Goal: Information Seeking & Learning: Learn about a topic

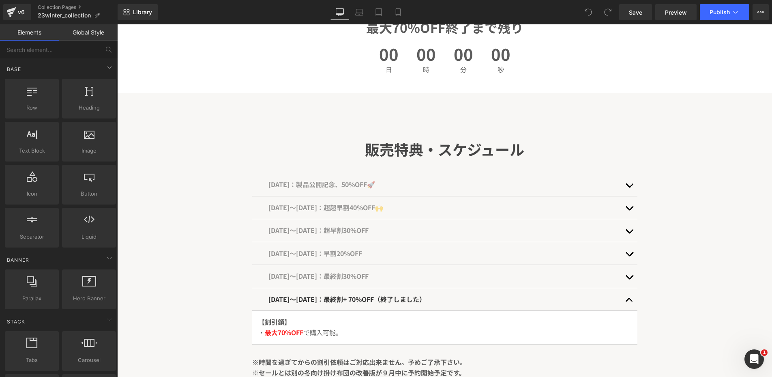
scroll to position [322, 0]
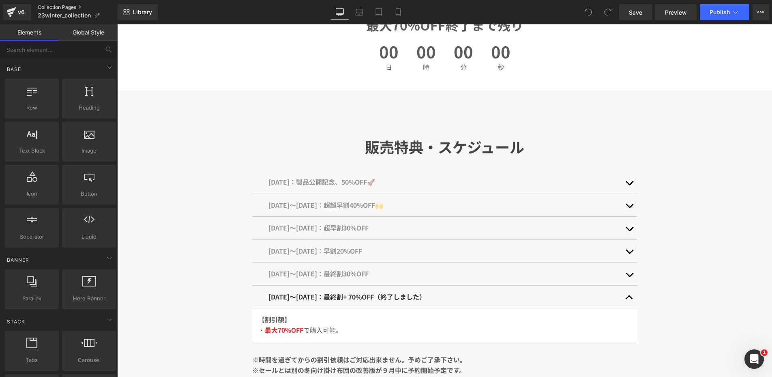
click at [45, 4] on link "Collection Pages" at bounding box center [78, 7] width 80 height 6
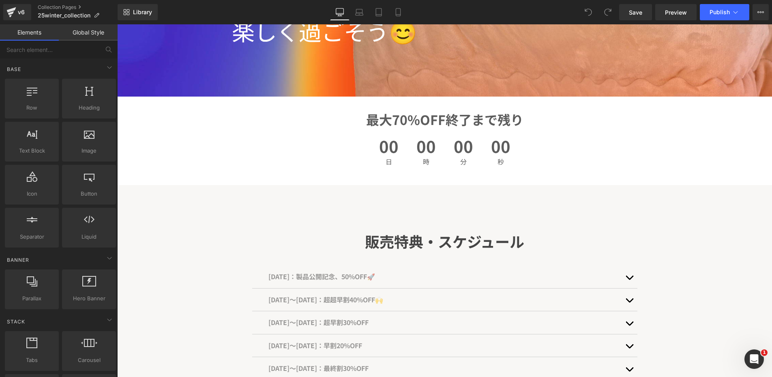
scroll to position [290, 0]
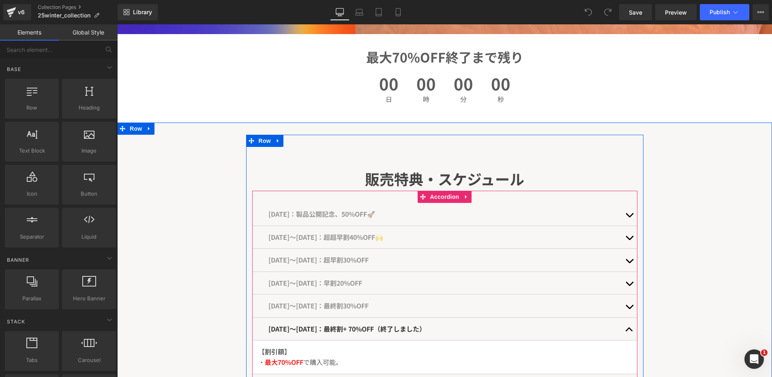
click at [375, 213] on span "[DATE]：製品公開記念、50%OFF🚀" at bounding box center [321, 214] width 107 height 10
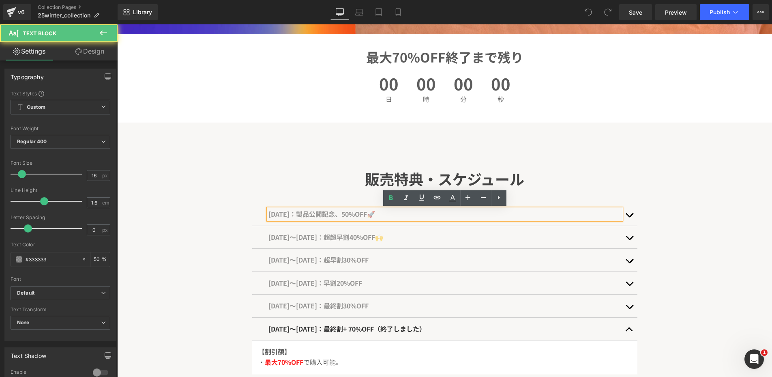
click at [306, 219] on div "[DATE]：製品公開記念、50%OFF🚀" at bounding box center [444, 214] width 353 height 11
click at [306, 215] on span "[DATE]：製品公開記念、50%OFF🚀" at bounding box center [321, 214] width 107 height 10
click at [294, 216] on span "[DATE]：製品公開記念、50%OFF🚀" at bounding box center [321, 214] width 107 height 10
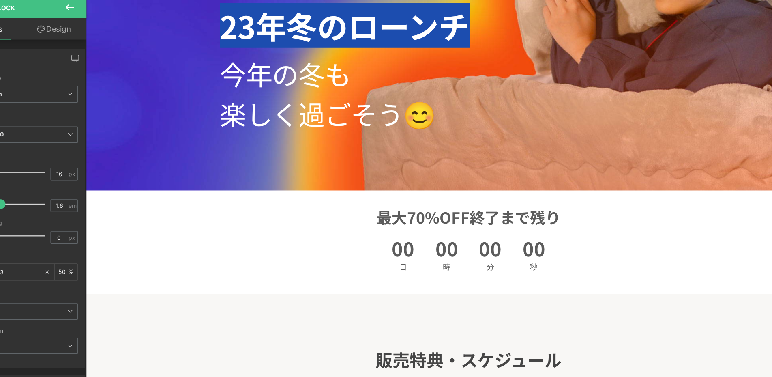
scroll to position [0, 0]
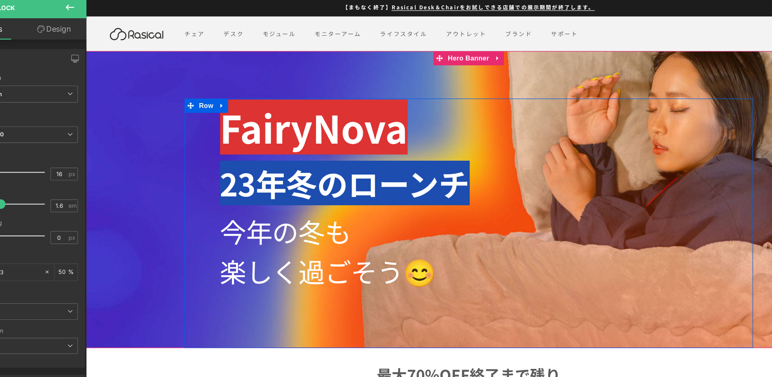
click at [299, 153] on span "23年冬のローンチ" at bounding box center [308, 156] width 214 height 38
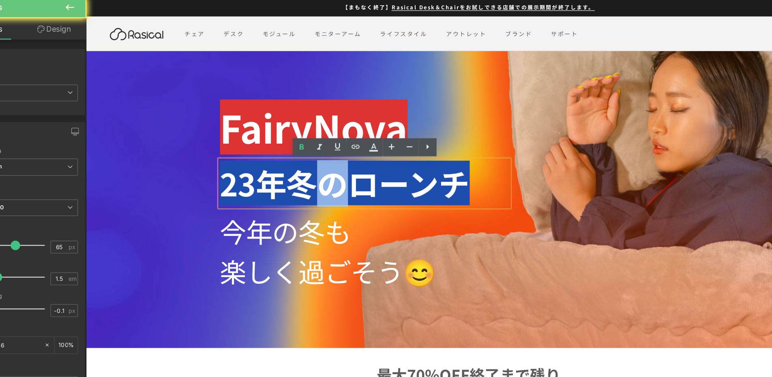
click at [299, 153] on span "23年冬のローンチ" at bounding box center [308, 156] width 214 height 38
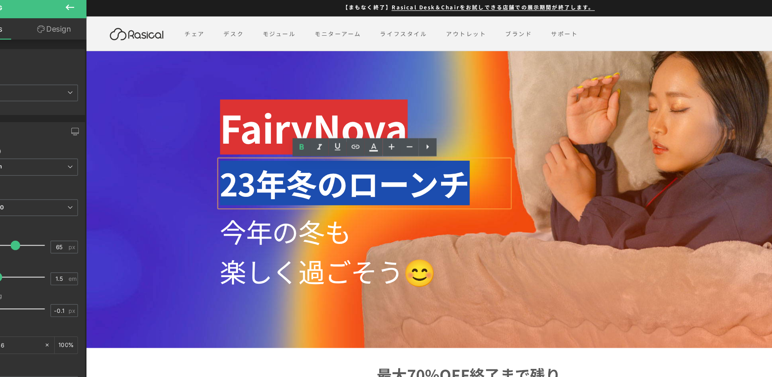
click at [312, 156] on span "23年冬のローンチ" at bounding box center [308, 156] width 214 height 38
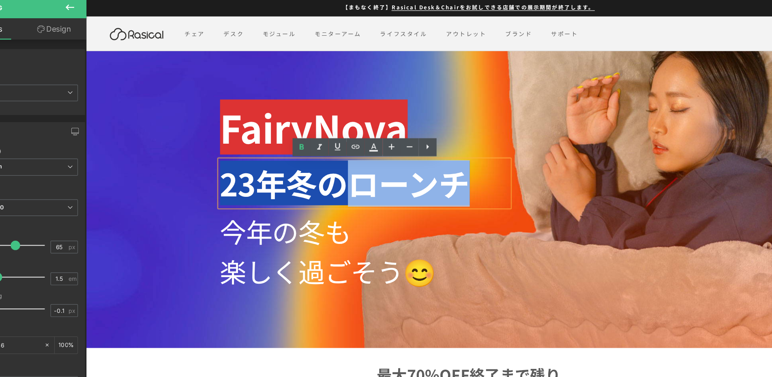
drag, startPoint x: 315, startPoint y: 156, endPoint x: 395, endPoint y: 156, distance: 80.7
click at [395, 156] on span "23年冬のローンチ" at bounding box center [308, 156] width 214 height 38
click at [406, 157] on span "23年冬のローンチ" at bounding box center [308, 156] width 214 height 38
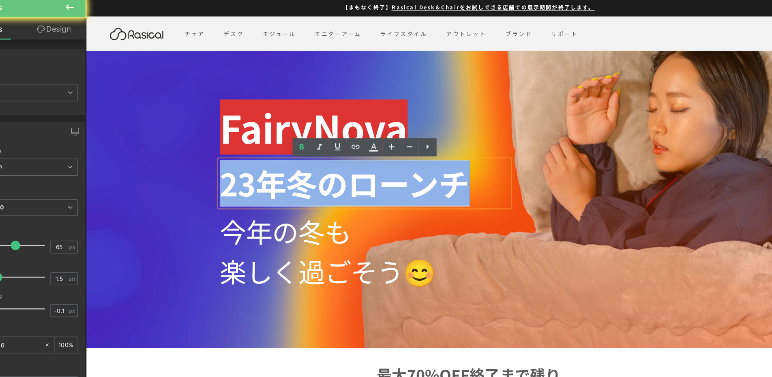
click at [406, 157] on span "23年冬のローンチ" at bounding box center [308, 156] width 214 height 38
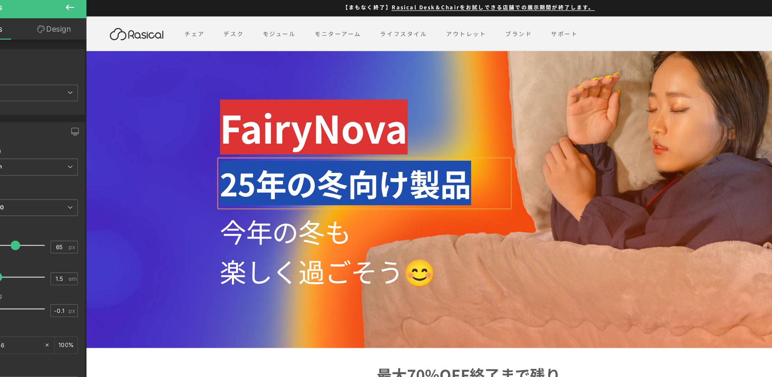
click at [309, 253] on div at bounding box center [260, 253] width 118 height 8
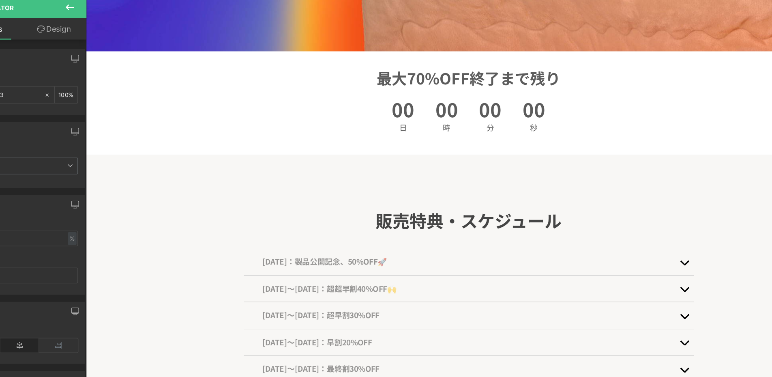
scroll to position [259, 0]
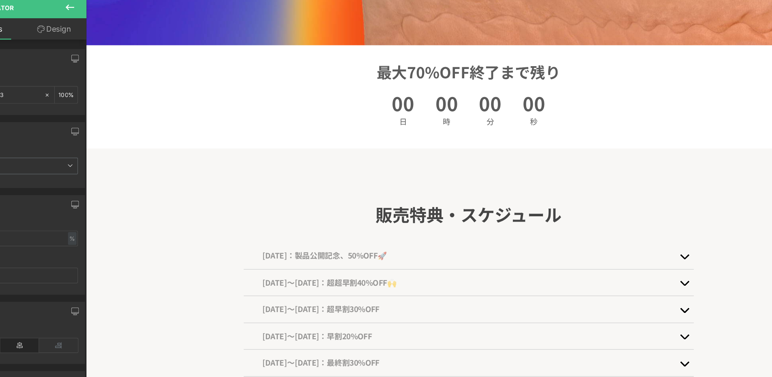
click at [371, 87] on div "00 日 00 時 00 分 00 秒" at bounding box center [414, 93] width 148 height 43
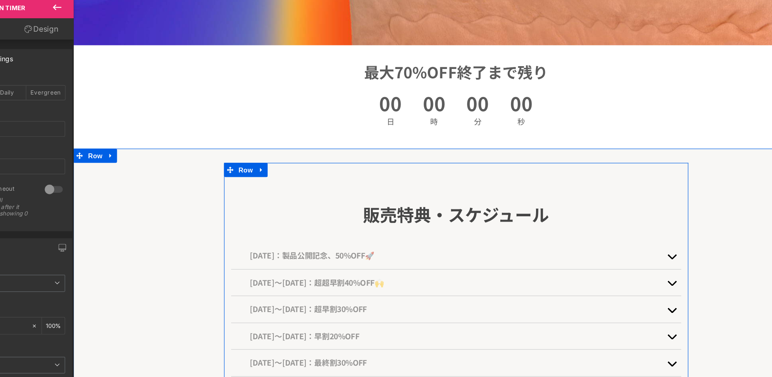
scroll to position [286, 0]
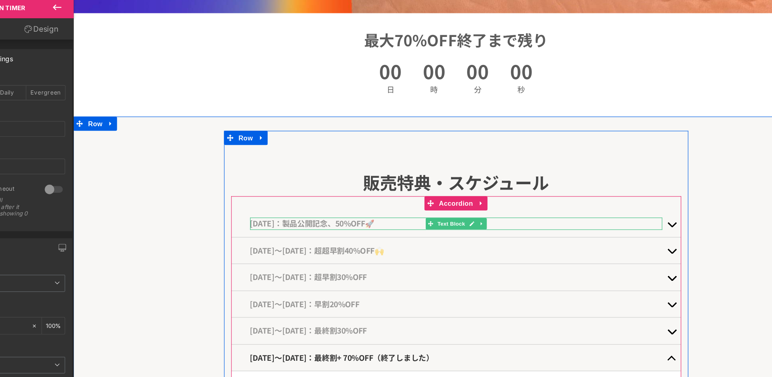
click at [425, 194] on link at bounding box center [422, 191] width 9 height 10
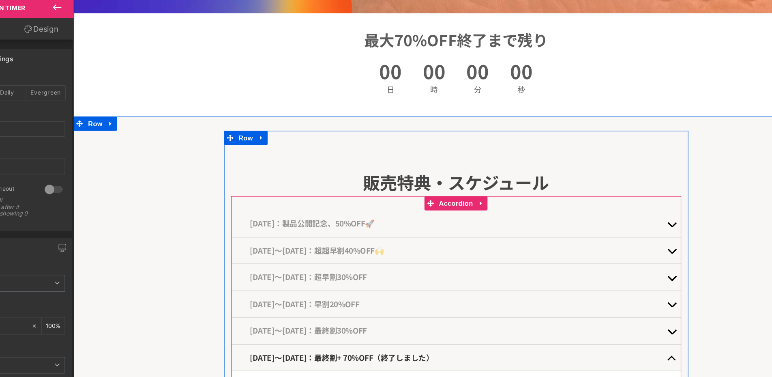
click at [585, 196] on button "button" at bounding box center [585, 191] width 16 height 23
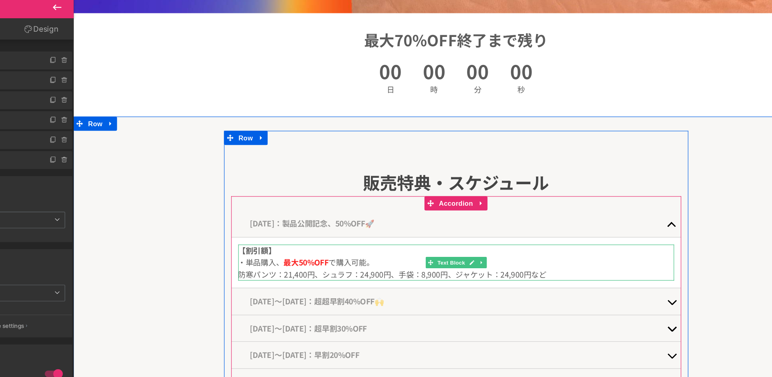
click at [270, 231] on p "防寒パンツ：21,400円、 シュラフ：24,900円、 手袋：8,900円、 ジャケット：24,900円など" at bounding box center [400, 235] width 373 height 11
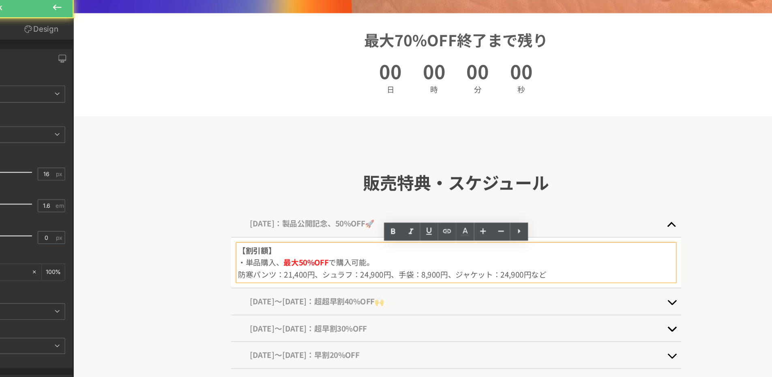
click at [266, 233] on p "防寒パンツ：21,400円、 シュラフ：24,900円、 手袋：8,900円、 ジャケット：24,900円など" at bounding box center [400, 235] width 373 height 11
click at [279, 233] on p "防寒パンツ：21,400円、 シュラフ：24,900円、 手袋：8,900円、 ジャケット：24,900円など" at bounding box center [400, 235] width 373 height 11
click at [277, 163] on h1 "販売特典・スケジュール" at bounding box center [400, 156] width 385 height 24
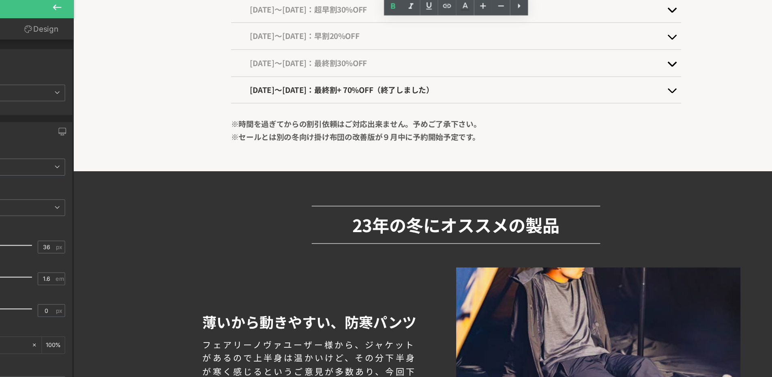
click at [276, 166] on div "Separator 23年の冬にオススメの製品 Heading Separator Row" at bounding box center [400, 188] width 487 height 58
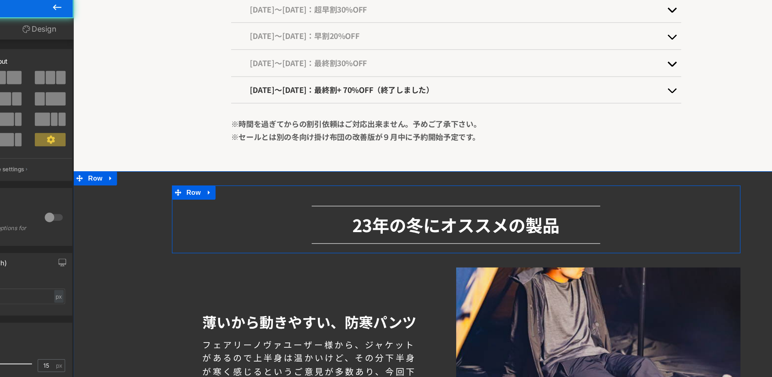
scroll to position [680, 0]
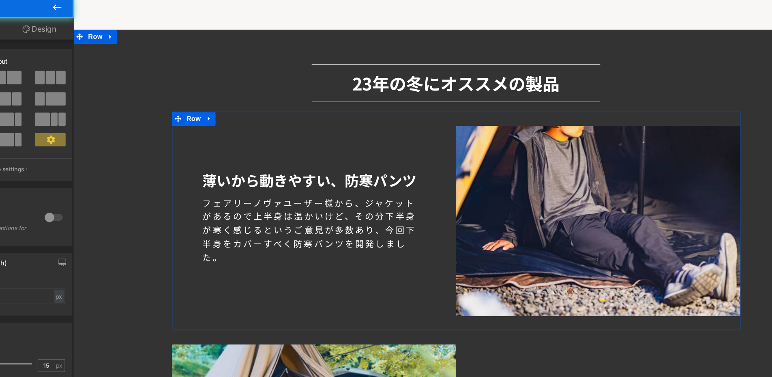
click at [331, 80] on div "23年の冬にオススメの製品 Heading" at bounding box center [400, 71] width 475 height 24
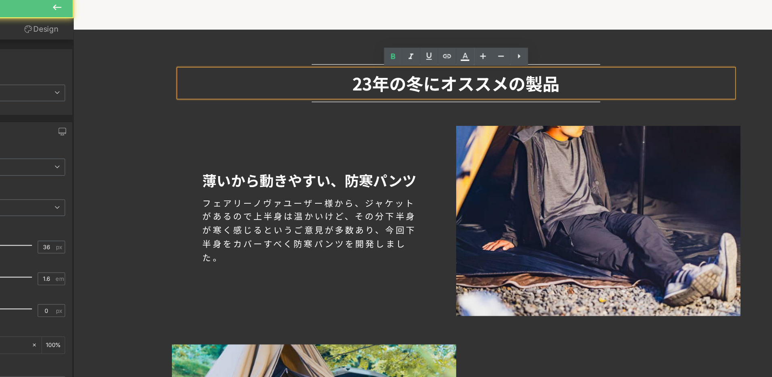
click at [331, 80] on div "23年の冬にオススメの製品 Heading" at bounding box center [400, 71] width 475 height 24
click at [329, 71] on span "23年の冬にオススメの製品" at bounding box center [401, 70] width 178 height 21
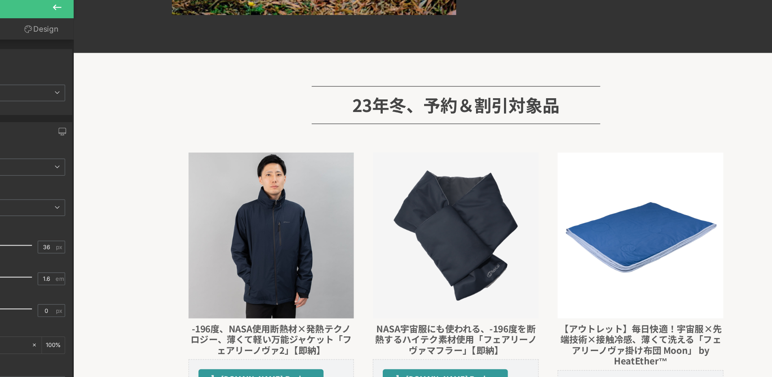
scroll to position [2891, 0]
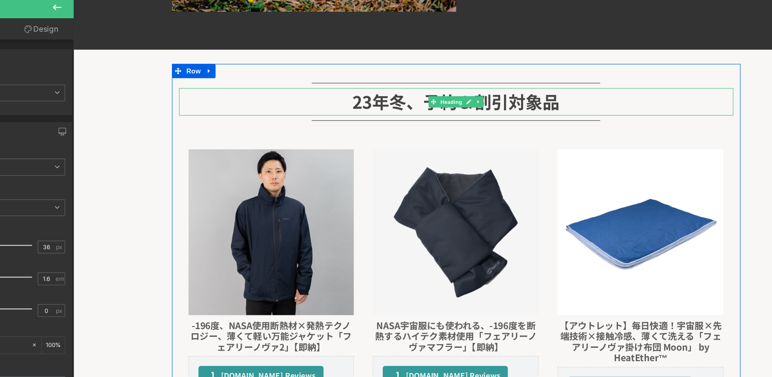
click at [320, 86] on span "23年冬、予約＆割引対象品" at bounding box center [401, 86] width 178 height 21
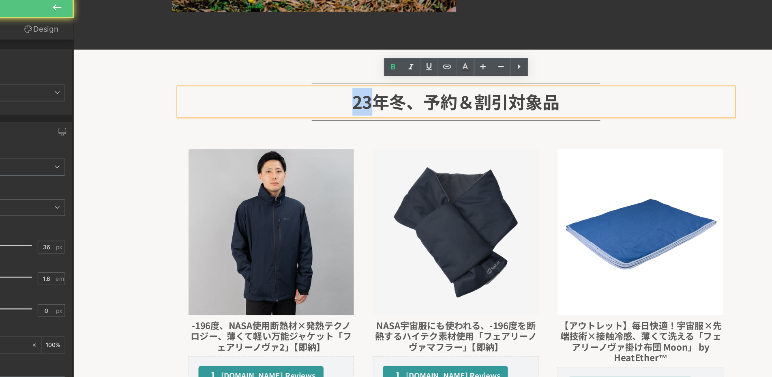
click at [320, 86] on span "23年冬、予約＆割引対象品" at bounding box center [401, 86] width 178 height 21
click at [331, 85] on span "23年冬、予約＆割引対象品" at bounding box center [401, 86] width 178 height 21
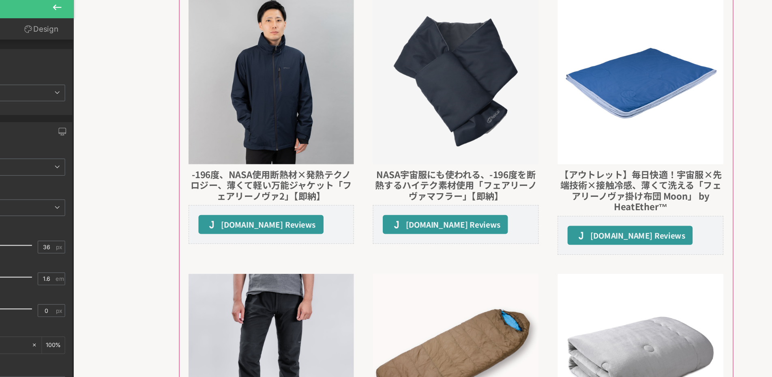
scroll to position [3015, 0]
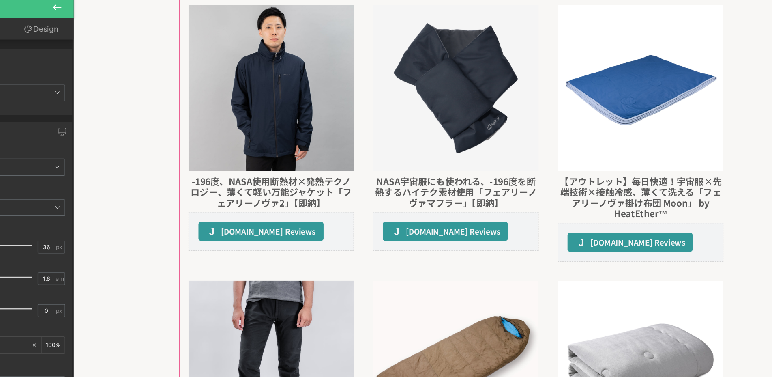
click at [481, 142] on div "Sale Off (P) Image 【アウトレット】毎日快適！宇宙服×先端技術×接触冷感、薄くて洗える「フェアリーノヴァ掛け布団 Moon」 by Heat…" at bounding box center [558, 114] width 158 height 236
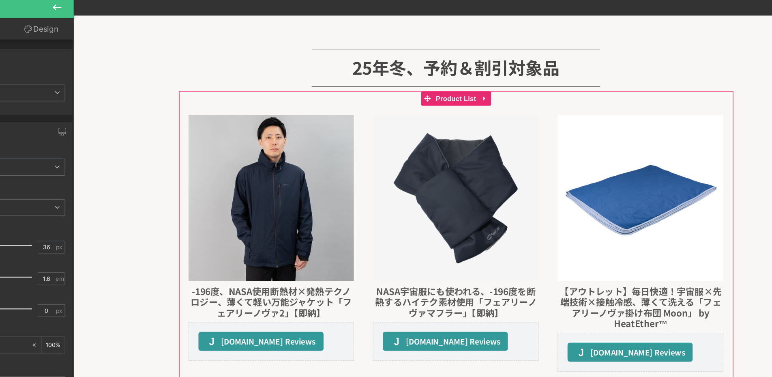
scroll to position [2938, 0]
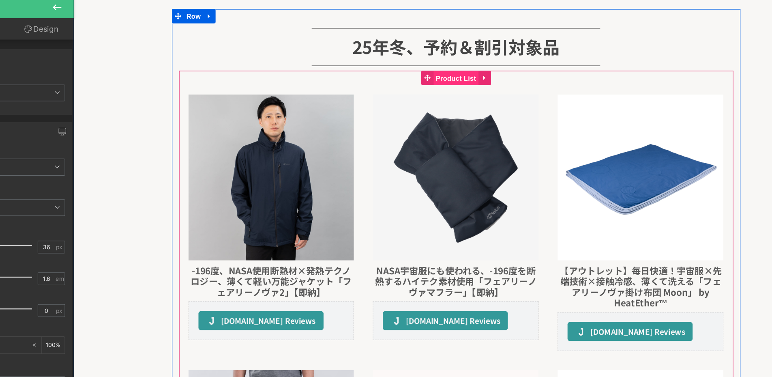
click at [409, 61] on span "Product List" at bounding box center [400, 67] width 39 height 12
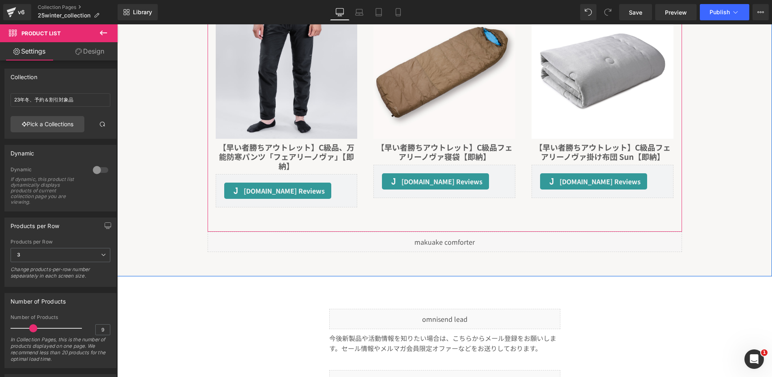
scroll to position [3516, 0]
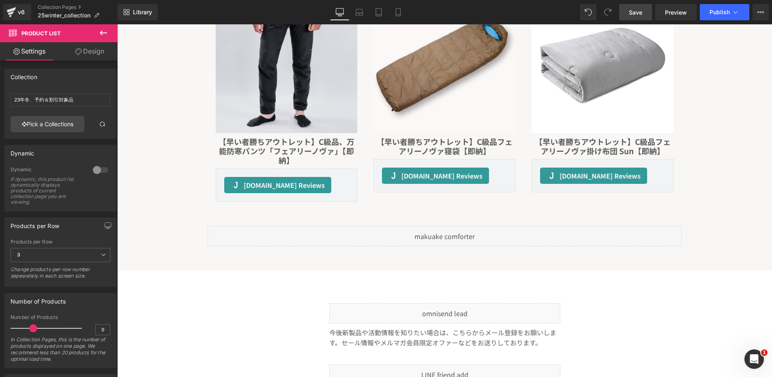
click at [638, 16] on span "Save" at bounding box center [635, 12] width 13 height 9
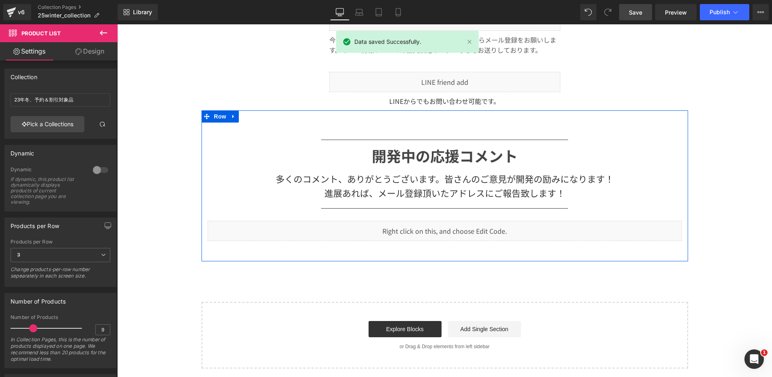
scroll to position [3809, 0]
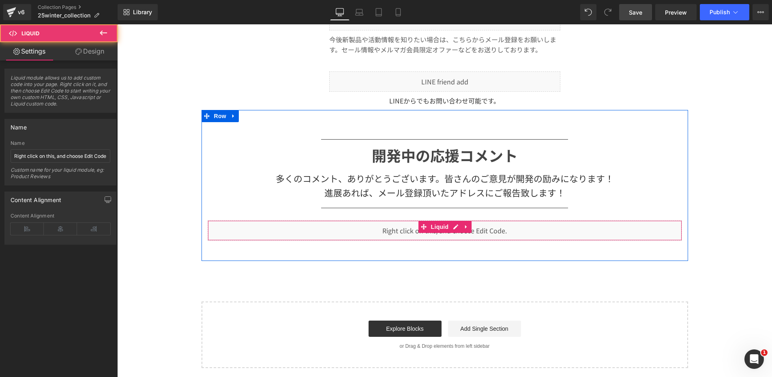
click at [443, 227] on div "Liquid" at bounding box center [445, 230] width 475 height 20
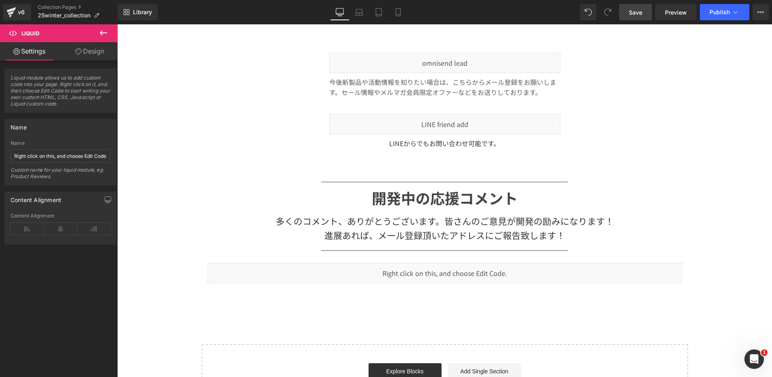
scroll to position [3757, 0]
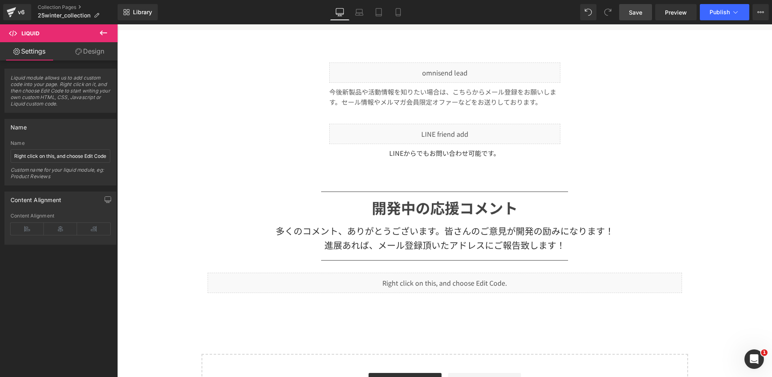
click at [423, 196] on h1 "開発中の応援コメント" at bounding box center [445, 208] width 475 height 24
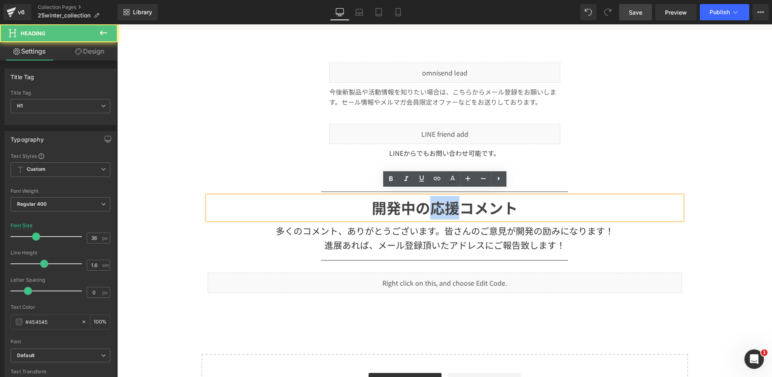
click at [423, 196] on h1 "開発中の応援コメント" at bounding box center [445, 208] width 475 height 24
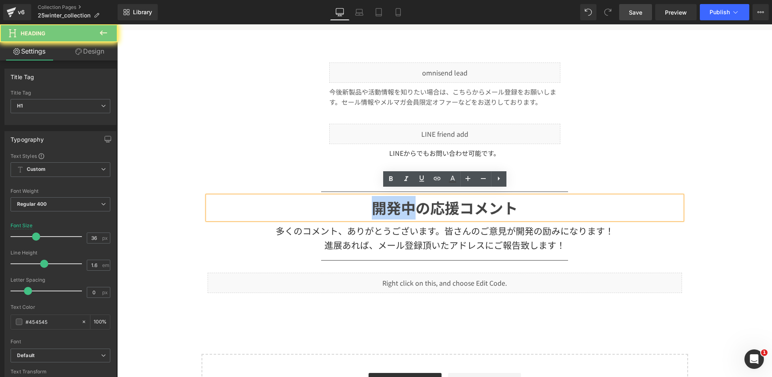
drag, startPoint x: 419, startPoint y: 202, endPoint x: 359, endPoint y: 202, distance: 60.0
click at [359, 202] on h1 "開発中の応援コメント" at bounding box center [445, 208] width 475 height 24
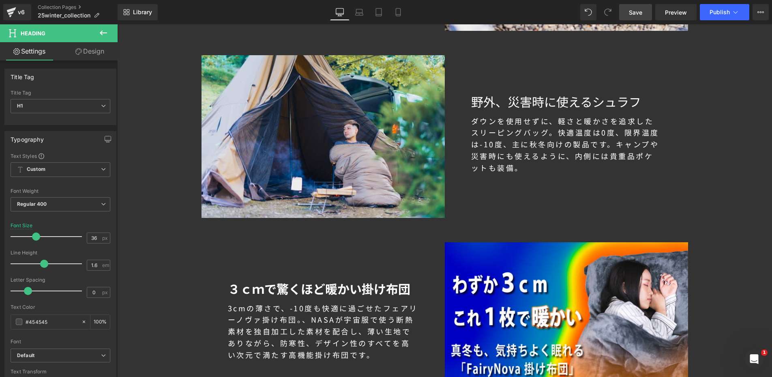
scroll to position [698, 0]
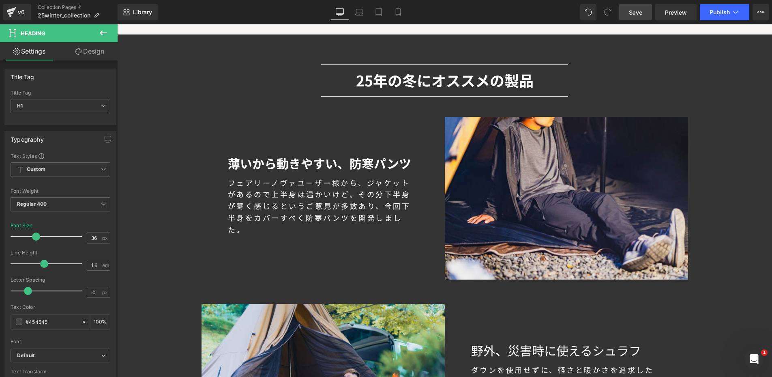
click at [634, 13] on span "Save" at bounding box center [635, 12] width 13 height 9
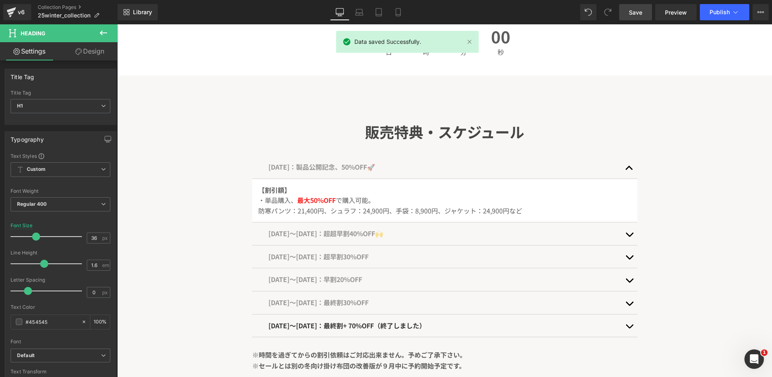
scroll to position [338, 0]
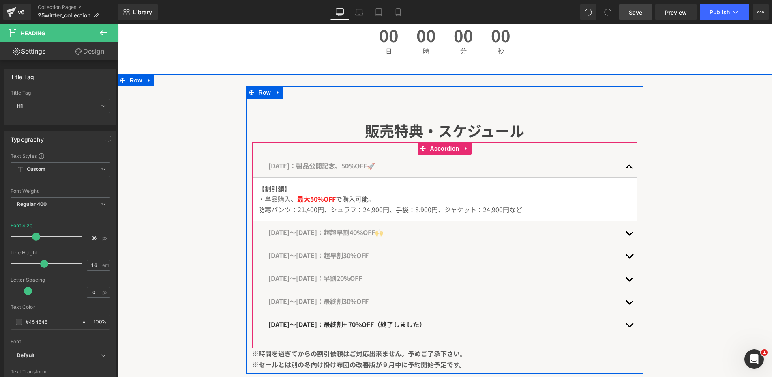
click at [449, 227] on div "[DATE]〜[DATE]：超超早割40%OFF🙌 Text Block" at bounding box center [444, 232] width 385 height 23
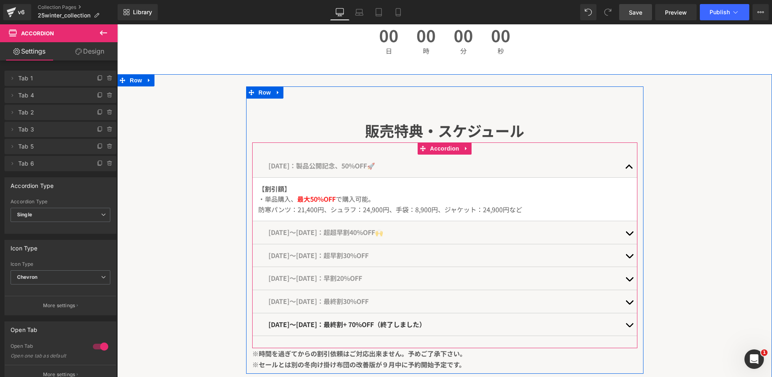
scroll to position [0, 0]
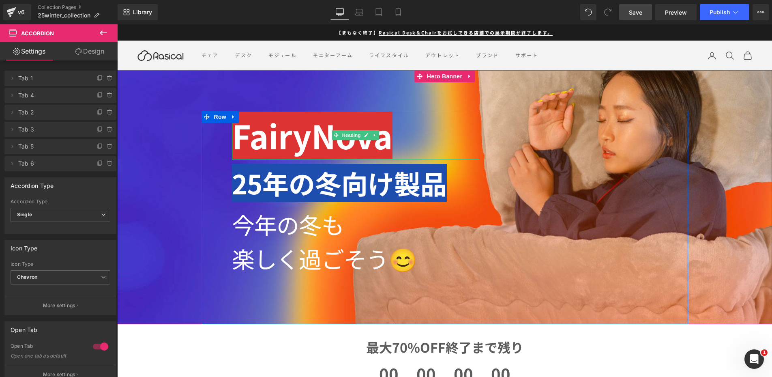
click at [378, 142] on b "FairyNova" at bounding box center [312, 135] width 161 height 47
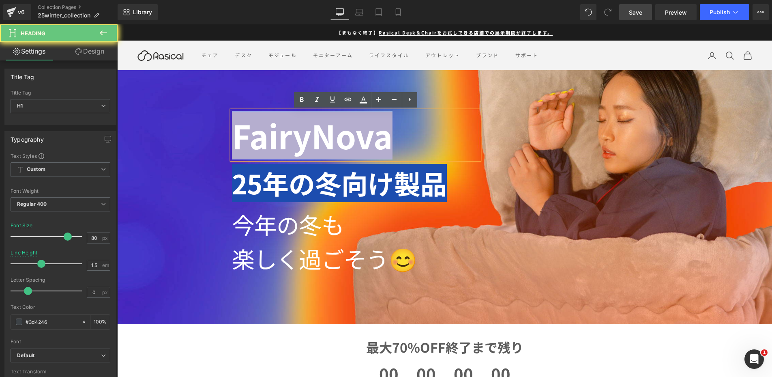
click at [378, 142] on b "FairyNova" at bounding box center [312, 135] width 161 height 47
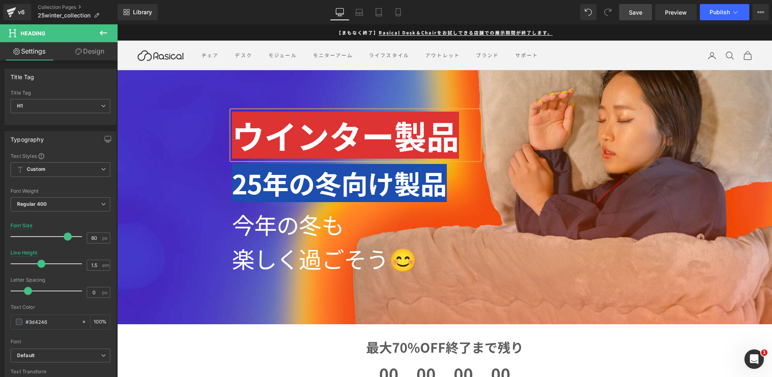
click at [358, 169] on h1 "25年の冬向け製品" at bounding box center [355, 183] width 247 height 40
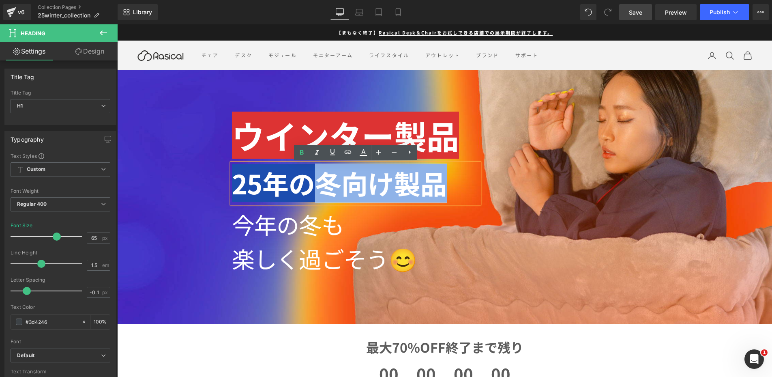
drag, startPoint x: 334, startPoint y: 185, endPoint x: 465, endPoint y: 196, distance: 131.5
click at [465, 196] on h1 "25年の冬向け製品" at bounding box center [355, 183] width 247 height 40
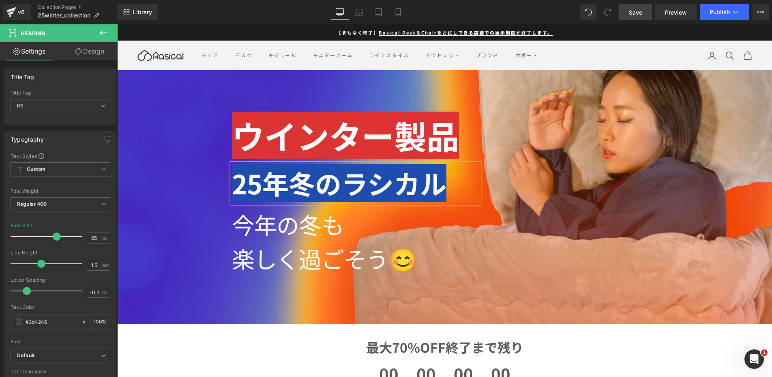
click at [211, 257] on div "ウインター製品 Heading 25年冬のラシカル Heading 今年の冬も 楽しく過ごそう😊 Heading Separator Row" at bounding box center [445, 217] width 487 height 213
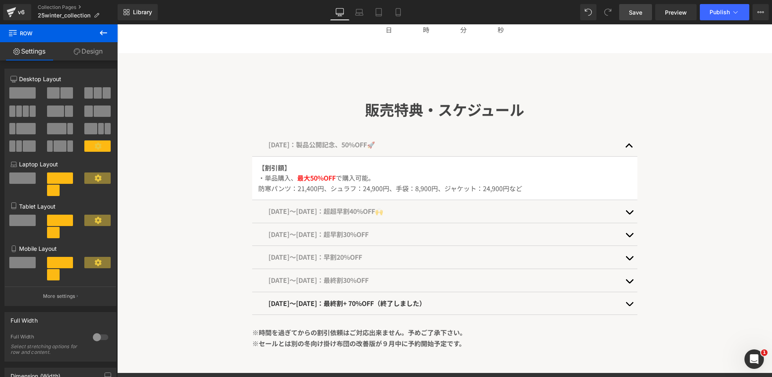
scroll to position [360, 0]
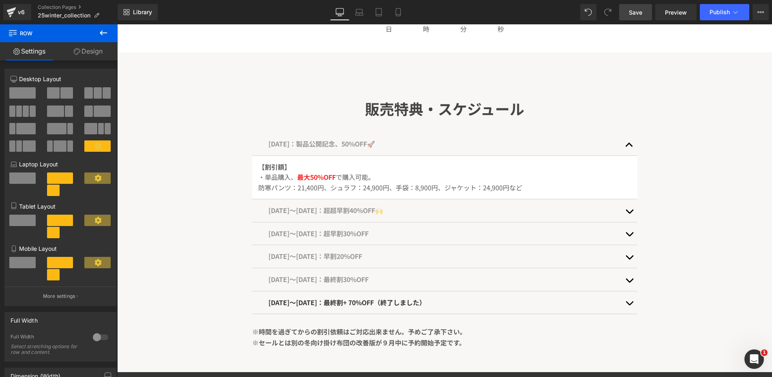
click at [642, 13] on span "Save" at bounding box center [635, 12] width 13 height 9
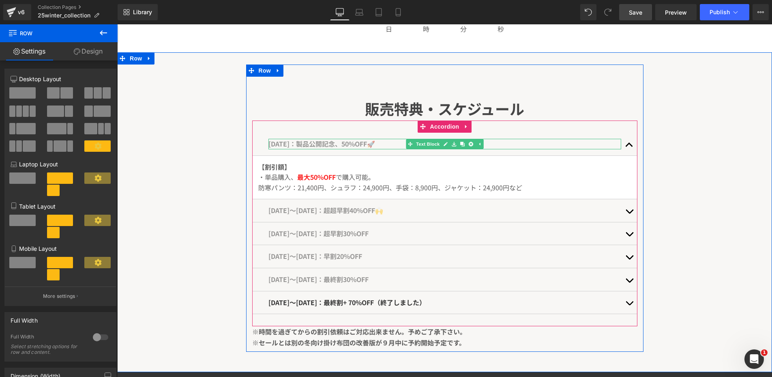
click at [306, 144] on span "[DATE]：製品公開記念、50%OFF🚀" at bounding box center [321, 144] width 107 height 10
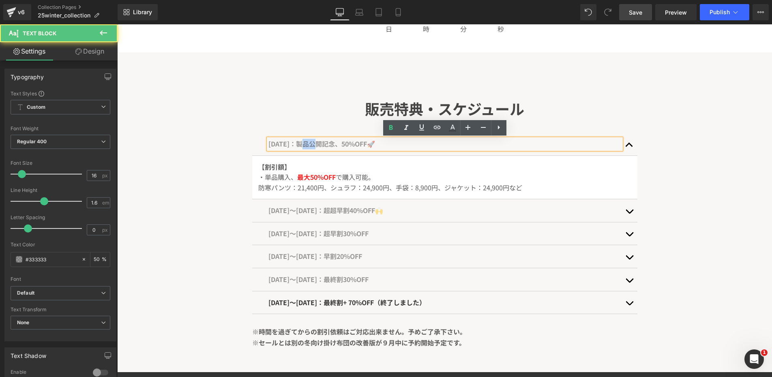
click at [306, 144] on span "[DATE]：製品公開記念、50%OFF🚀" at bounding box center [321, 144] width 107 height 10
click at [339, 145] on span "[DATE]：製品公開記念、50%OFF🚀" at bounding box center [321, 144] width 107 height 10
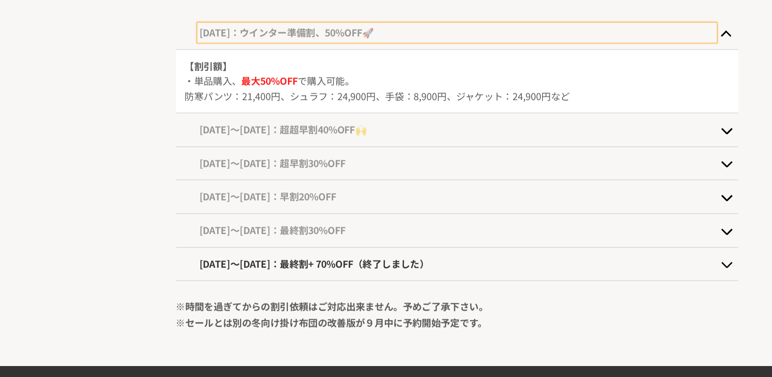
scroll to position [0, 0]
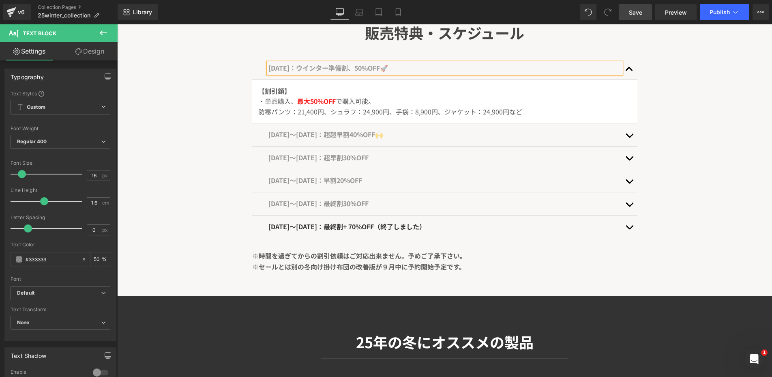
click at [631, 67] on button "button" at bounding box center [629, 68] width 16 height 23
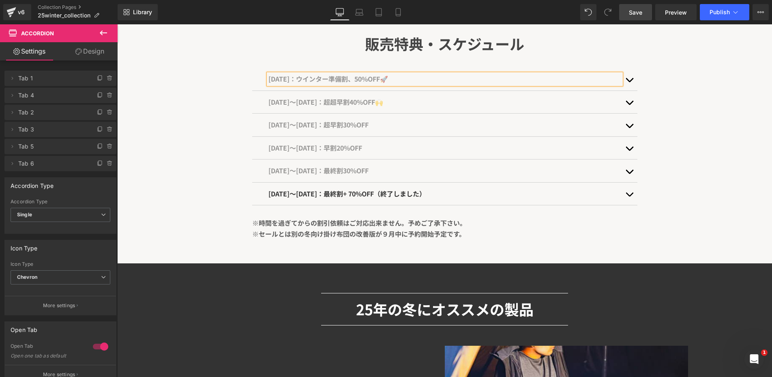
scroll to position [423, 0]
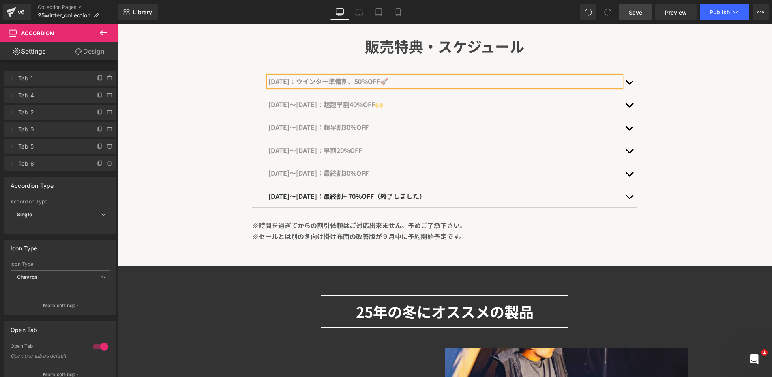
click at [633, 195] on button "button" at bounding box center [629, 196] width 16 height 23
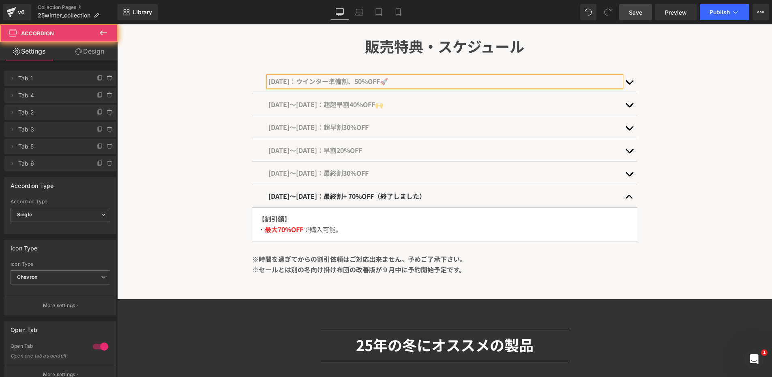
click at [633, 195] on button "button" at bounding box center [629, 196] width 16 height 23
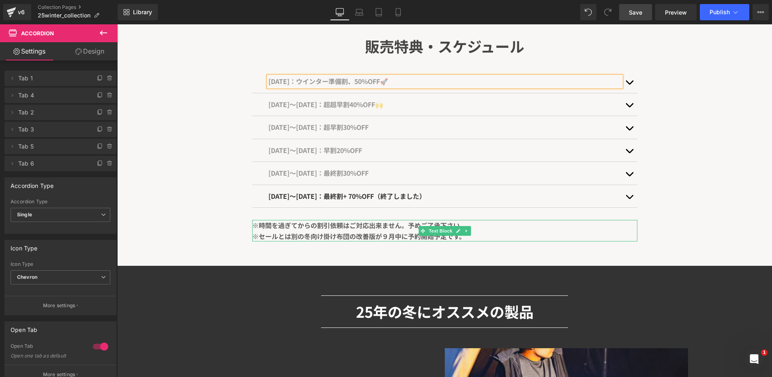
click at [379, 232] on strong "※セールとは別の冬向け掛け布団の改善版が９月中に予約開始予定です。" at bounding box center [358, 236] width 213 height 10
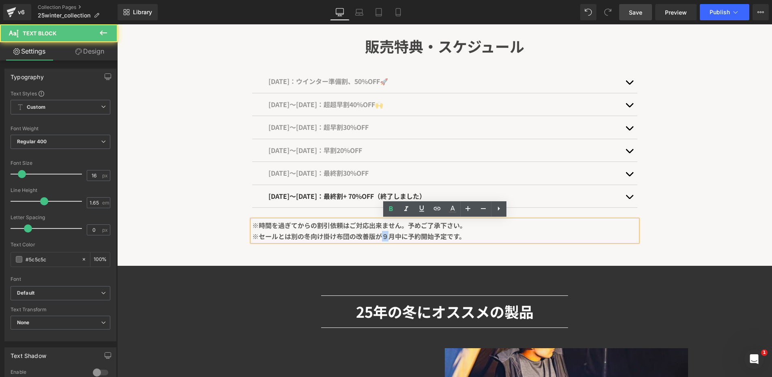
click at [379, 232] on strong "※セールとは別の冬向け掛け布団の改善版が９月中に予約開始予定です。" at bounding box center [358, 236] width 213 height 10
click at [364, 235] on strong "※セールとは別の冬向け掛け布団の改善版が９月中に予約開始予定です。" at bounding box center [358, 236] width 213 height 10
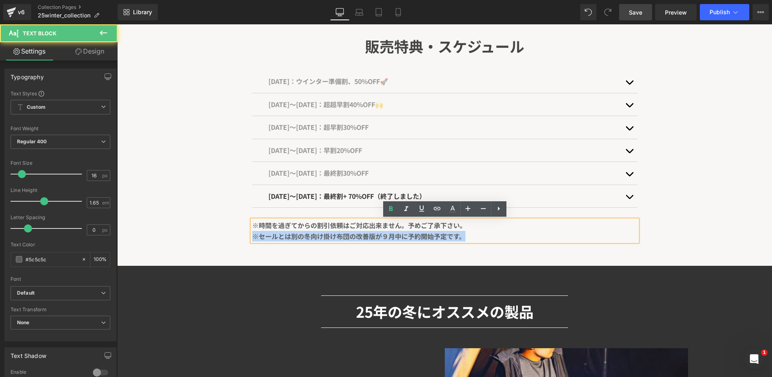
click at [364, 235] on strong "※セールとは別の冬向け掛け布団の改善版が９月中に予約開始予定です。" at bounding box center [358, 236] width 213 height 10
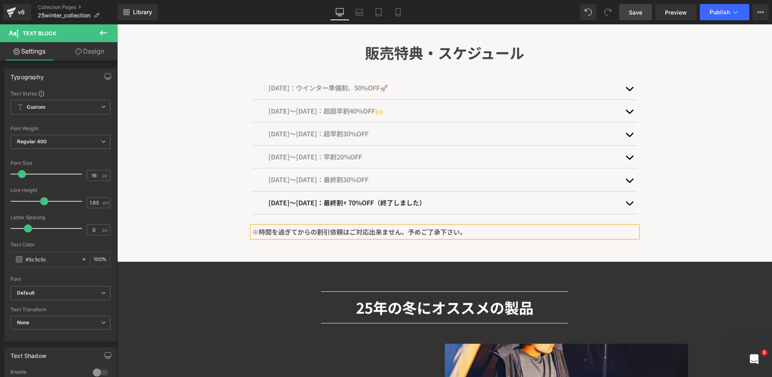
scroll to position [397, 0]
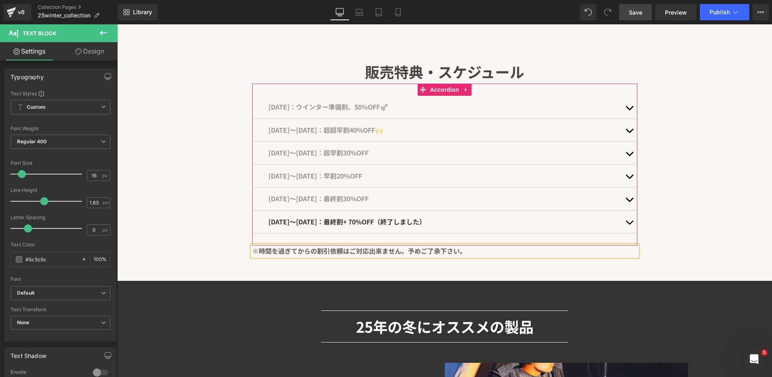
click at [621, 112] on button "button" at bounding box center [629, 107] width 16 height 23
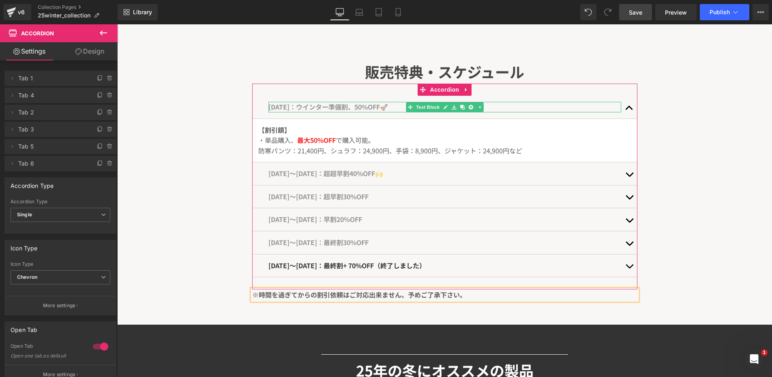
click at [311, 108] on span "[DATE]：ウインター準備割、50%OFF🚀" at bounding box center [328, 107] width 120 height 10
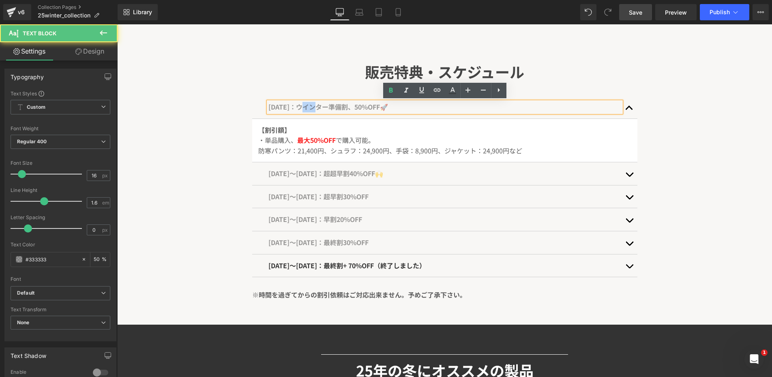
click at [311, 108] on span "[DATE]：ウインター準備割、50%OFF🚀" at bounding box center [328, 107] width 120 height 10
click at [256, 77] on h1 "販売特典・スケジュール" at bounding box center [444, 72] width 385 height 24
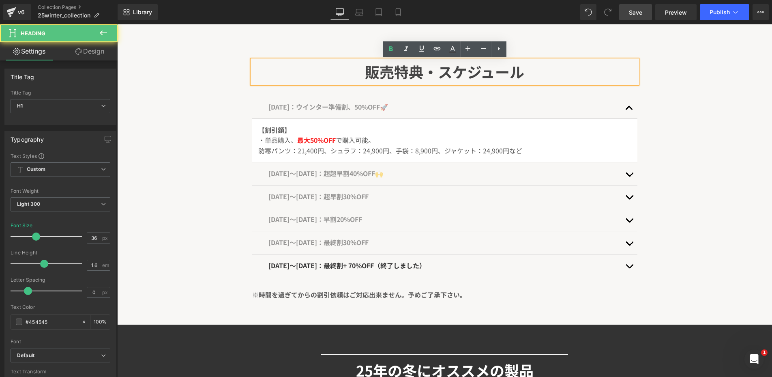
click at [220, 94] on div "販売特典・スケジュール Heading [DATE]：ウインター準備割、50%OFF🚀 Text Block 【割引額】 ・単品購入、 最大50%OFF で購…" at bounding box center [444, 166] width 655 height 276
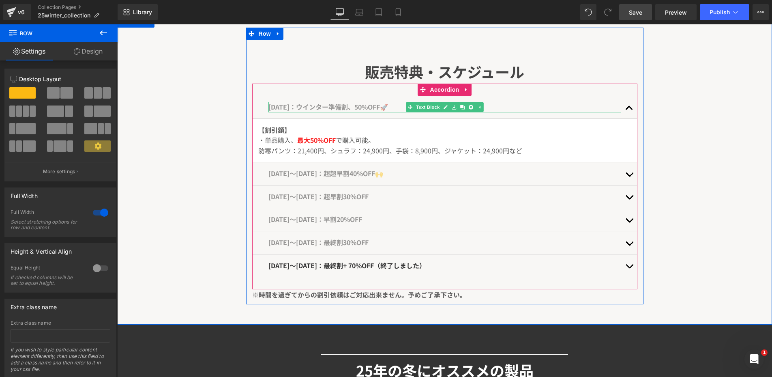
click at [351, 109] on span "[DATE]：ウインター準備割、50%OFF🚀" at bounding box center [328, 107] width 120 height 10
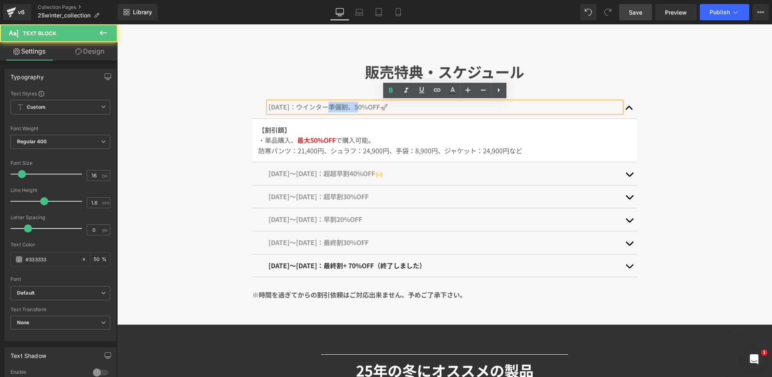
click at [351, 109] on span "[DATE]：ウインター準備割、50%OFF🚀" at bounding box center [328, 107] width 120 height 10
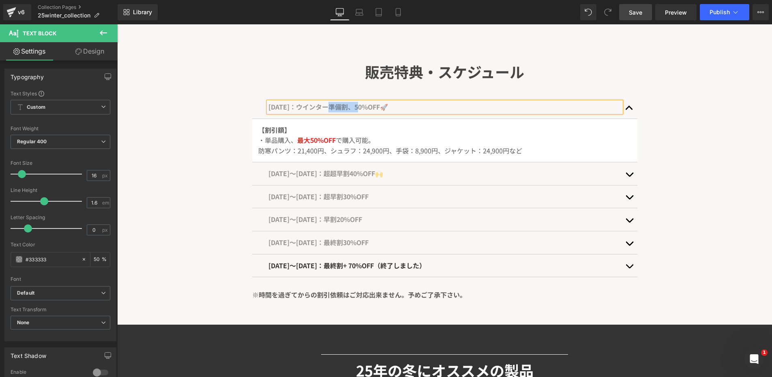
copy span "[DATE]：ウインター準備割、50%OFF🚀"
click at [305, 106] on span "[DATE]：ウインター準備割、50%OFF🚀" at bounding box center [328, 107] width 120 height 10
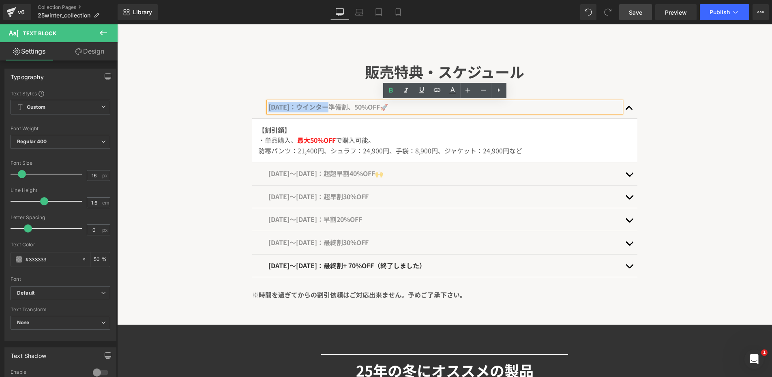
drag, startPoint x: 328, startPoint y: 108, endPoint x: 236, endPoint y: 103, distance: 92.2
click at [236, 103] on div "販売特典・スケジュール Heading [DATE]：ウインター準備割、50%OFF🚀 Text Block 【割引額】 ・単品購入、 最大50%OFF で購…" at bounding box center [444, 166] width 655 height 276
copy span "[DATE]："
click at [301, 175] on span "[DATE]〜[DATE]：超超早割40%OFF🙌" at bounding box center [325, 173] width 115 height 10
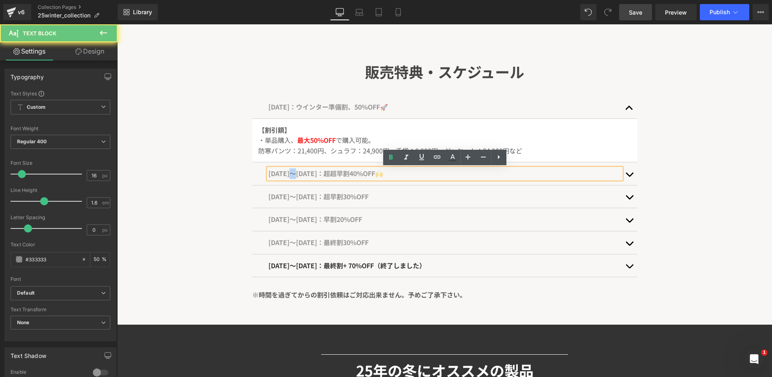
click at [301, 175] on span "[DATE]〜[DATE]：超超早割40%OFF🙌" at bounding box center [325, 173] width 115 height 10
click at [290, 174] on span "[DATE]〜[DATE]：超超早割40%OFF🙌" at bounding box center [325, 173] width 115 height 10
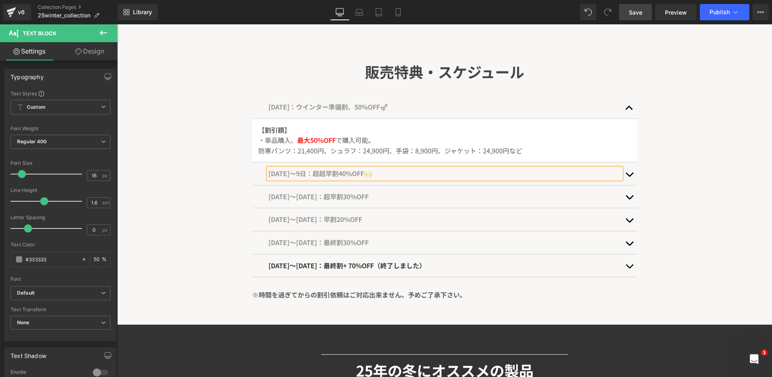
click at [629, 176] on span "button" at bounding box center [629, 176] width 0 height 0
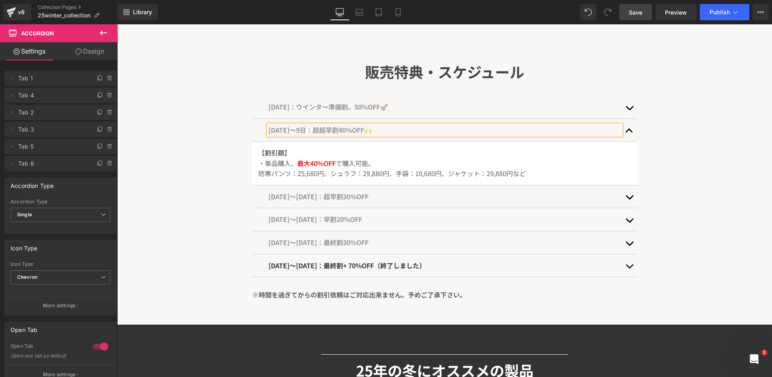
click at [628, 193] on button "button" at bounding box center [629, 196] width 16 height 23
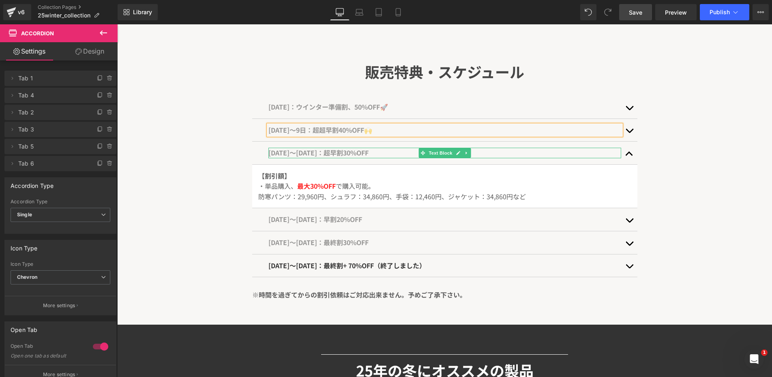
click at [324, 153] on span "[DATE]〜[DATE]：超早割30%OFF" at bounding box center [318, 153] width 100 height 10
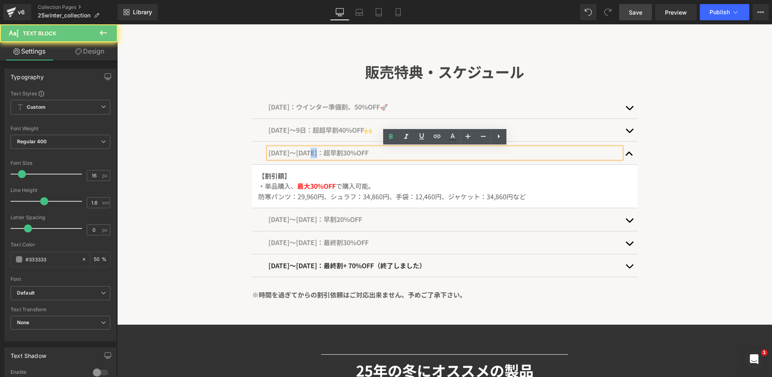
click at [324, 153] on span "[DATE]〜[DATE]：超早割30%OFF" at bounding box center [318, 153] width 100 height 10
click at [290, 153] on span "[DATE]〜[DATE]：超早割30%OFF" at bounding box center [318, 153] width 100 height 10
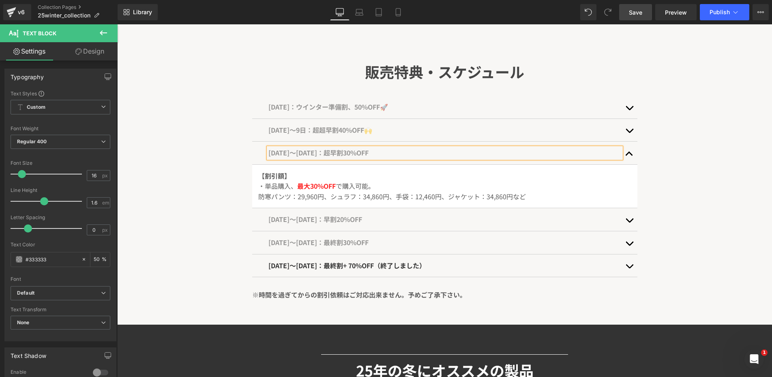
click at [329, 127] on div "[DATE]〜9日：超超早割40%OFF🙌 Text Block" at bounding box center [444, 130] width 353 height 11
click at [329, 127] on span "[DATE]〜9日：超超早割40%OFF🙌" at bounding box center [320, 130] width 104 height 10
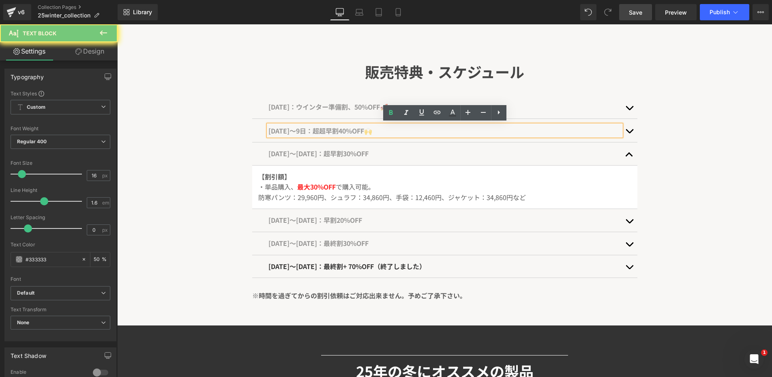
scroll to position [398, 0]
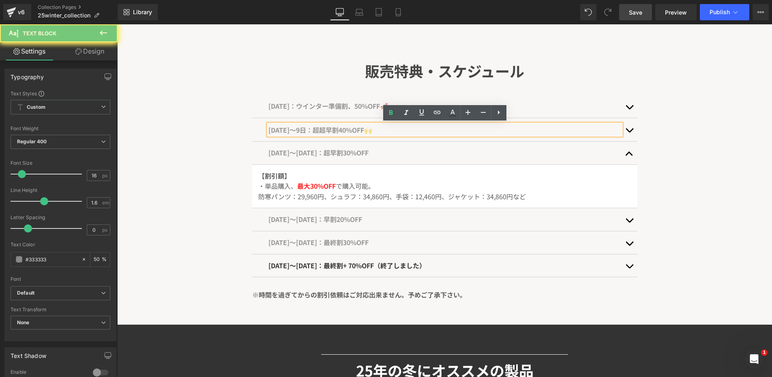
click at [335, 131] on span "[DATE]〜9日：超超早割40%OFF🙌" at bounding box center [320, 130] width 104 height 10
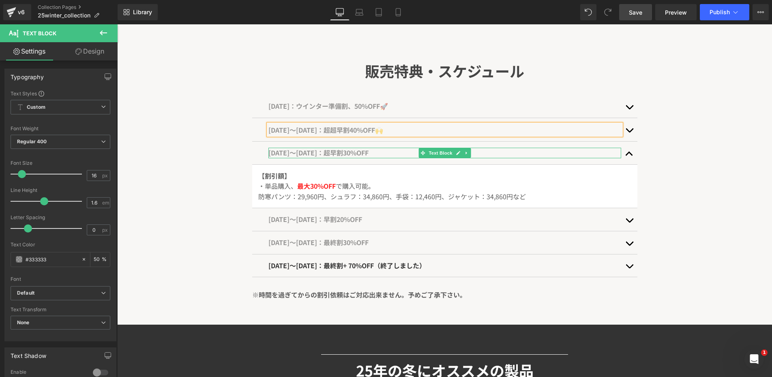
click at [312, 155] on span "[DATE]〜[DATE]：超早割30%OFF" at bounding box center [318, 153] width 100 height 10
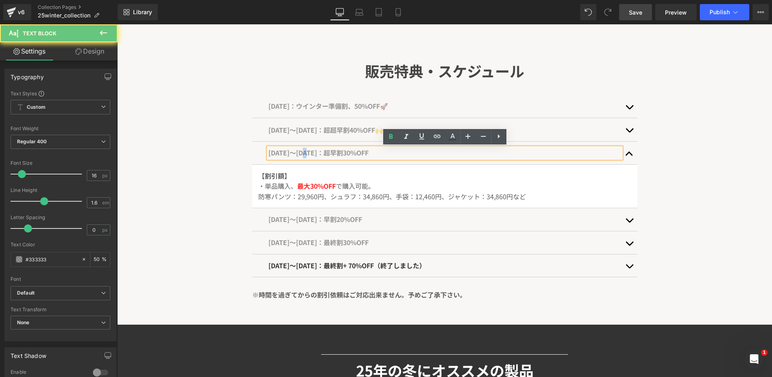
click at [312, 155] on span "[DATE]〜[DATE]：超早割30%OFF" at bounding box center [318, 153] width 100 height 10
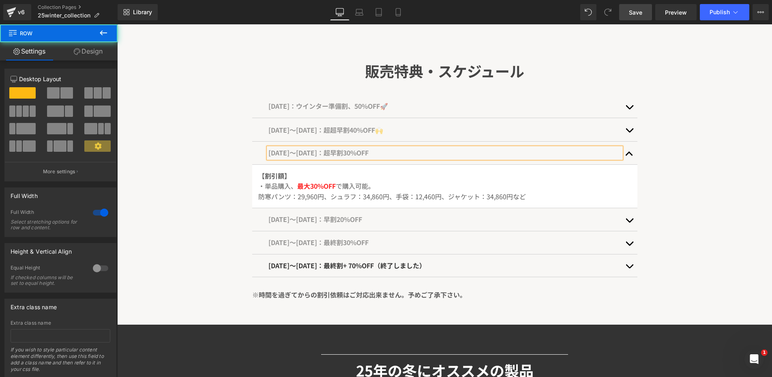
click at [218, 142] on div "販売特典・スケジュール Heading [DATE]：ウインター準備割、50%OFF🚀 Text Block 【割引額】 ・単品購入、 最大50%OFF で購…" at bounding box center [444, 165] width 655 height 277
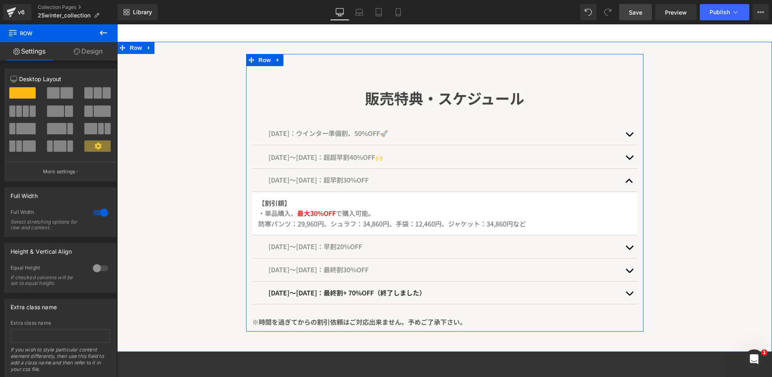
scroll to position [382, 0]
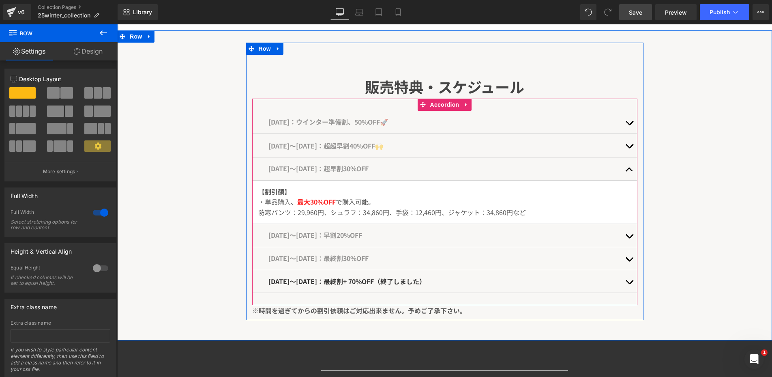
click at [626, 237] on button "button" at bounding box center [629, 235] width 16 height 23
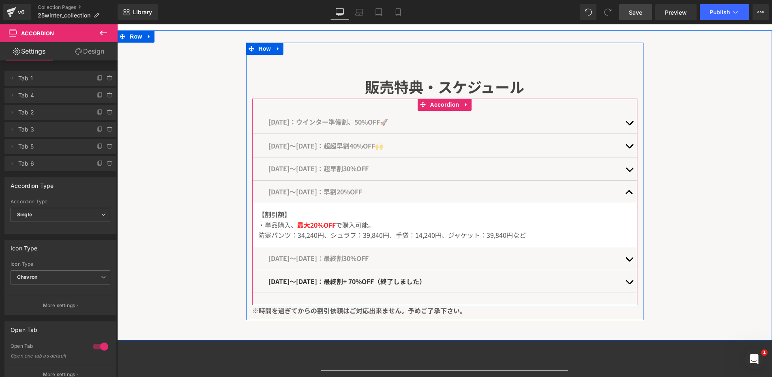
click at [628, 172] on button "button" at bounding box center [629, 168] width 16 height 23
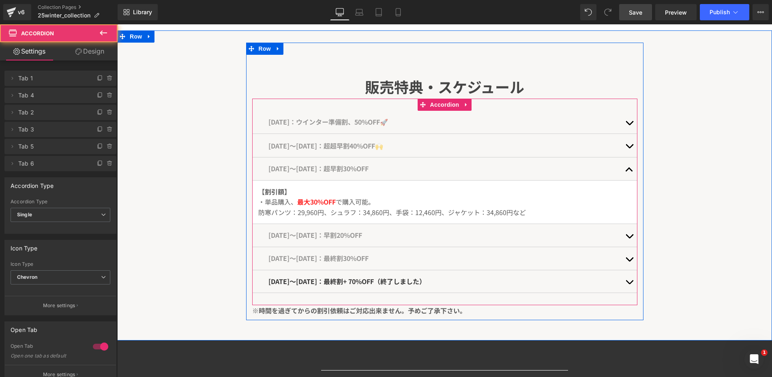
click at [630, 151] on button "button" at bounding box center [629, 146] width 16 height 24
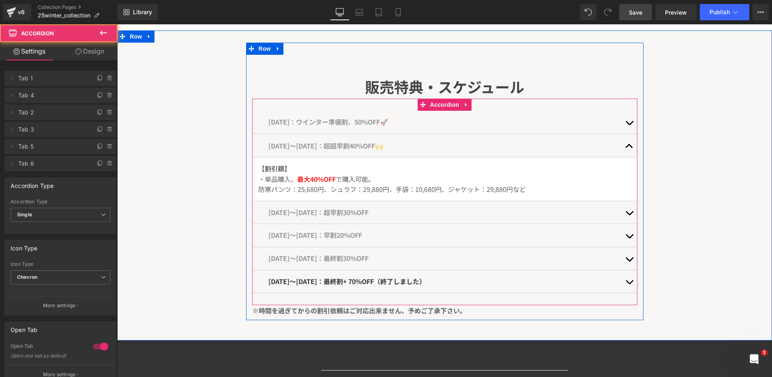
click at [631, 126] on button "button" at bounding box center [629, 122] width 16 height 23
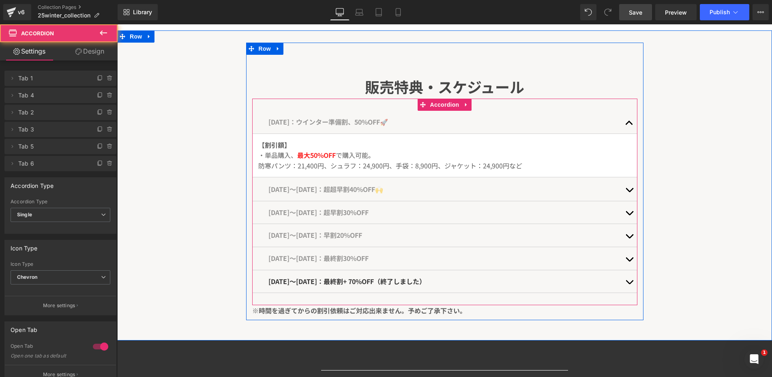
click at [625, 186] on button "button" at bounding box center [629, 189] width 16 height 24
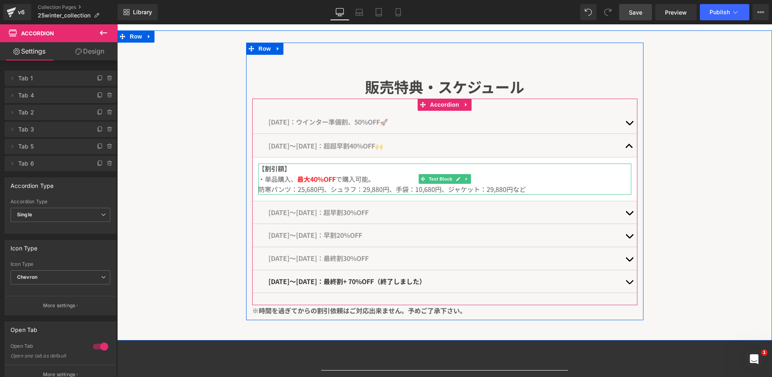
click at [321, 176] on span "最大40%OFF" at bounding box center [316, 179] width 39 height 10
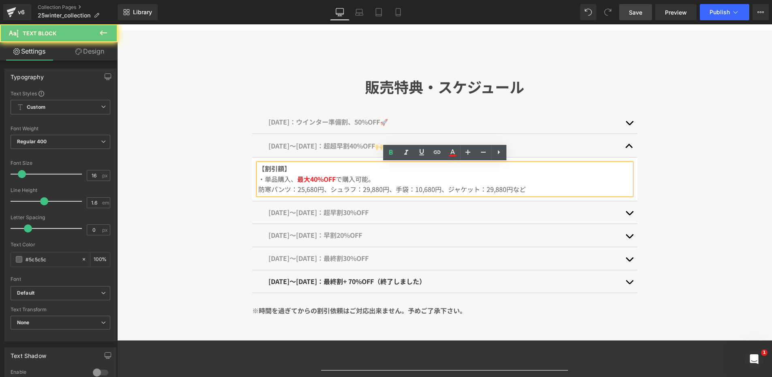
click at [319, 176] on span "最大40%OFF" at bounding box center [316, 179] width 39 height 10
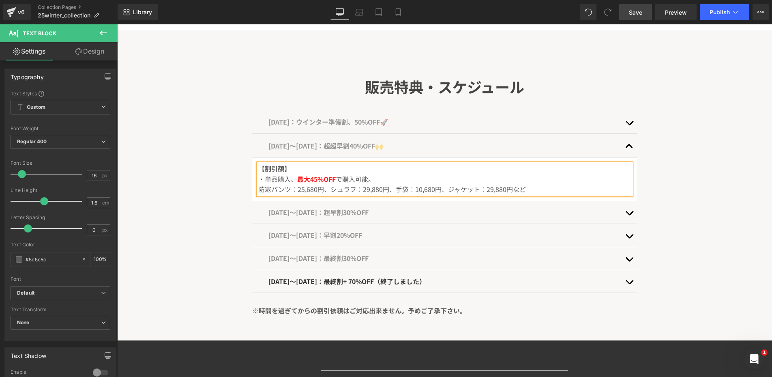
click at [622, 214] on button "button" at bounding box center [629, 212] width 16 height 23
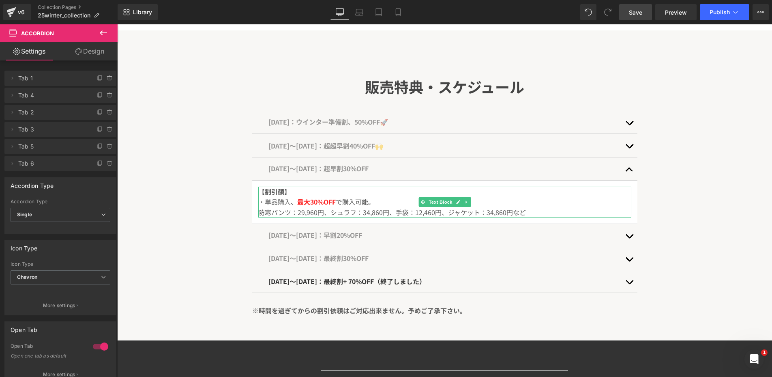
click at [318, 200] on span "最大30%OFF" at bounding box center [316, 202] width 39 height 10
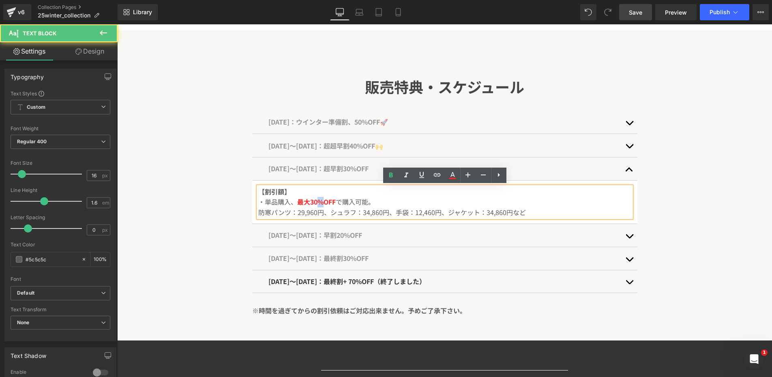
click at [318, 200] on span "最大30%OFF" at bounding box center [316, 202] width 39 height 10
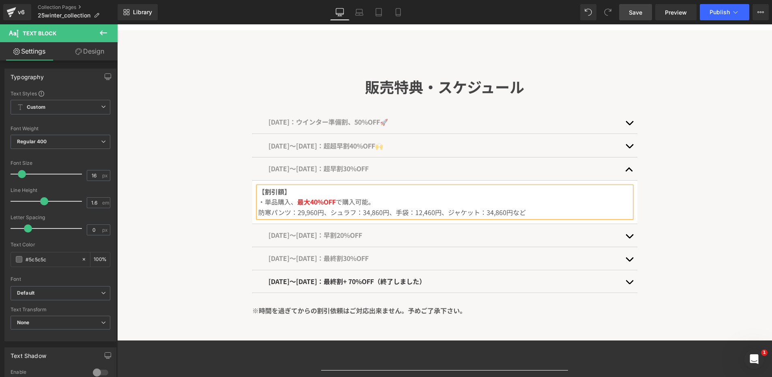
click at [628, 238] on button "button" at bounding box center [629, 235] width 16 height 23
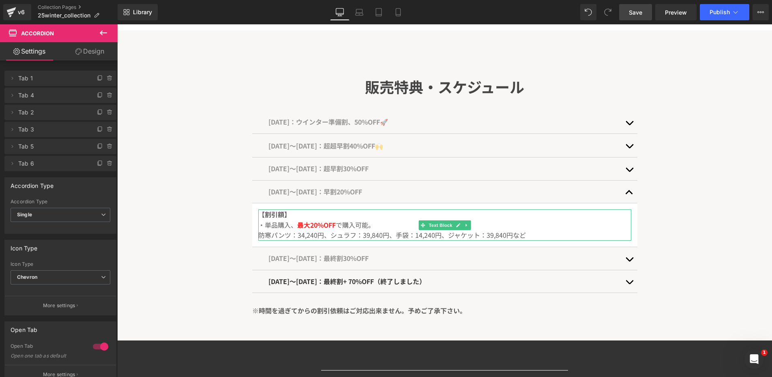
click at [326, 220] on p "・単品購入、 最大20%OFF で購入可能。" at bounding box center [444, 225] width 373 height 11
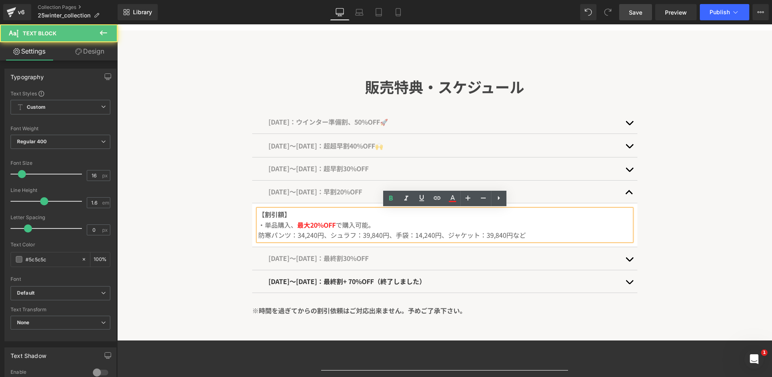
click at [321, 222] on span "最大20%OFF" at bounding box center [316, 225] width 39 height 10
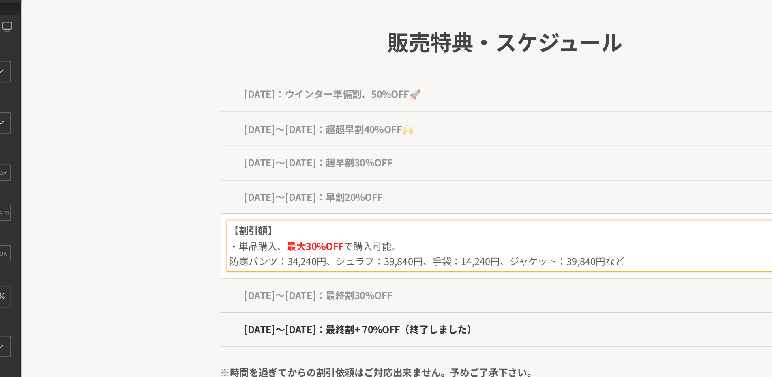
click at [206, 116] on span "[DATE]〜[DATE]：早割20%OFF" at bounding box center [219, 117] width 94 height 10
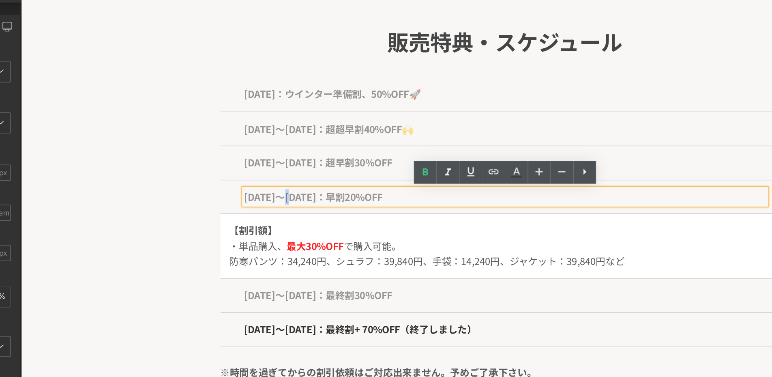
click at [206, 116] on span "[DATE]〜[DATE]：早割20%OFF" at bounding box center [219, 117] width 94 height 10
click at [207, 118] on span "[DATE]〜[DATE]：早割20%OFF" at bounding box center [219, 117] width 94 height 10
click at [190, 116] on span "[DATE]〜[DATE]：早割20%OFF" at bounding box center [219, 117] width 94 height 10
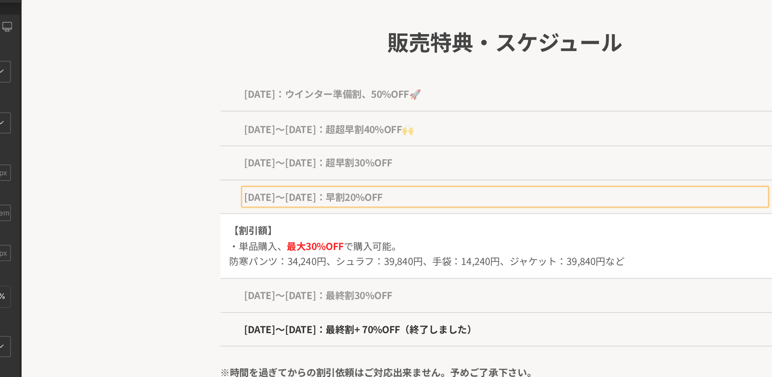
click at [250, 112] on p "[DATE]〜[DATE]：早割20%OFF" at bounding box center [348, 117] width 353 height 11
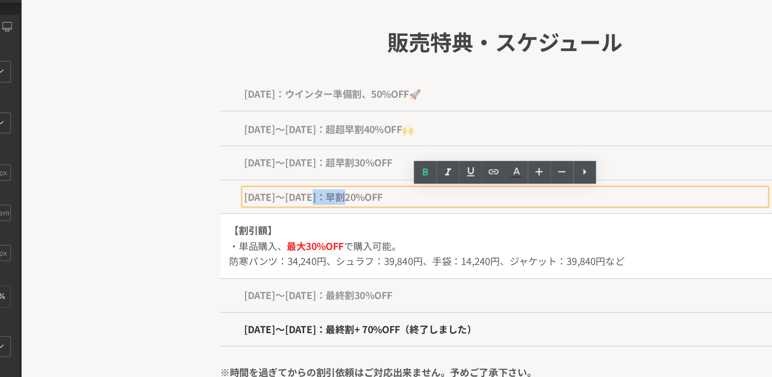
click at [250, 112] on p "[DATE]〜[DATE]：早割20%OFF" at bounding box center [348, 117] width 353 height 11
click at [262, 115] on span "[DATE]〜[DATE]：早割20%OFF" at bounding box center [219, 117] width 94 height 10
click at [251, 116] on span "[DATE]〜[DATE]：早割20%OFF" at bounding box center [219, 117] width 94 height 10
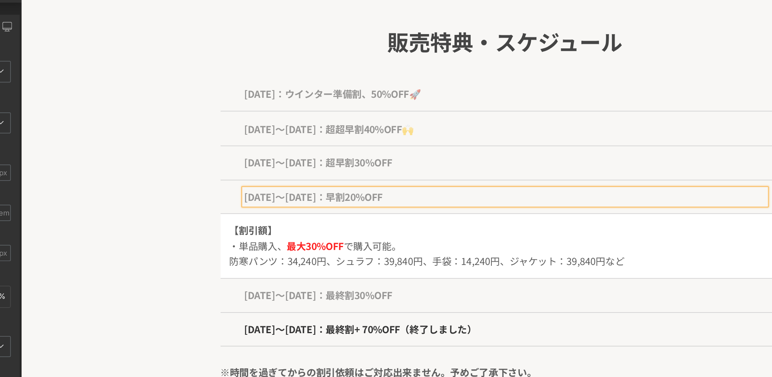
click at [264, 117] on span "[DATE]〜[DATE]：早割20%OFF" at bounding box center [219, 117] width 94 height 10
click at [350, 101] on div "[DATE]〜[DATE]：超早割30%OFF Text Block" at bounding box center [348, 94] width 385 height 23
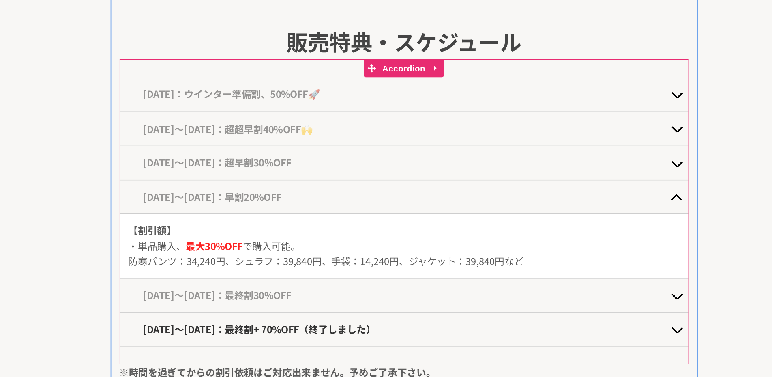
click at [432, 97] on span "button" at bounding box center [432, 97] width 0 height 0
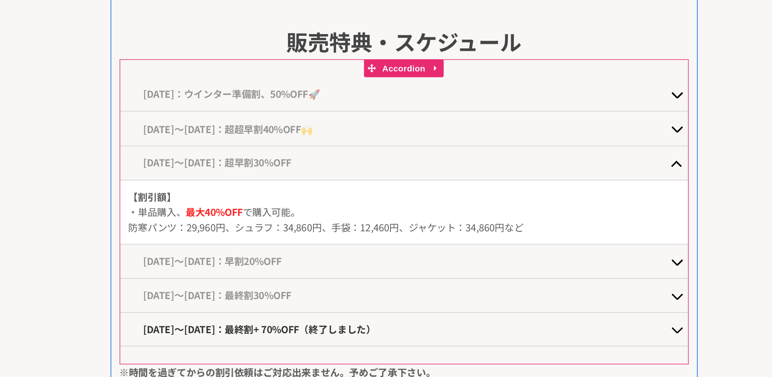
click at [186, 71] on span "[DATE]〜[DATE]：超超早割40%OFF🙌" at bounding box center [128, 71] width 115 height 10
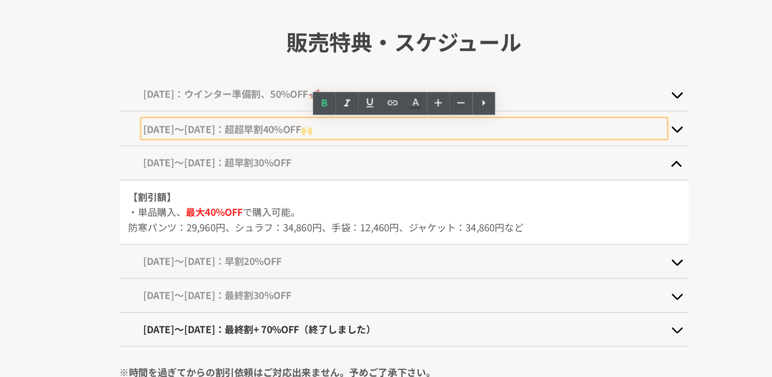
click at [186, 71] on span "[DATE]〜[DATE]：超超早割40%OFF🙌" at bounding box center [128, 71] width 115 height 10
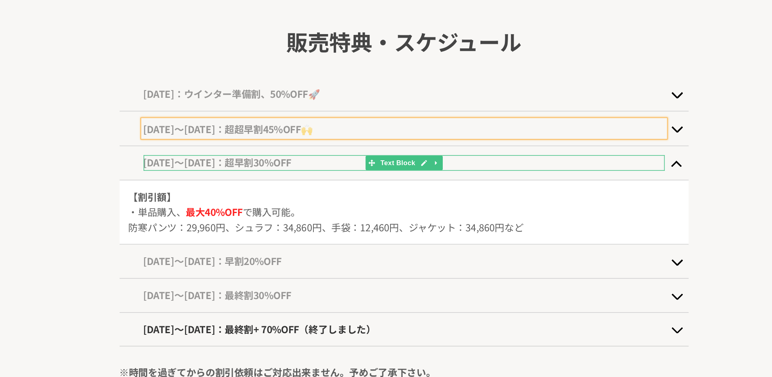
click at [172, 92] on span "[DATE]〜[DATE]：超早割30%OFF" at bounding box center [121, 94] width 100 height 10
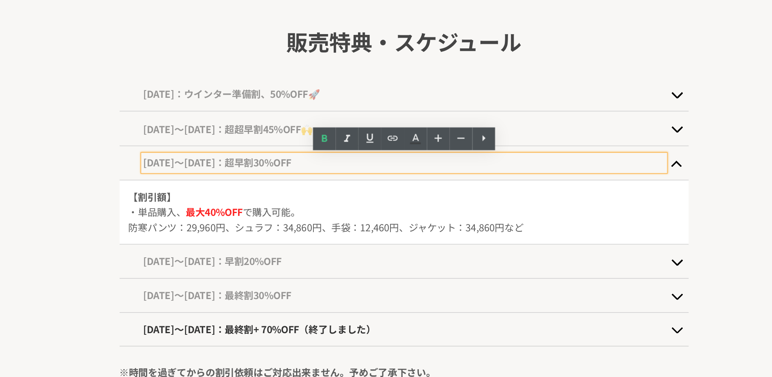
click at [172, 92] on span "[DATE]〜[DATE]：超早割30%OFF" at bounding box center [121, 94] width 100 height 10
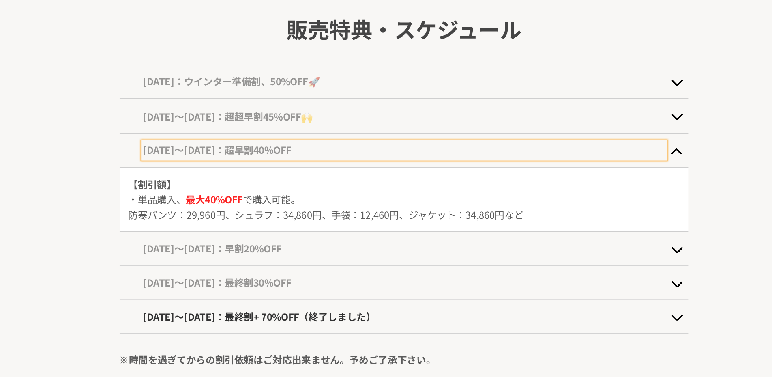
scroll to position [391, 0]
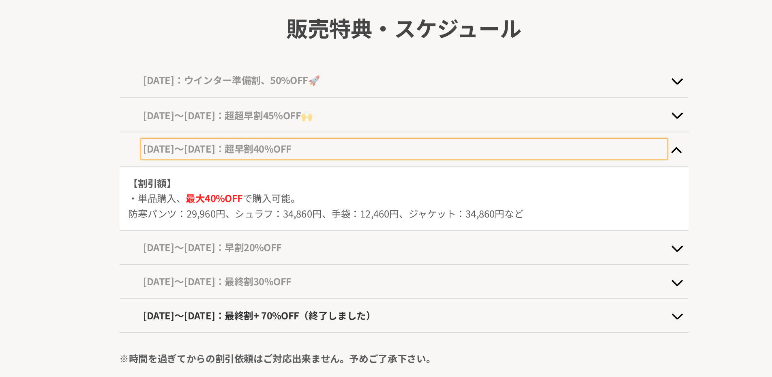
click at [260, 155] on div "[DATE]〜[DATE]：早割20%OFF Text Block" at bounding box center [247, 151] width 353 height 11
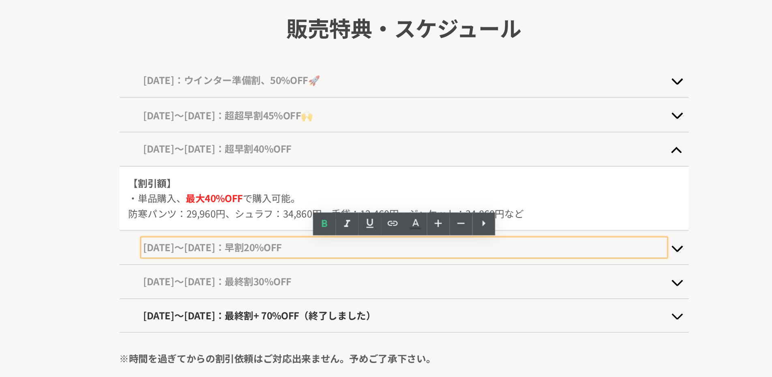
click at [260, 155] on p "[DATE]〜[DATE]：早割20%OFF" at bounding box center [247, 151] width 353 height 11
click at [165, 153] on span "[DATE]〜[DATE]：早割20%OFF" at bounding box center [118, 151] width 94 height 10
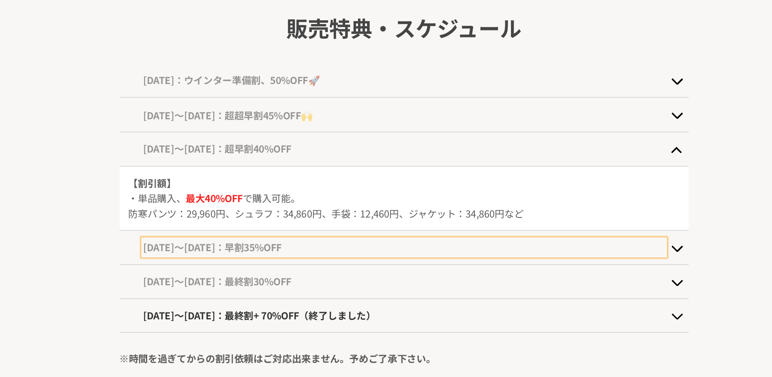
click at [165, 151] on span "[DATE]〜[DATE]：早割35%OFF" at bounding box center [118, 151] width 94 height 10
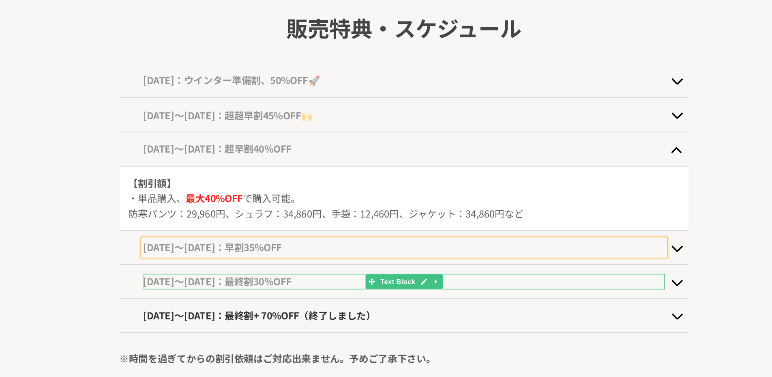
click at [427, 174] on button "button" at bounding box center [432, 174] width 16 height 23
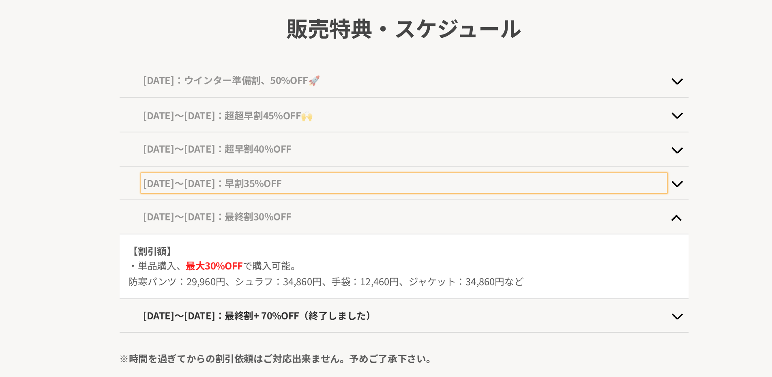
scroll to position [395, 0]
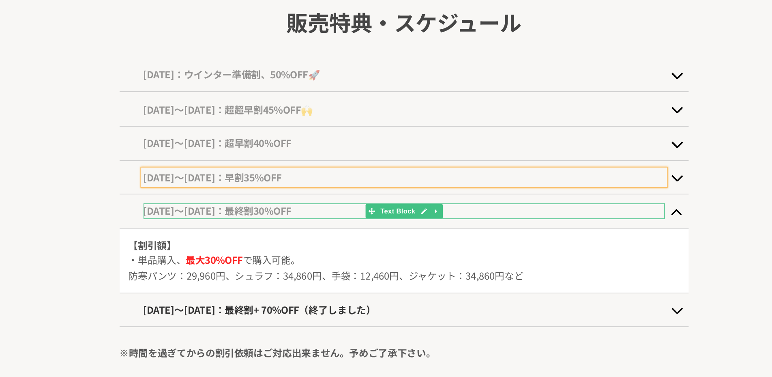
click at [136, 127] on span "[DATE]〜[DATE]：最終割30%OFF" at bounding box center [121, 127] width 100 height 10
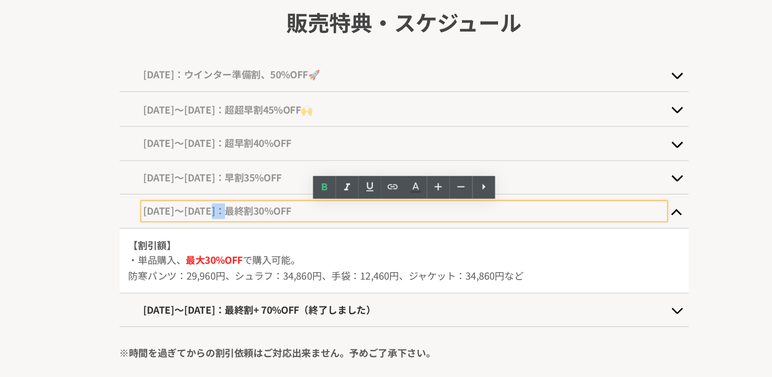
click at [136, 127] on span "[DATE]〜[DATE]：最終割30%OFF" at bounding box center [121, 127] width 100 height 10
click at [91, 125] on span "[DATE]〜[DATE]：最終割30%OFF" at bounding box center [121, 127] width 100 height 10
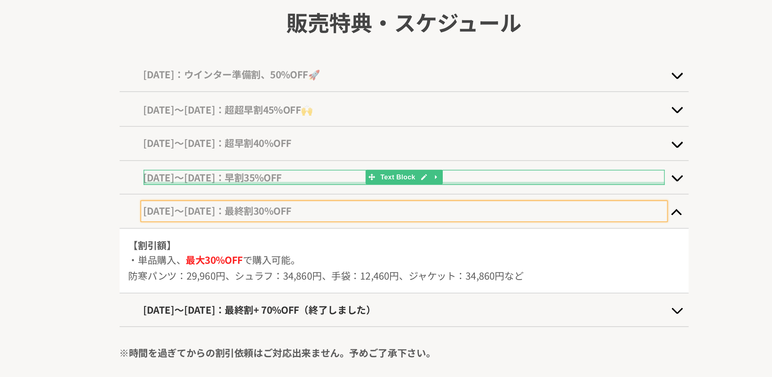
click at [156, 107] on div at bounding box center [247, 108] width 353 height 2
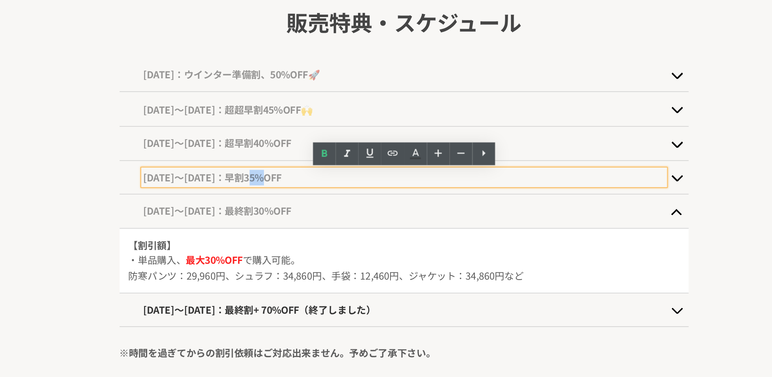
click at [156, 107] on p "[DATE]〜[DATE]：早割35%OFF" at bounding box center [247, 104] width 353 height 11
click at [155, 106] on span "[DATE]〜[DATE]：早割35%OFF" at bounding box center [118, 104] width 94 height 10
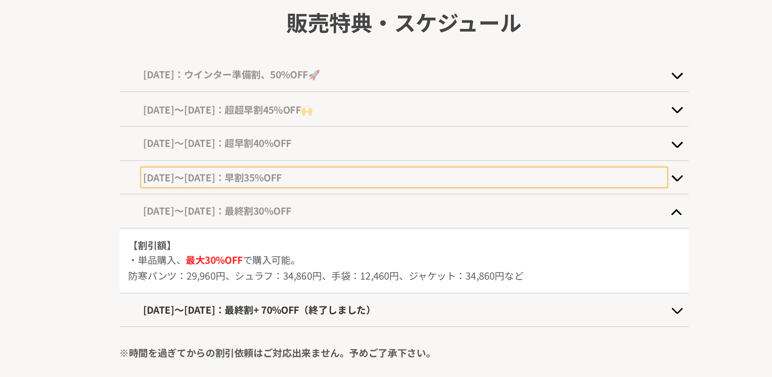
scroll to position [384, 0]
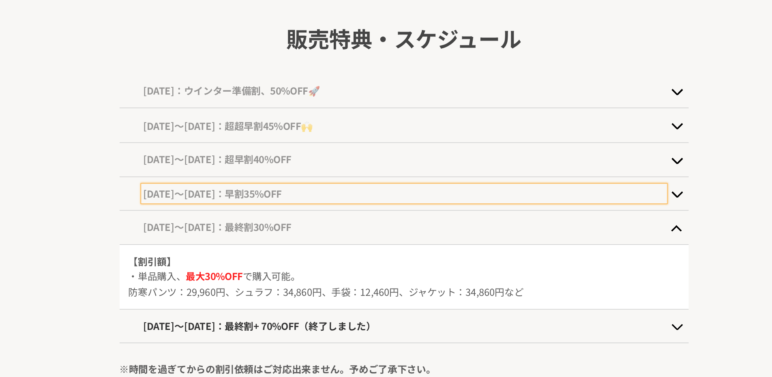
click at [181, 70] on span "[DATE]〜[DATE]：超超早割45%OFF🙌" at bounding box center [128, 69] width 115 height 10
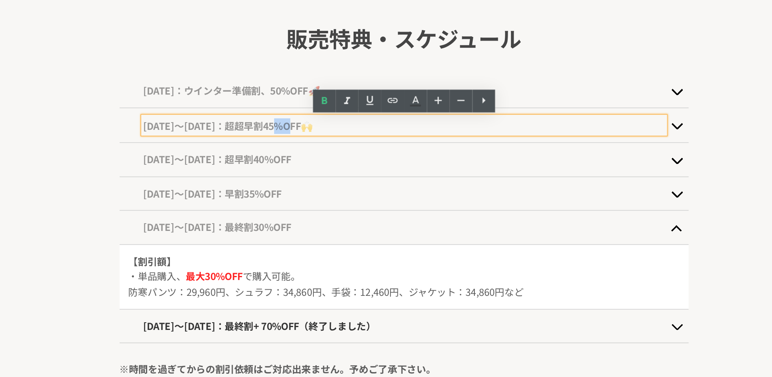
click at [181, 70] on span "[DATE]〜[DATE]：超超早割45%OFF🙌" at bounding box center [128, 69] width 115 height 10
click at [177, 71] on span "[DATE]〜[DATE]：超超早割45%OFF🙌" at bounding box center [128, 69] width 115 height 10
click at [175, 56] on div "[DATE]：ウインター準備割、50%OFF🚀 Text Block" at bounding box center [247, 45] width 385 height 23
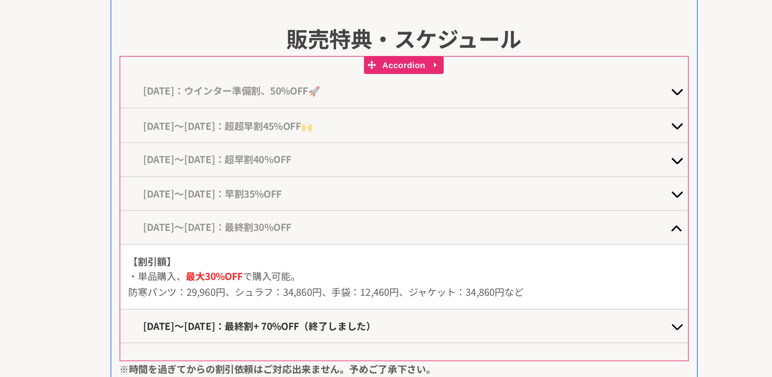
click at [175, 45] on span "[DATE]：ウインター準備割、50%OFF🚀" at bounding box center [131, 45] width 120 height 10
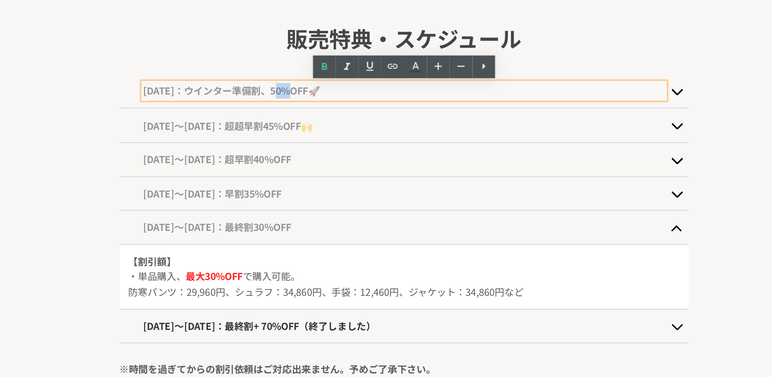
click at [175, 45] on span "[DATE]：ウインター準備割、50%OFF🚀" at bounding box center [131, 45] width 120 height 10
click at [180, 47] on span "[DATE]：ウインター準備割、50%OFF🚀" at bounding box center [131, 45] width 120 height 10
click at [181, 47] on span "[DATE]：ウインター準備割、50%OFF🚀" at bounding box center [131, 45] width 120 height 10
click at [185, 47] on span "[DATE]：ウインター準備割、50%OFF🚀" at bounding box center [131, 45] width 120 height 10
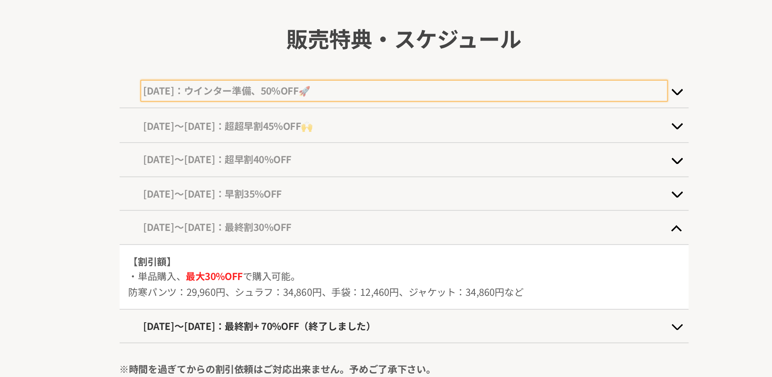
click at [22, 89] on div "販売特典・スケジュール Heading [DATE]：ウインター準備、50%OFF🚀 Text Block 【割引額】 ・単品購入、 最大50%OFF で購入…" at bounding box center [247, 104] width 655 height 277
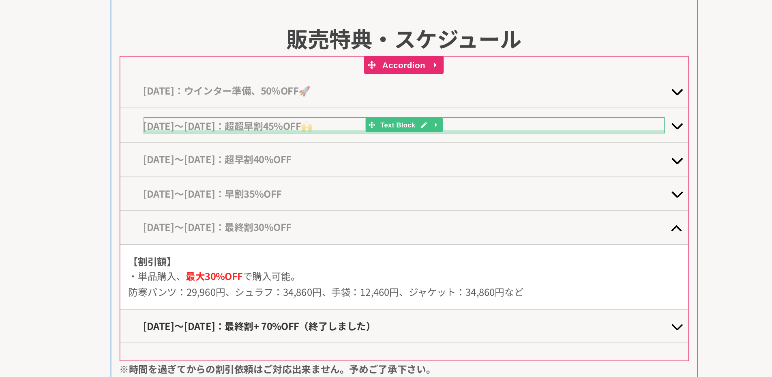
click at [165, 72] on div at bounding box center [247, 73] width 353 height 2
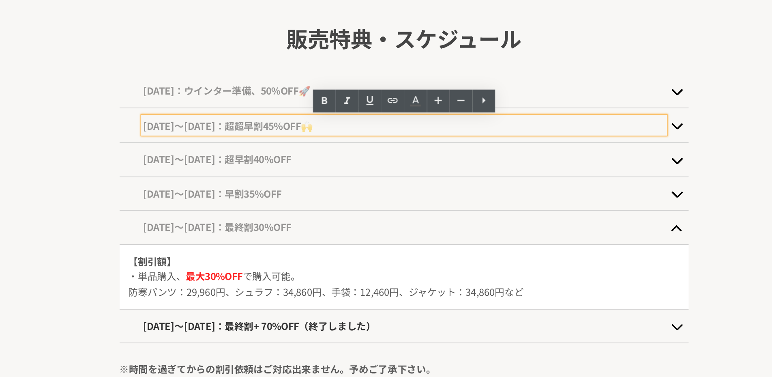
click at [172, 70] on span "[DATE]〜[DATE]：超超早割45%OFF🙌" at bounding box center [128, 69] width 115 height 10
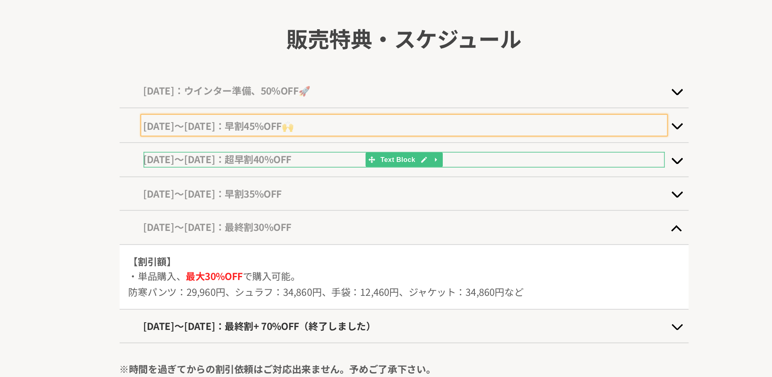
click at [172, 94] on span "[DATE]〜[DATE]：超早割40%OFF" at bounding box center [121, 92] width 100 height 10
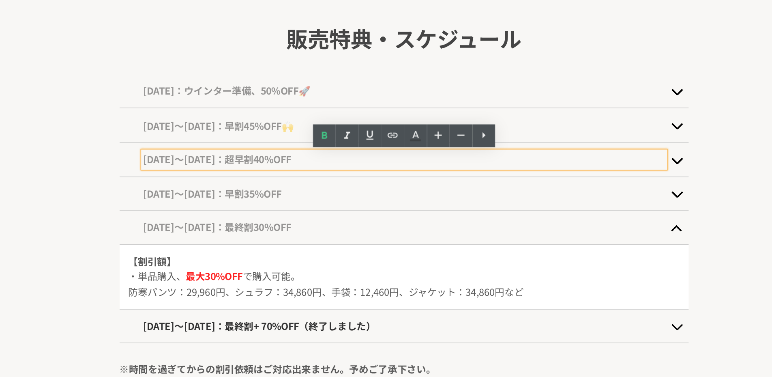
click at [172, 94] on span "[DATE]〜[DATE]：超早割40%OFF" at bounding box center [121, 92] width 100 height 10
click at [172, 93] on span "[DATE]〜[DATE]：超早割40%OFF" at bounding box center [121, 92] width 100 height 10
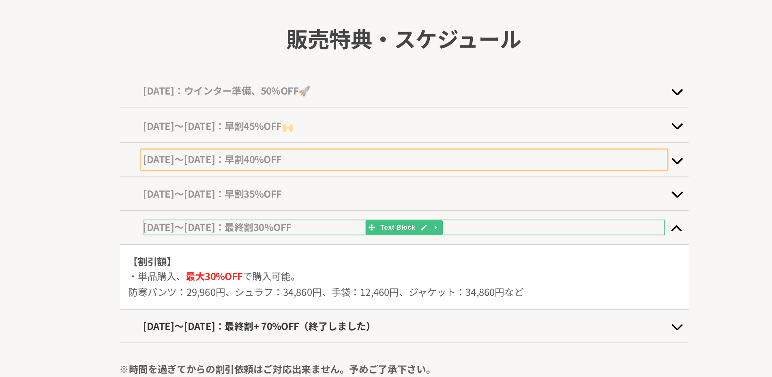
click at [172, 139] on span "[DATE]〜[DATE]：最終割30%OFF" at bounding box center [121, 138] width 100 height 10
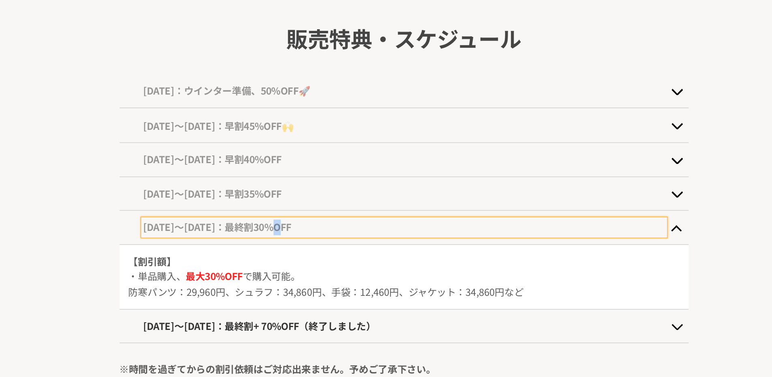
click at [172, 139] on span "[DATE]〜[DATE]：最終割30%OFF" at bounding box center [121, 138] width 100 height 10
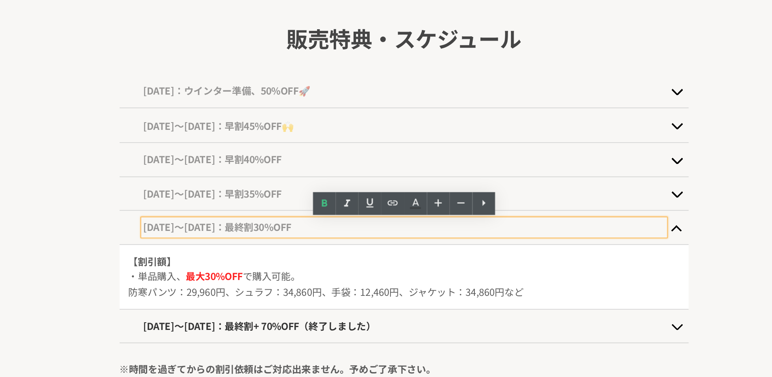
click at [172, 139] on span "[DATE]〜[DATE]：最終割30%OFF" at bounding box center [121, 138] width 100 height 10
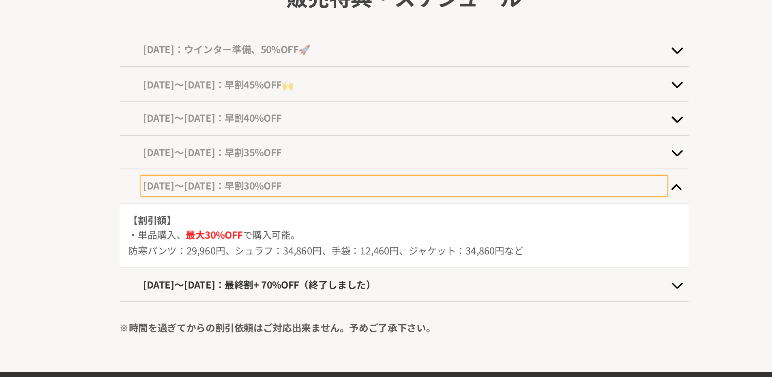
scroll to position [413, 0]
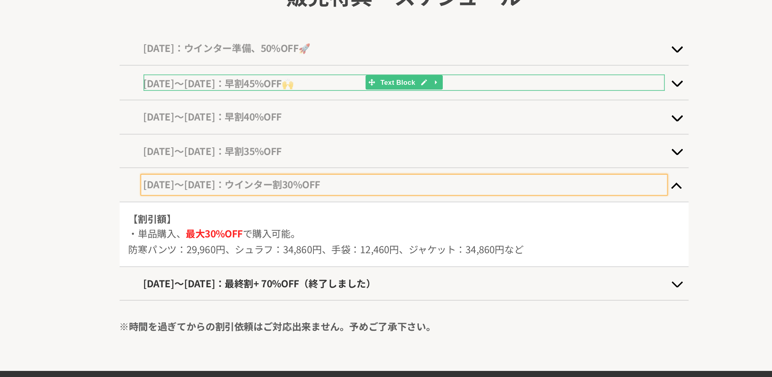
click at [163, 36] on p "[DATE]〜[DATE]：早割45%OFF🙌" at bounding box center [247, 40] width 353 height 11
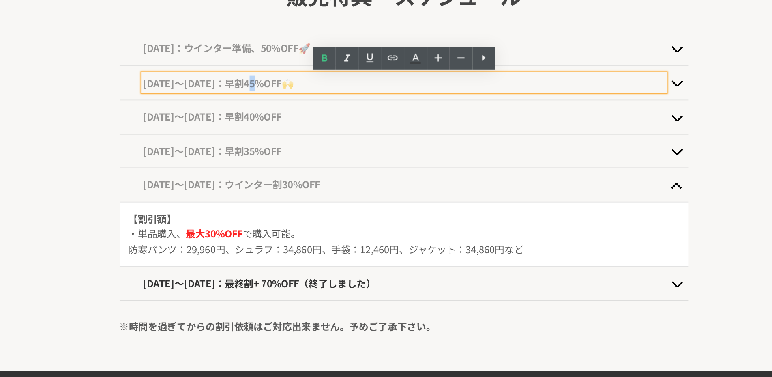
click at [163, 36] on p "[DATE]〜[DATE]：早割45%OFF🙌" at bounding box center [247, 40] width 353 height 11
click at [161, 38] on span "[DATE]〜[DATE]：早割45%OFF🙌" at bounding box center [122, 40] width 102 height 10
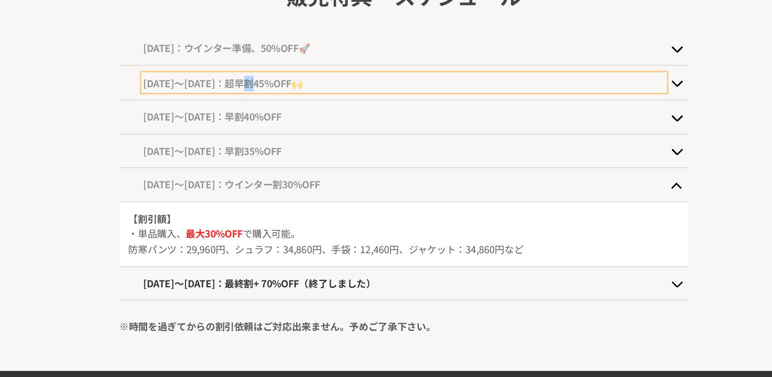
copy span "超"
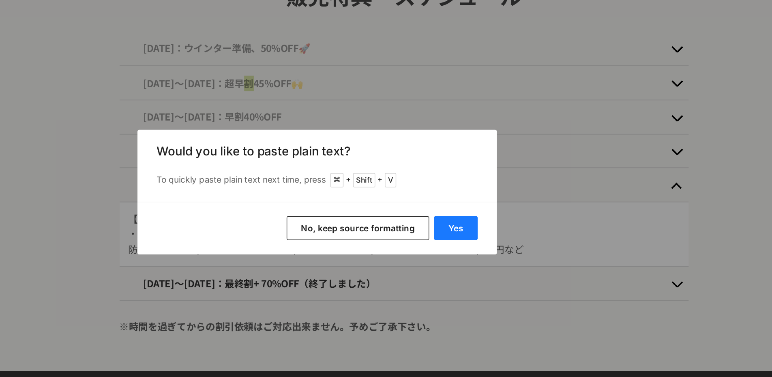
click at [477, 207] on button "Yes" at bounding box center [480, 213] width 30 height 16
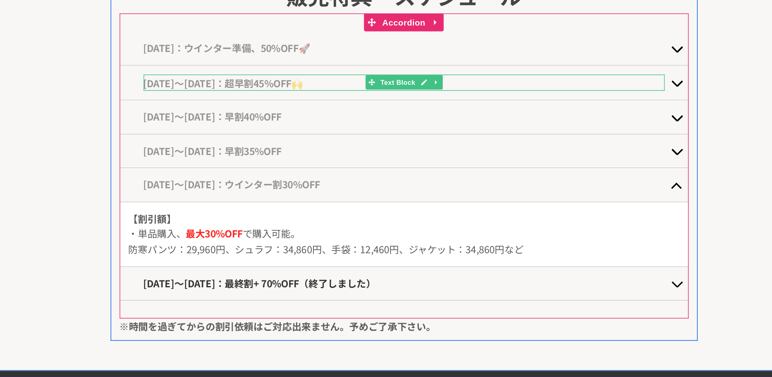
click at [165, 41] on span "[DATE]〜[DATE]：超早割45%OFF🙌" at bounding box center [125, 40] width 108 height 10
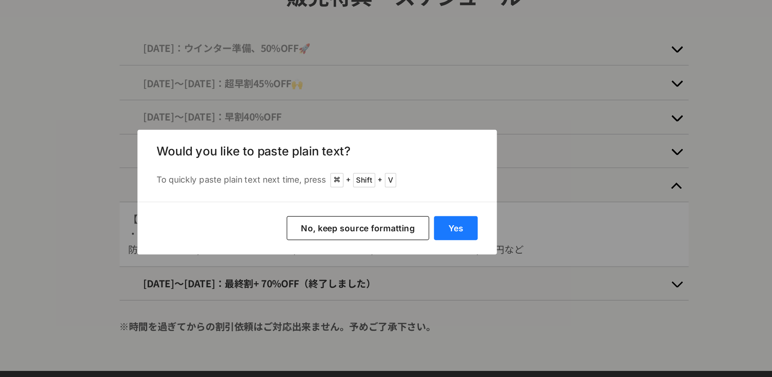
click at [485, 210] on button "Yes" at bounding box center [480, 213] width 30 height 16
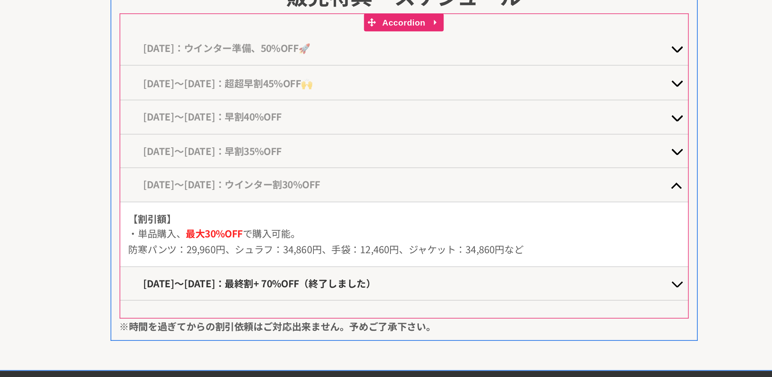
click at [165, 63] on span "[DATE]〜[DATE]：早割40%OFF" at bounding box center [118, 63] width 94 height 10
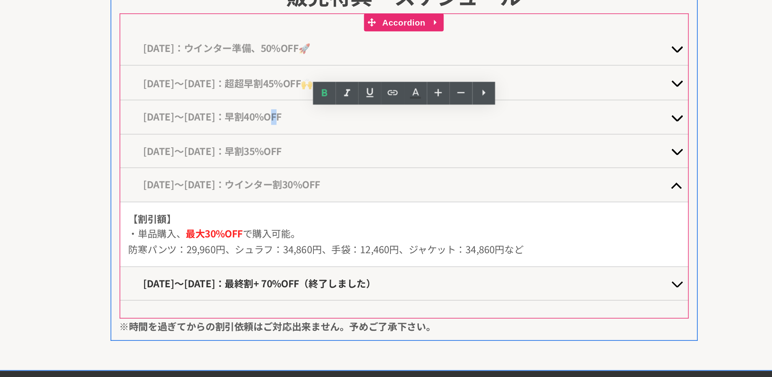
click at [165, 63] on span "[DATE]〜[DATE]：早割40%OFF" at bounding box center [118, 63] width 94 height 10
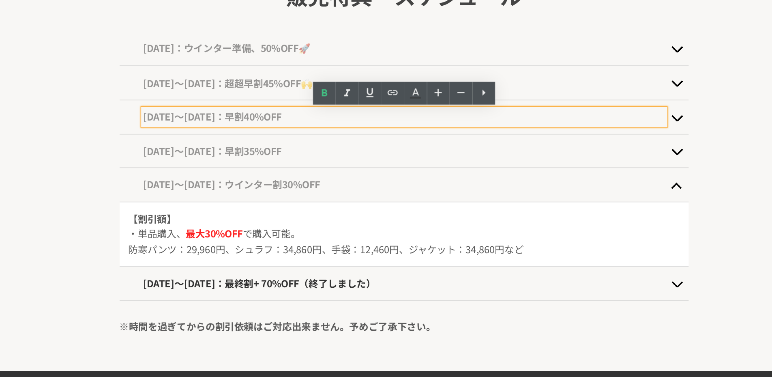
click at [165, 63] on span "[DATE]〜[DATE]：早割40%OFF" at bounding box center [118, 63] width 94 height 10
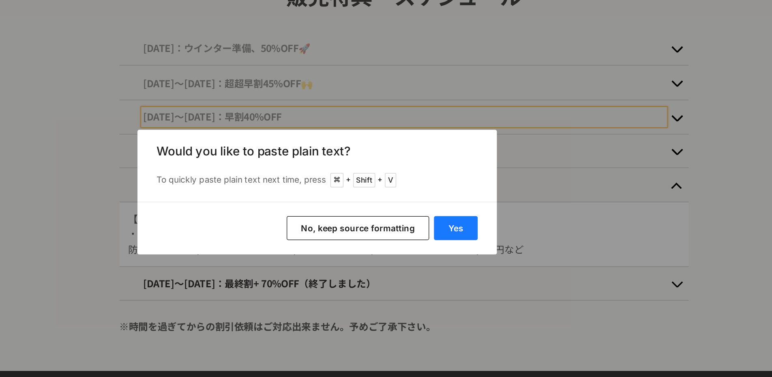
click at [485, 217] on button "Yes" at bounding box center [480, 213] width 30 height 16
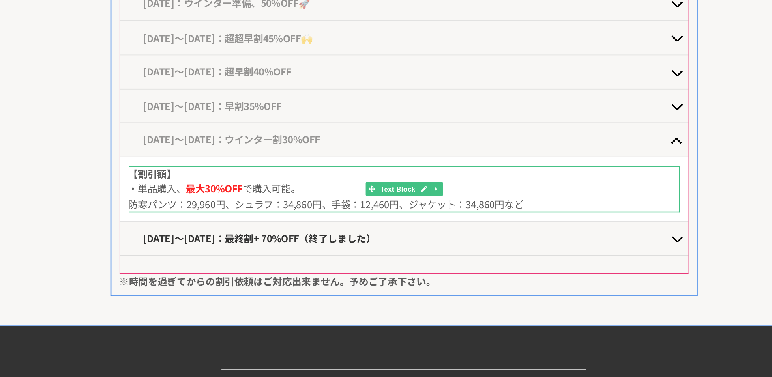
scroll to position [447, 0]
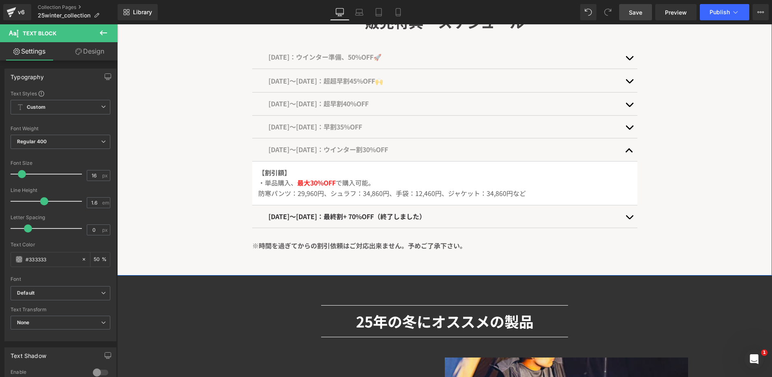
click at [235, 136] on div "販売特典・スケジュール Heading [DATE]：ウインター準備、50%OFF🚀 Text Block 【割引額】 ・単品購入、 最大50%OFF で購入…" at bounding box center [444, 116] width 655 height 277
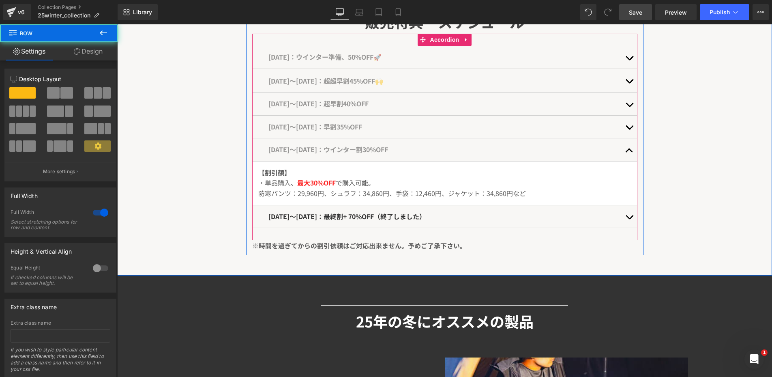
click at [259, 146] on div "[DATE]〜[DATE]：ウインター割30%OFF Text Block" at bounding box center [444, 149] width 385 height 23
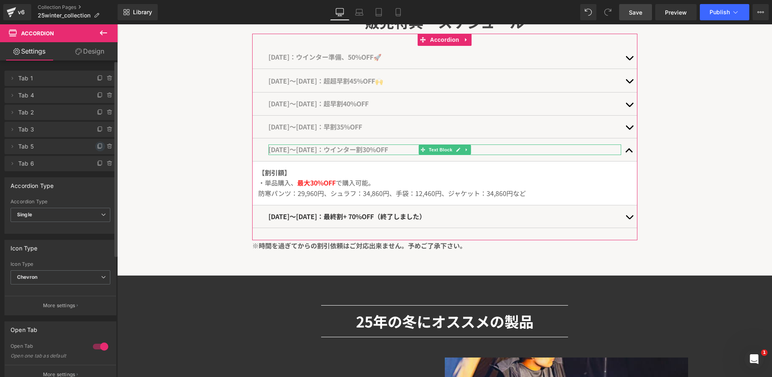
click at [99, 146] on icon at bounding box center [100, 146] width 6 height 6
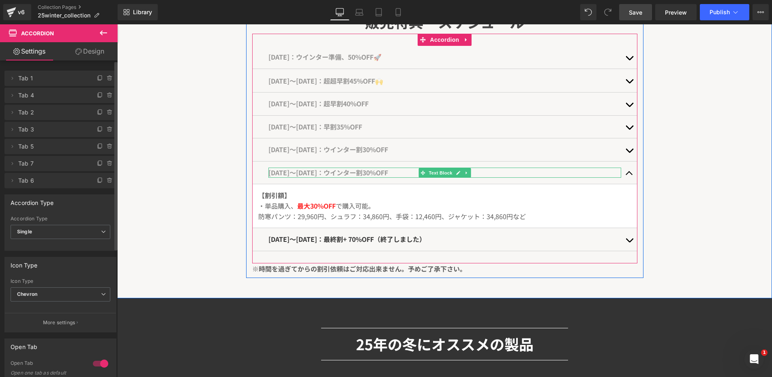
click at [302, 172] on span "[DATE]〜[DATE]：ウインター割30%OFF" at bounding box center [328, 173] width 120 height 10
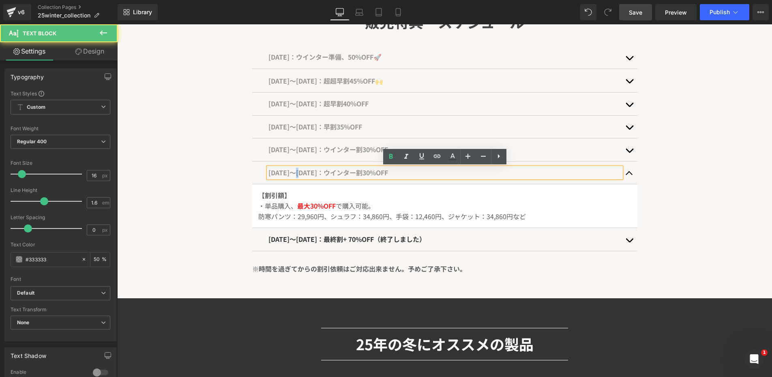
click at [302, 172] on span "[DATE]〜[DATE]：ウインター割30%OFF" at bounding box center [328, 173] width 120 height 10
click at [284, 169] on p "[DATE]〜[DATE]：ウインター割30%OFF" at bounding box center [444, 173] width 353 height 11
click at [288, 171] on span "[DATE]〜[DATE]：ウインター割30%OFF" at bounding box center [328, 173] width 120 height 10
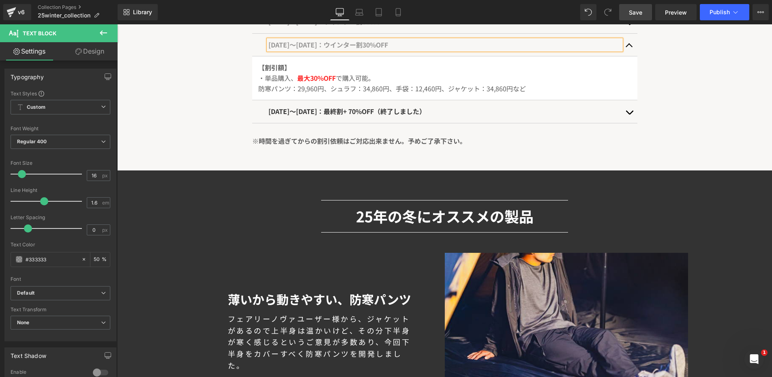
scroll to position [563, 0]
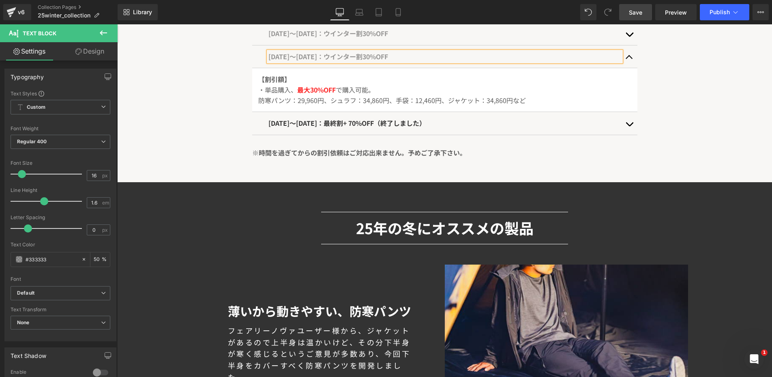
click at [343, 150] on strong "※時間を過ぎてからの割引依頼はご対応出来ません。予めご了承下さい。" at bounding box center [359, 153] width 214 height 10
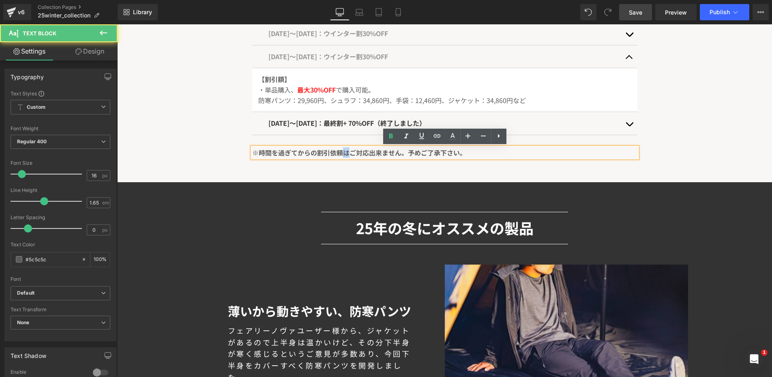
click at [343, 150] on strong "※時間を過ぎてからの割引依頼はご対応出来ません。予めご了承下さい。" at bounding box center [359, 153] width 214 height 10
click at [494, 149] on p "※時間を過ぎてからの割引依頼はご対応出来ません。予めご了承下さい。" at bounding box center [444, 152] width 385 height 11
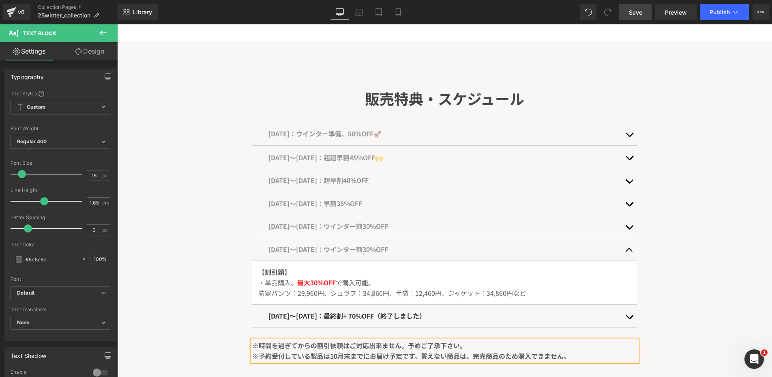
scroll to position [392, 0]
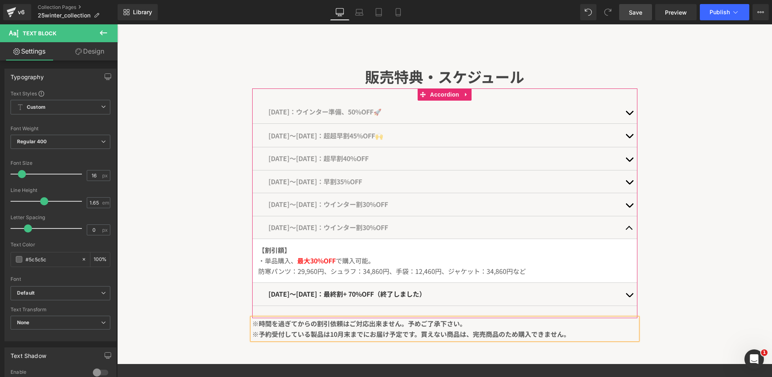
click at [626, 228] on button "button" at bounding box center [629, 227] width 16 height 23
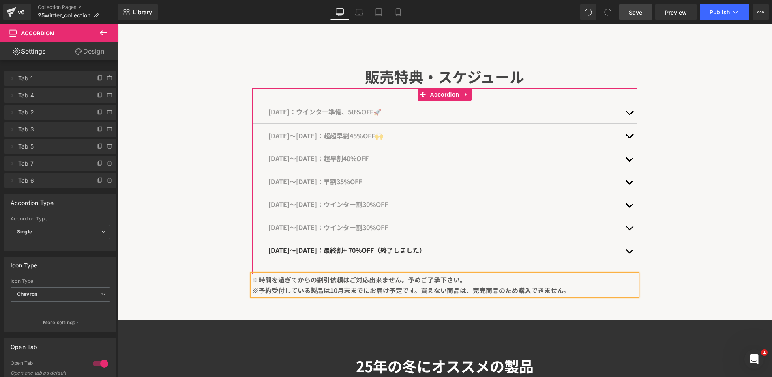
click at [335, 247] on div "[DATE]〜[DATE]：最終割+ 70%OFF（終了しました） Text Block" at bounding box center [444, 250] width 353 height 11
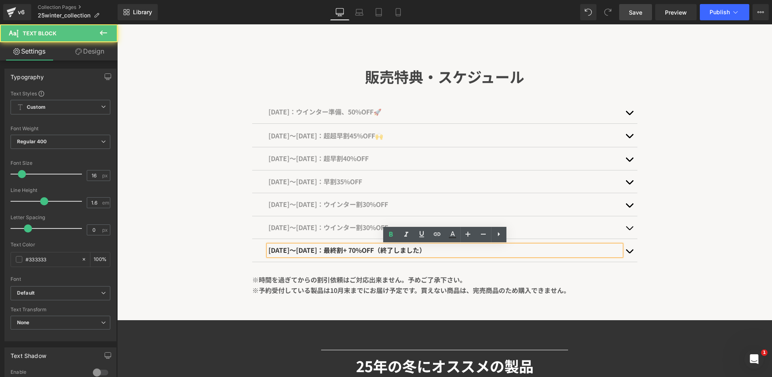
click at [335, 247] on div "[DATE]〜[DATE]：最終割+ 70%OFF（終了しました） Text Block" at bounding box center [444, 250] width 353 height 11
click at [299, 247] on span "[DATE]〜[DATE]：最終割+ 70%OFF（終了しました）" at bounding box center [346, 250] width 157 height 10
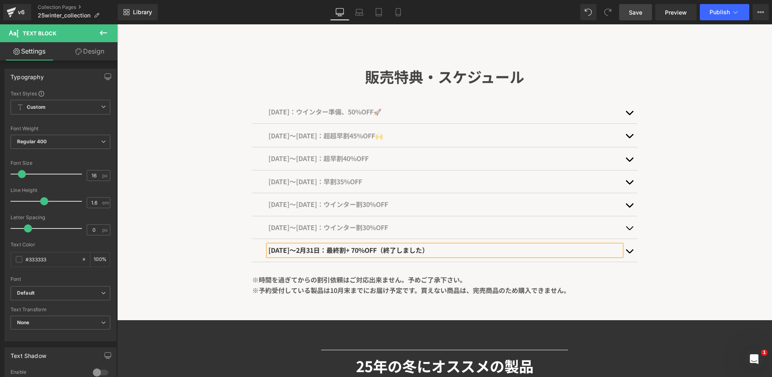
click at [336, 225] on span "[DATE]〜[DATE]：ウインター割30%OFF" at bounding box center [328, 227] width 120 height 10
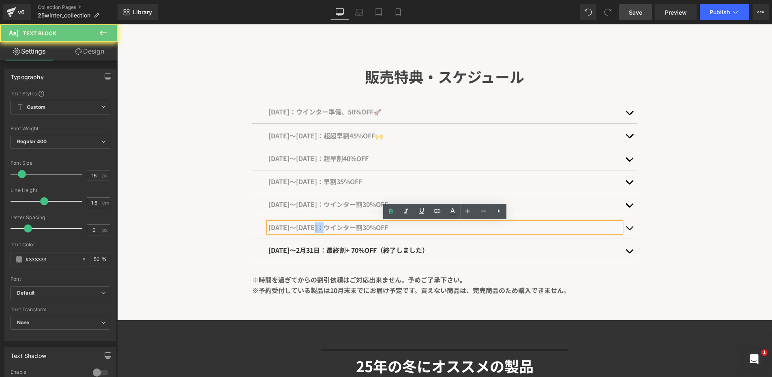
click at [336, 225] on span "[DATE]〜[DATE]：ウインター割30%OFF" at bounding box center [328, 227] width 120 height 10
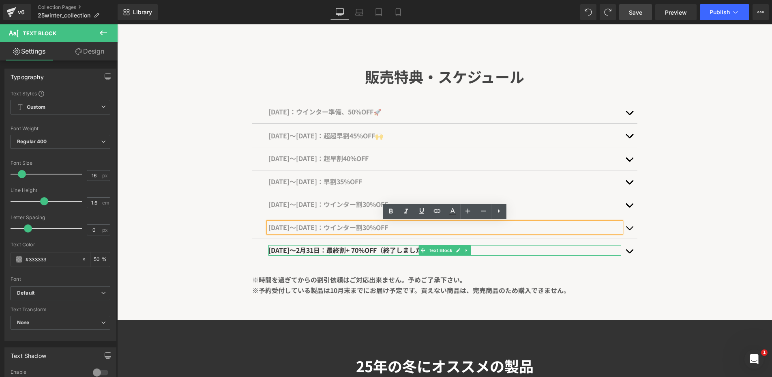
click at [341, 248] on span "[DATE]〜2月31日：最終割+ 70%OFF（終了しました）" at bounding box center [348, 250] width 160 height 10
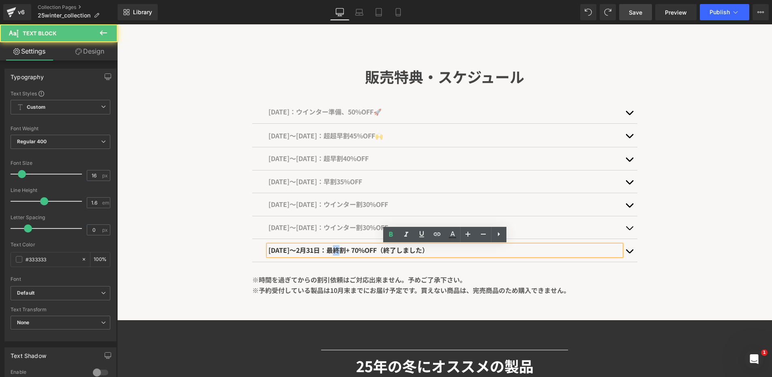
click at [341, 248] on span "[DATE]〜2月31日：最終割+ 70%OFF（終了しました）" at bounding box center [348, 250] width 160 height 10
click at [337, 248] on span "[DATE]〜2月31日：最終割+ 70%OFF（終了しました）" at bounding box center [348, 250] width 160 height 10
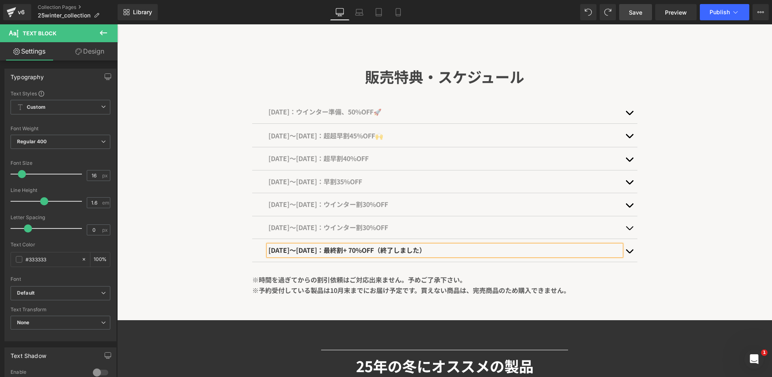
click at [376, 247] on span "[DATE]〜[DATE]：最終割+ 70%OFF（終了しました）" at bounding box center [346, 250] width 157 height 10
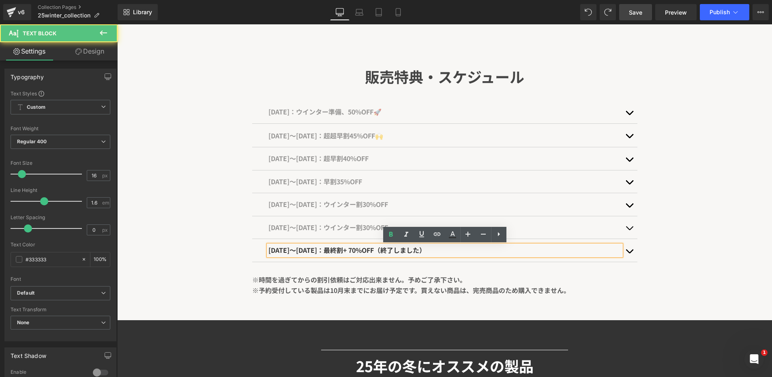
drag, startPoint x: 410, startPoint y: 248, endPoint x: 493, endPoint y: 253, distance: 82.9
click at [493, 253] on p "[DATE]〜[DATE]：最終割+ 70%OFF（終了しました）" at bounding box center [444, 250] width 353 height 11
click at [427, 260] on div "[DATE]〜[DATE]：最終割+ 70%OFF（終了しました） Text Block" at bounding box center [444, 250] width 385 height 23
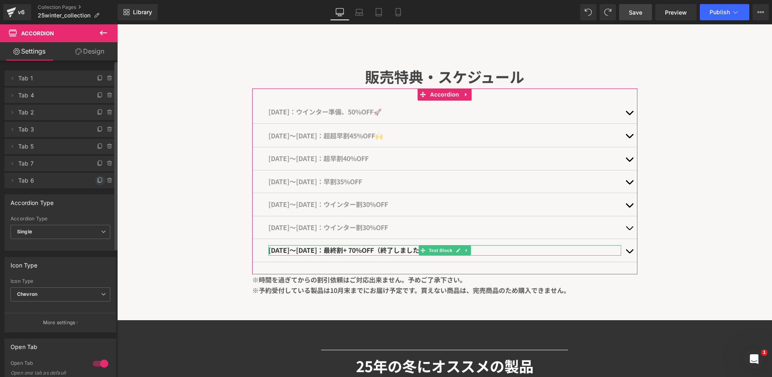
click at [99, 178] on span at bounding box center [100, 181] width 10 height 10
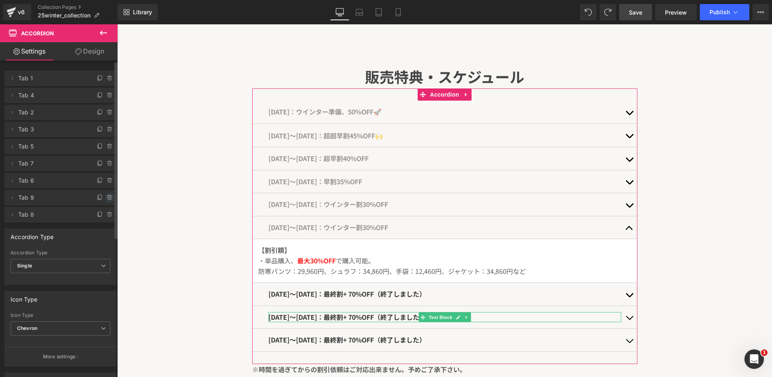
click at [107, 196] on icon at bounding box center [110, 197] width 6 height 6
click at [107, 196] on button "Delete" at bounding box center [101, 198] width 26 height 11
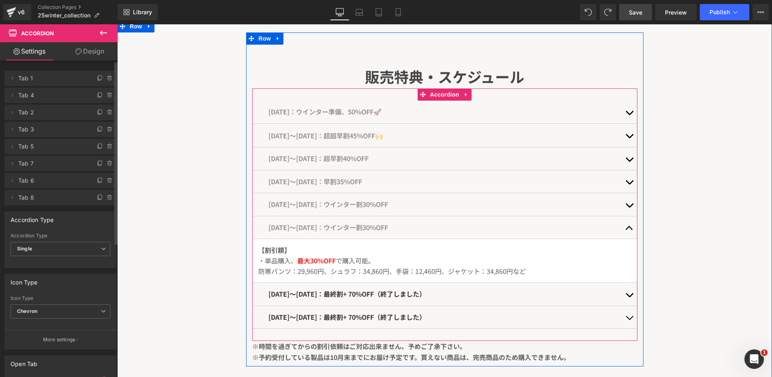
click at [348, 317] on span "[DATE]〜[DATE]：最終割+ 70%OFF（終了しました）" at bounding box center [346, 317] width 157 height 10
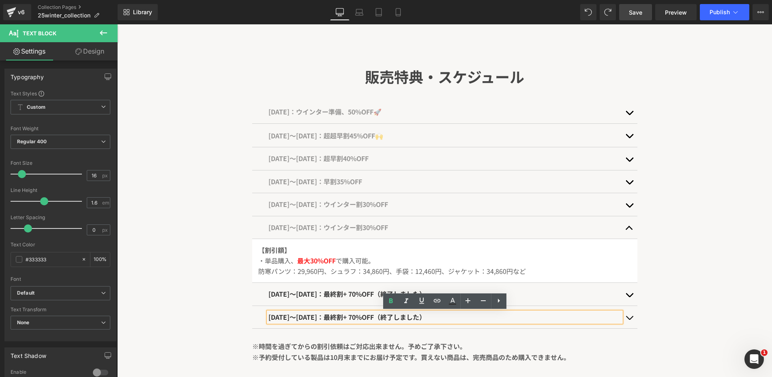
click at [300, 313] on p "[DATE]〜[DATE]：最終割+ 70%OFF（終了しました）" at bounding box center [444, 317] width 353 height 11
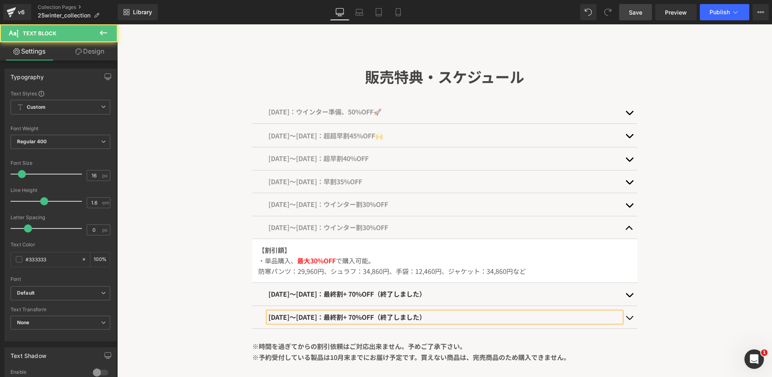
click at [344, 314] on span "[DATE]〜[DATE]：最終割+ 70%OFF（終了しました）" at bounding box center [346, 317] width 157 height 10
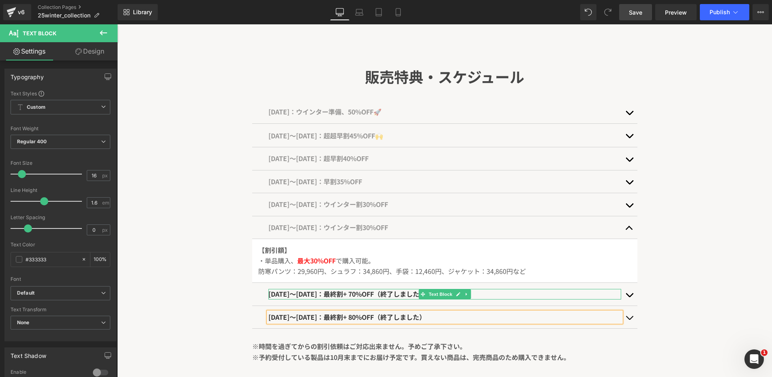
click at [384, 294] on span "[DATE]〜[DATE]：最終割+ 70%OFF（終了しました）" at bounding box center [346, 294] width 157 height 10
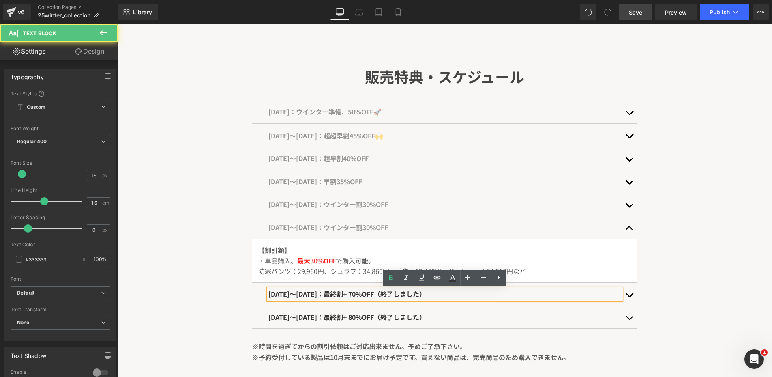
click at [387, 294] on span "[DATE]〜[DATE]：最終割+ 70%OFF（終了しました）" at bounding box center [346, 294] width 157 height 10
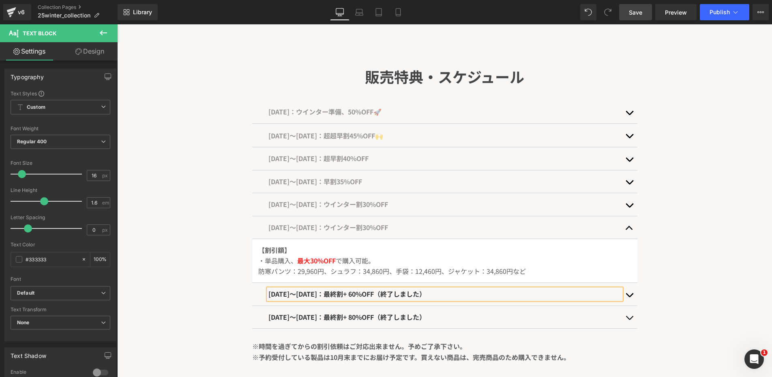
click at [209, 298] on div "販売特典・スケジュール Heading [DATE]：ウインター準備、50%OFF🚀 Text Block 【割引額】 ・単品購入、 最大50%OFF で購入…" at bounding box center [444, 199] width 655 height 334
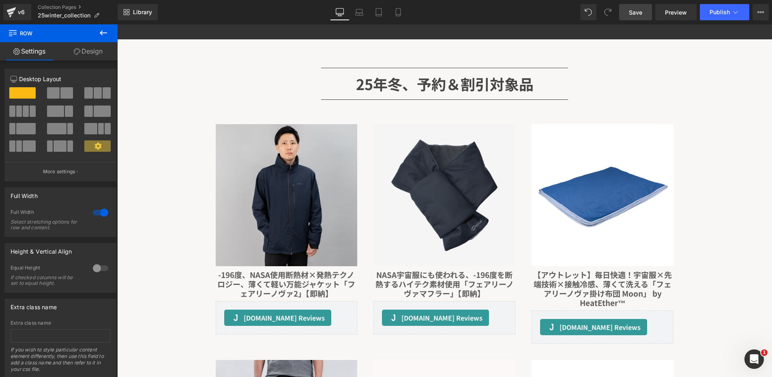
scroll to position [2967, 0]
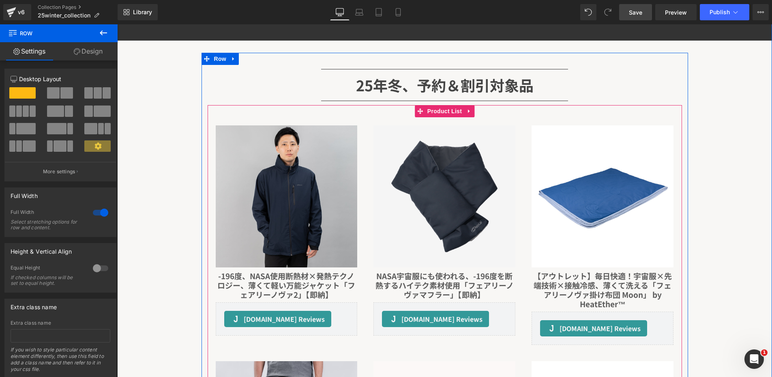
click at [448, 86] on h1 "25年冬、予約＆割引対象品" at bounding box center [445, 85] width 475 height 24
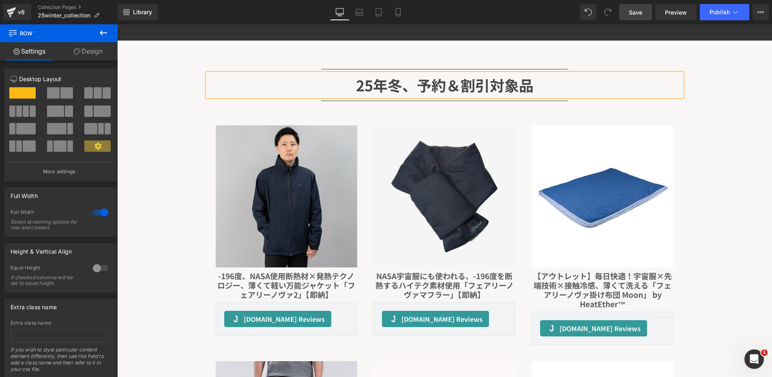
click at [448, 86] on h1 "25年冬、予約＆割引対象品" at bounding box center [445, 85] width 475 height 24
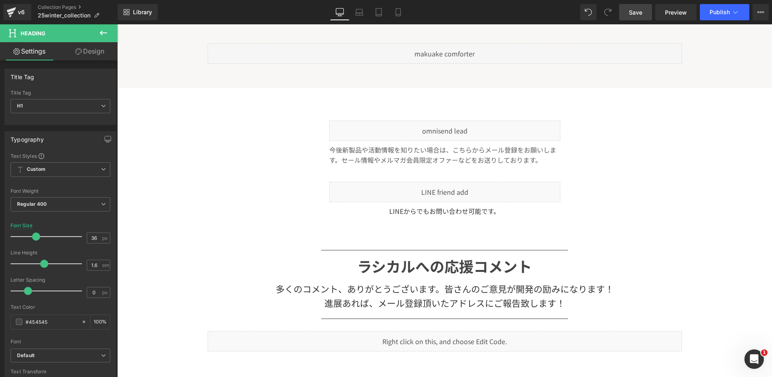
scroll to position [3747, 0]
click at [641, 8] on span "Save" at bounding box center [635, 12] width 13 height 9
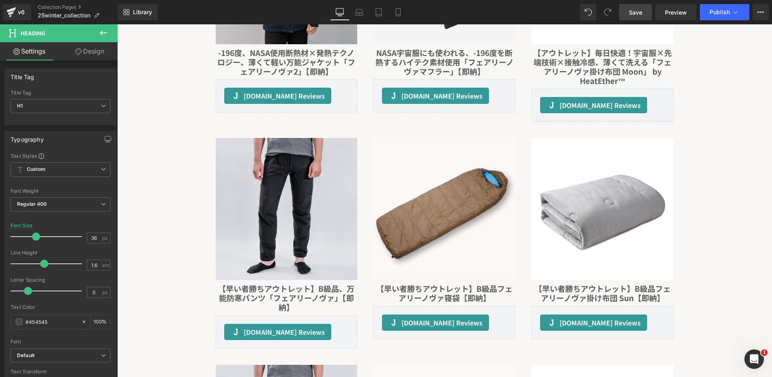
scroll to position [3226, 0]
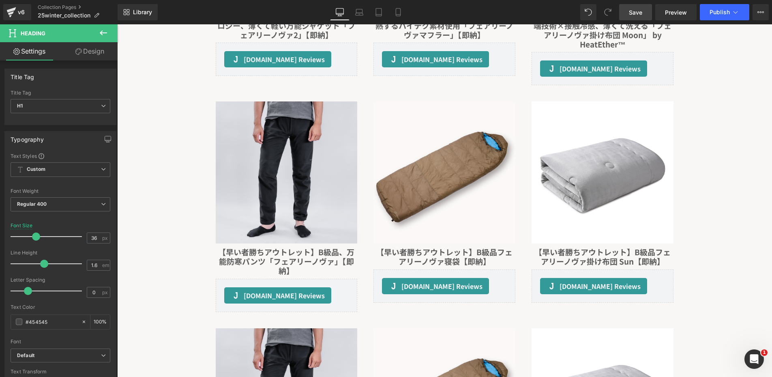
click at [379, 290] on div "[DOMAIN_NAME] Reviews - Star Badge [DOMAIN_NAME] Reviews" at bounding box center [445, 285] width 142 height 33
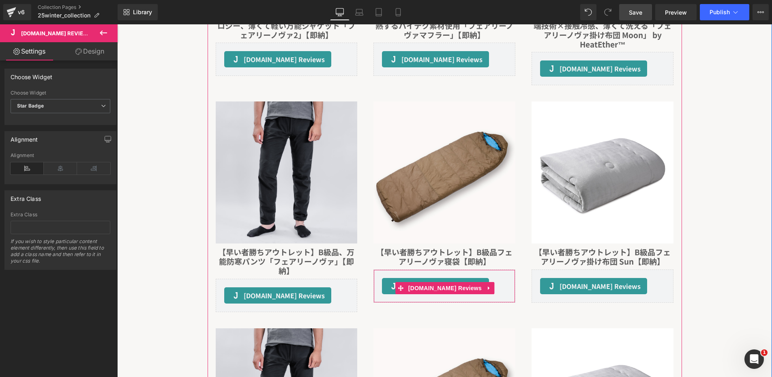
scroll to position [3266, 0]
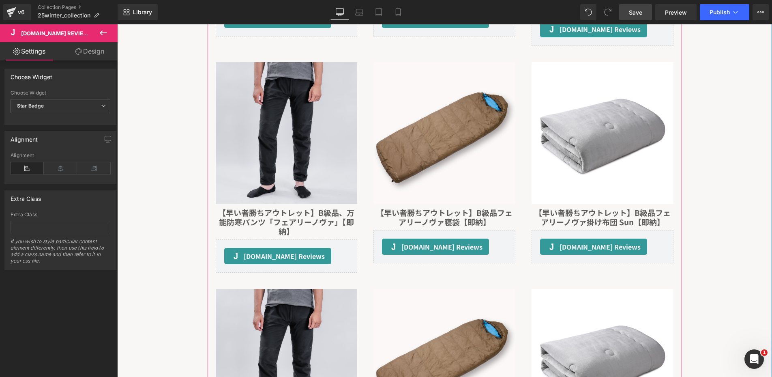
click at [416, 171] on img at bounding box center [445, 133] width 142 height 142
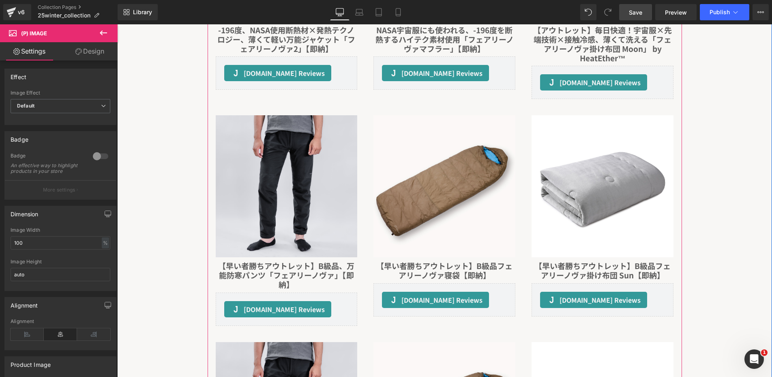
scroll to position [3207, 0]
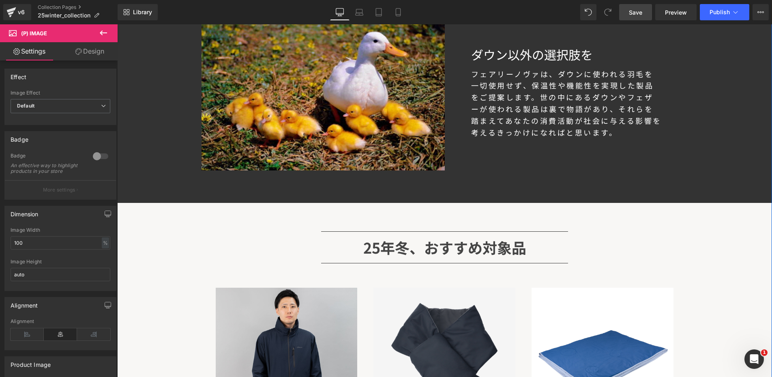
scroll to position [2801, 0]
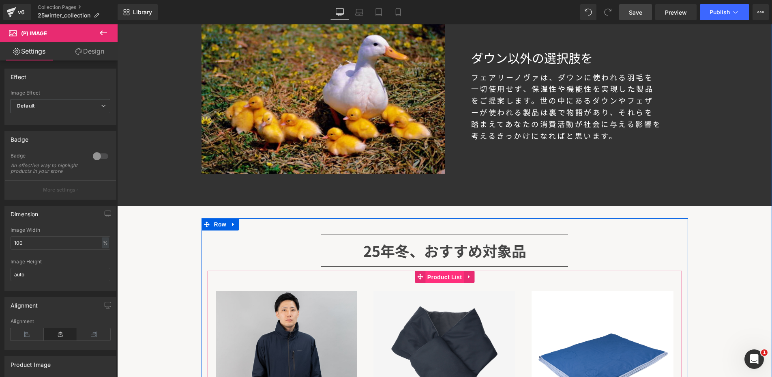
click at [426, 271] on span "Product List" at bounding box center [444, 277] width 39 height 12
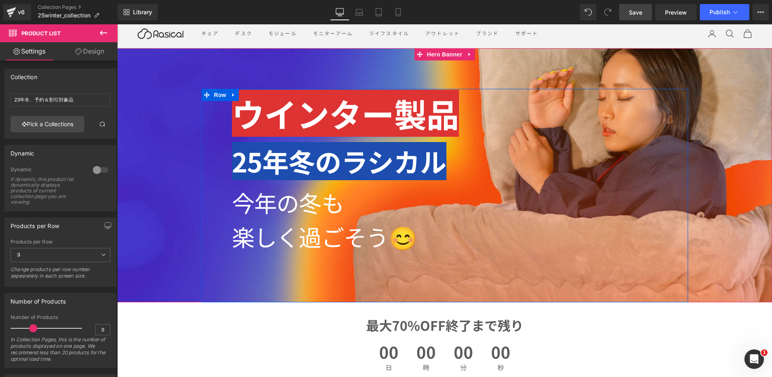
scroll to position [43, 0]
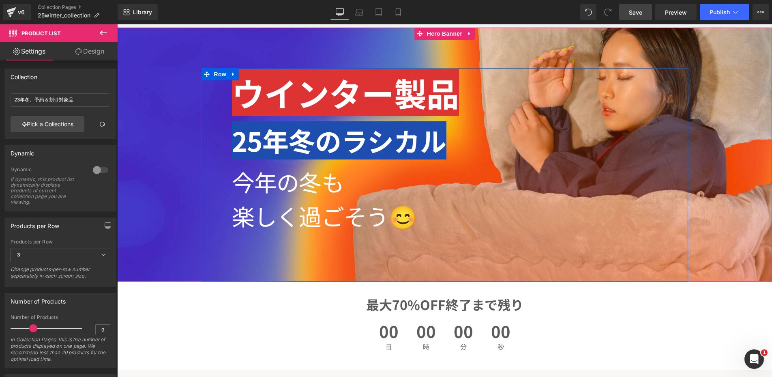
click at [338, 204] on b "楽しく過ごそう😊" at bounding box center [324, 215] width 185 height 33
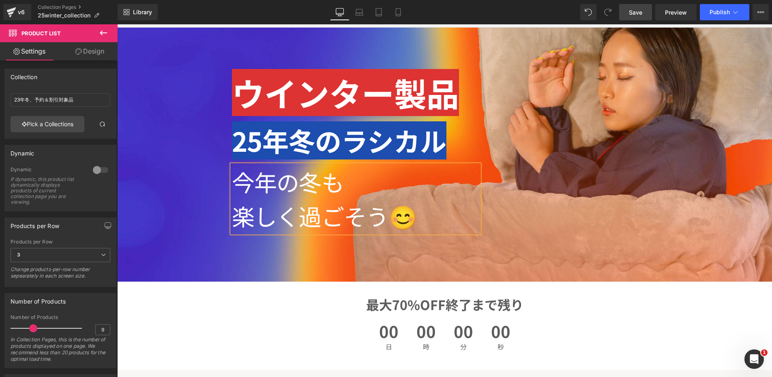
click at [338, 204] on b "楽しく過ごそう😊" at bounding box center [324, 215] width 185 height 33
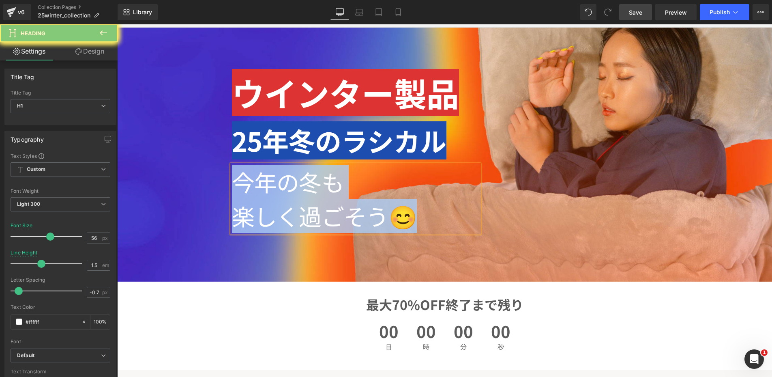
paste div
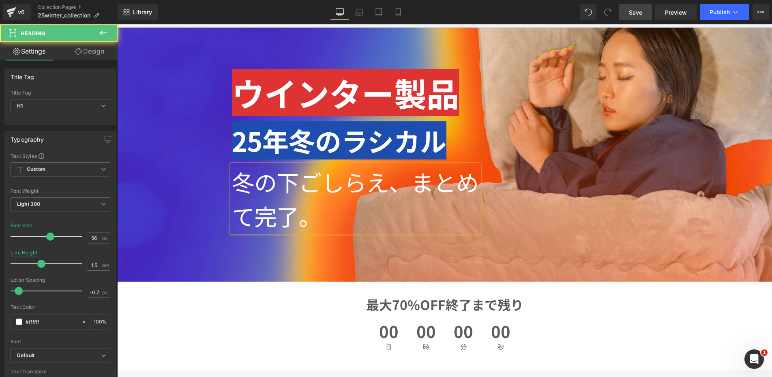
click at [408, 184] on h1 "冬の下ごしらえ、まとめて完了。" at bounding box center [355, 199] width 247 height 68
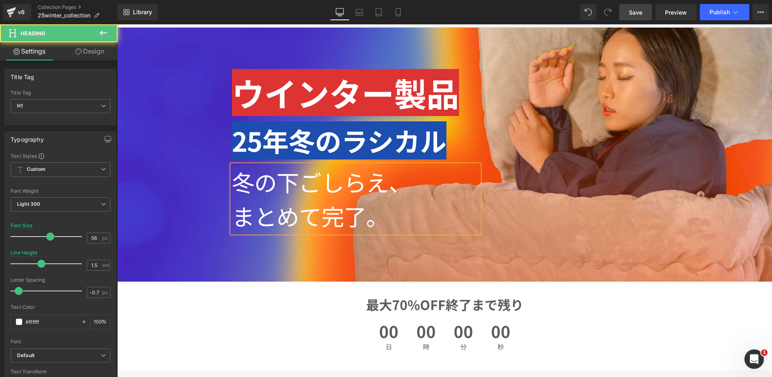
click at [412, 212] on h1 "まとめて完了。" at bounding box center [355, 216] width 247 height 34
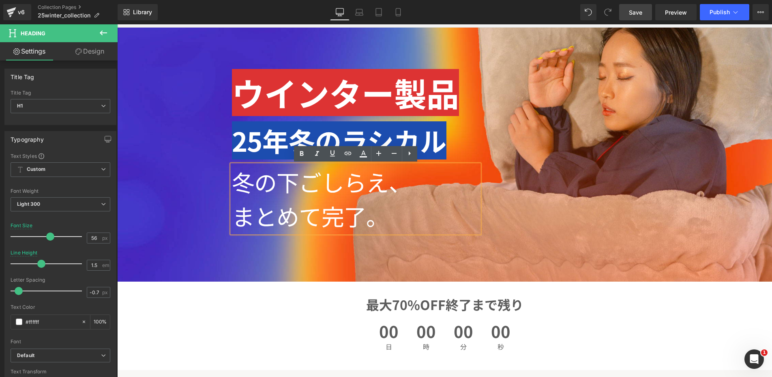
click at [412, 212] on h1 "まとめて完了。" at bounding box center [355, 216] width 247 height 34
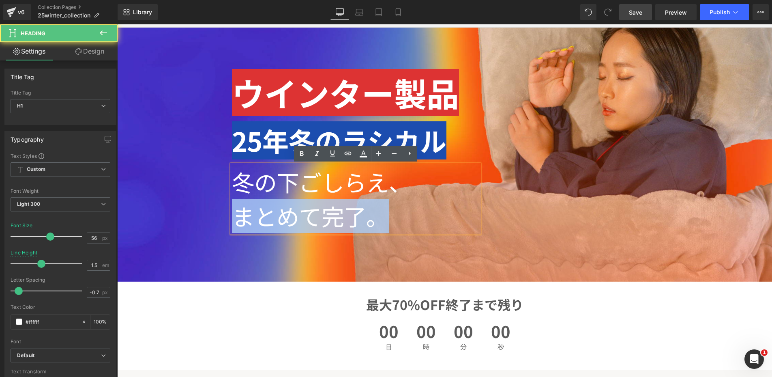
click at [412, 212] on h1 "まとめて完了。" at bounding box center [355, 216] width 247 height 34
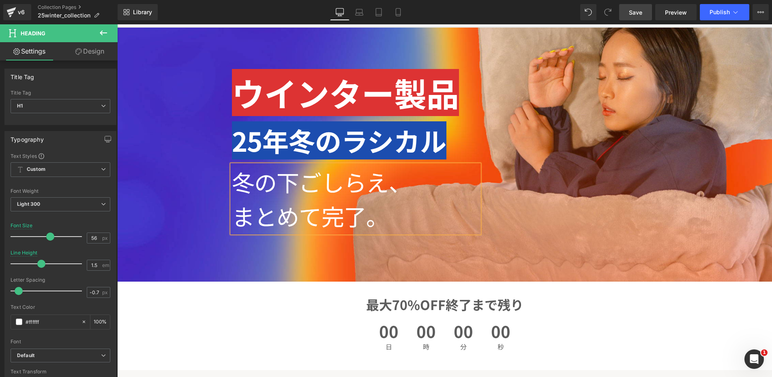
click at [389, 207] on h1 "まとめて完了。" at bounding box center [355, 216] width 247 height 34
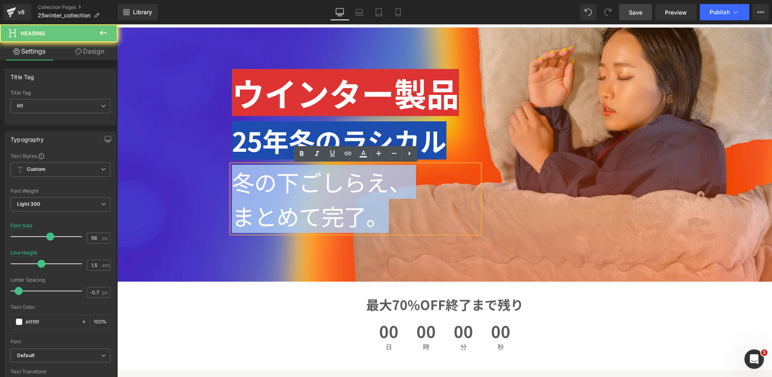
drag, startPoint x: 365, startPoint y: 201, endPoint x: 211, endPoint y: 129, distance: 170.0
click at [211, 129] on div "ウインター製品 Heading 25年冬のラシカル Heading 冬の下ごしらえ、 まとめて完了。 Heading Separator Row" at bounding box center [445, 174] width 487 height 213
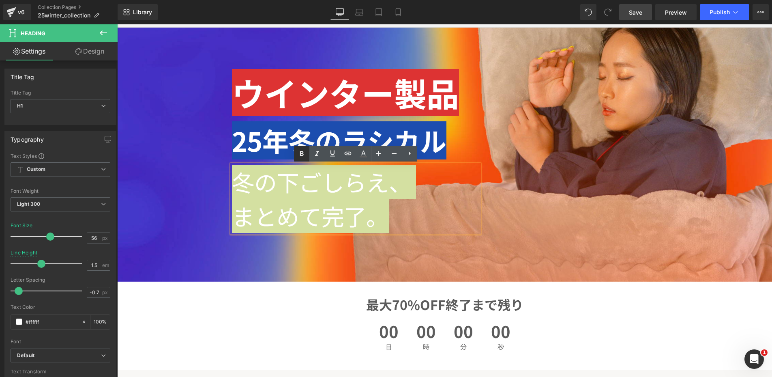
click at [303, 160] on link at bounding box center [301, 153] width 15 height 15
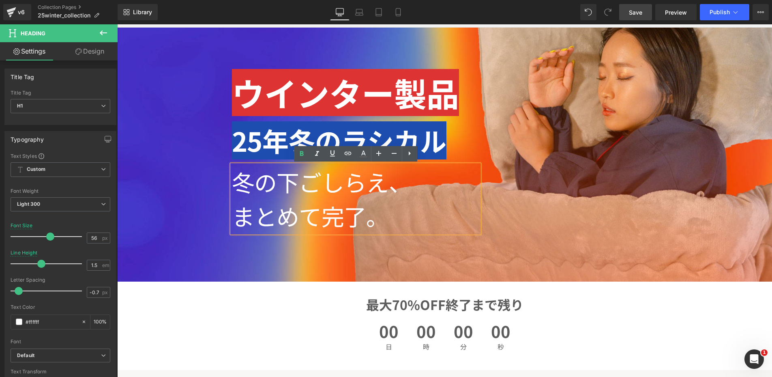
click at [266, 194] on h1 "冬の下ごしらえ、" at bounding box center [355, 182] width 247 height 34
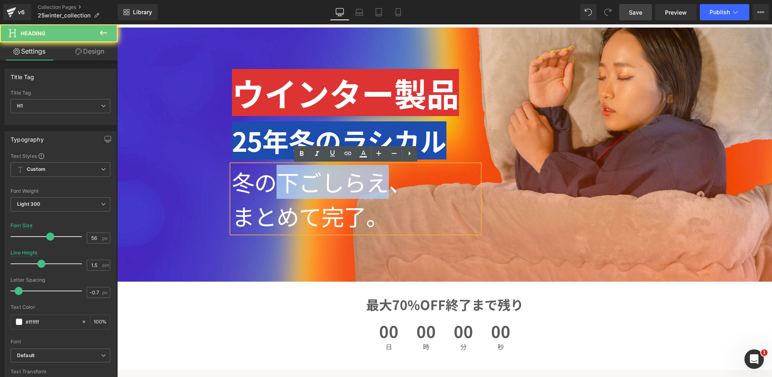
click at [266, 194] on h1 "冬の下ごしらえ、" at bounding box center [355, 182] width 247 height 34
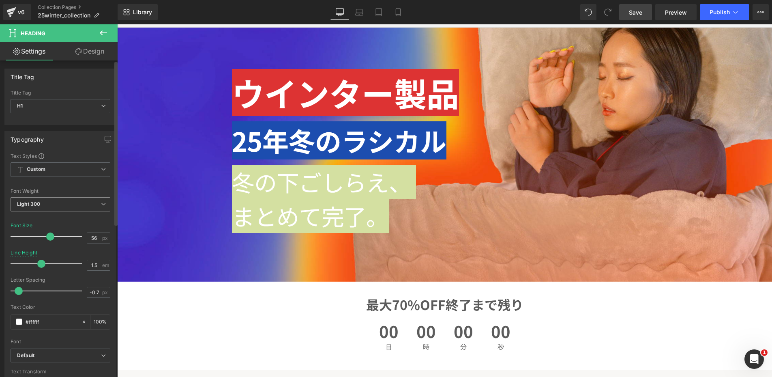
click at [70, 203] on span "Light 300" at bounding box center [61, 204] width 100 height 14
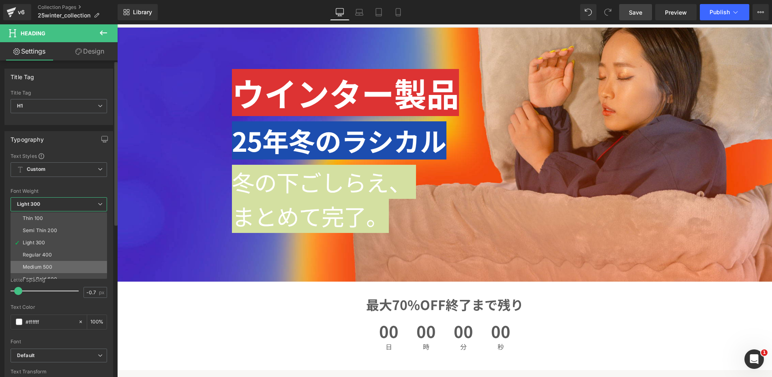
click at [56, 268] on li "Medium 500" at bounding box center [61, 267] width 100 height 12
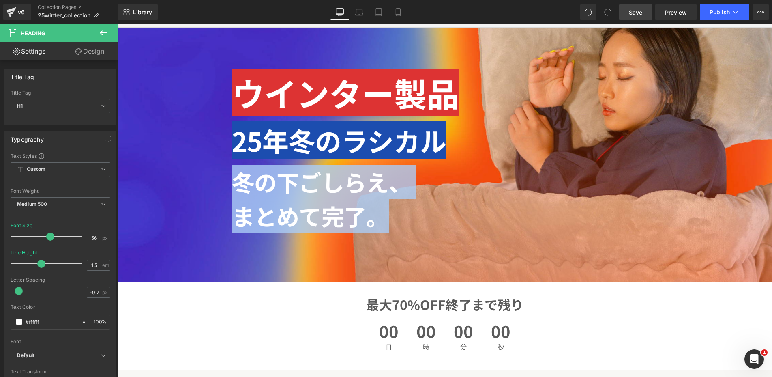
click at [236, 264] on div "ウインター製品 Heading 25年冬のラシカル Heading 冬の下ごしらえ、 まとめて完了。 Heading Separator Row" at bounding box center [445, 174] width 487 height 213
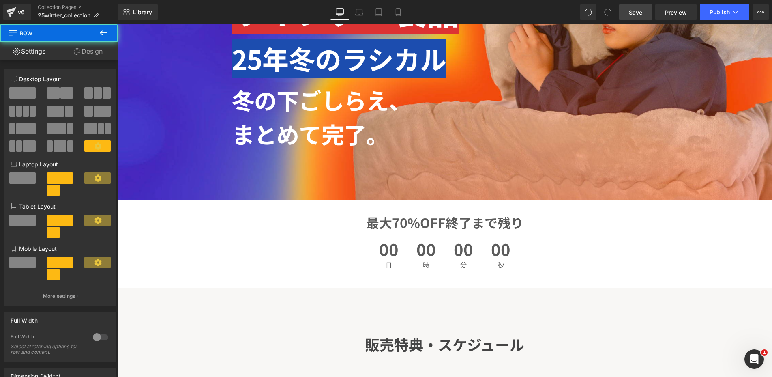
scroll to position [137, 0]
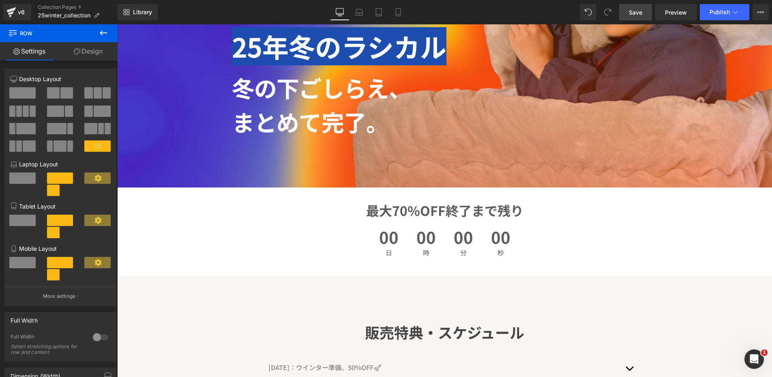
drag, startPoint x: 637, startPoint y: 9, endPoint x: 425, endPoint y: 121, distance: 239.7
click at [637, 9] on span "Save" at bounding box center [635, 12] width 13 height 9
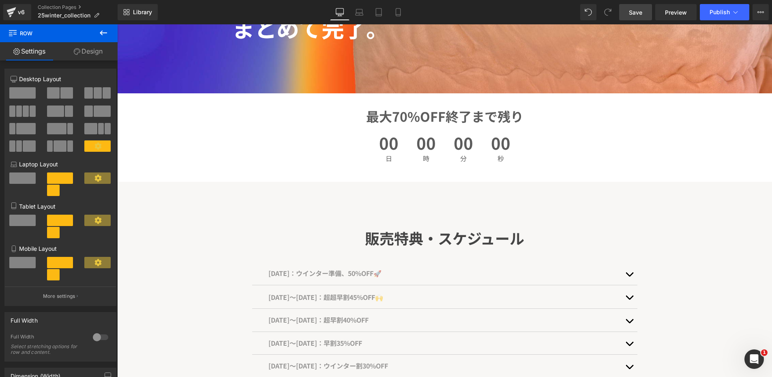
scroll to position [345, 0]
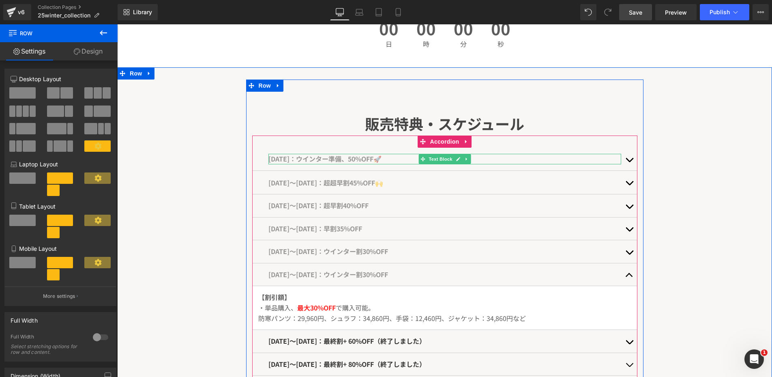
click at [300, 159] on span "[DATE]：ウインター準備、50%OFF🚀" at bounding box center [324, 159] width 113 height 10
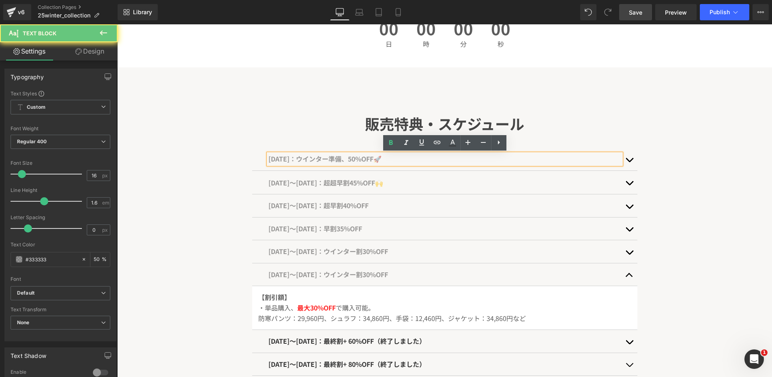
click at [319, 158] on span "[DATE]：ウインター準備、50%OFF🚀" at bounding box center [324, 159] width 113 height 10
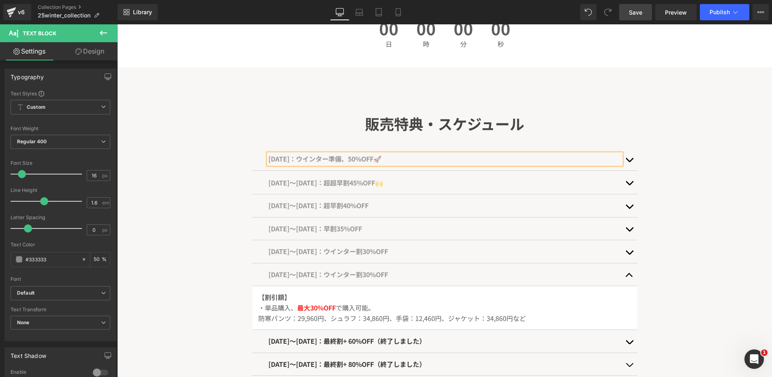
click at [214, 178] on div "販売特典・スケジュール Heading [DATE]：ウインター準備、50%OFF🚀 Text Block 【割引額】 ・単品購入、 最大50%OFF で購入…" at bounding box center [444, 246] width 655 height 334
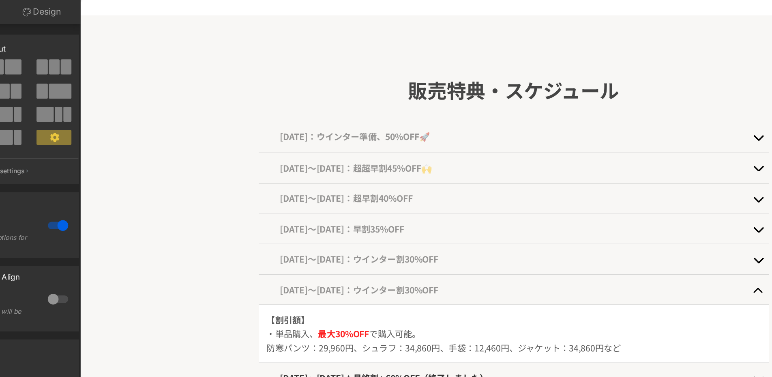
scroll to position [361, 0]
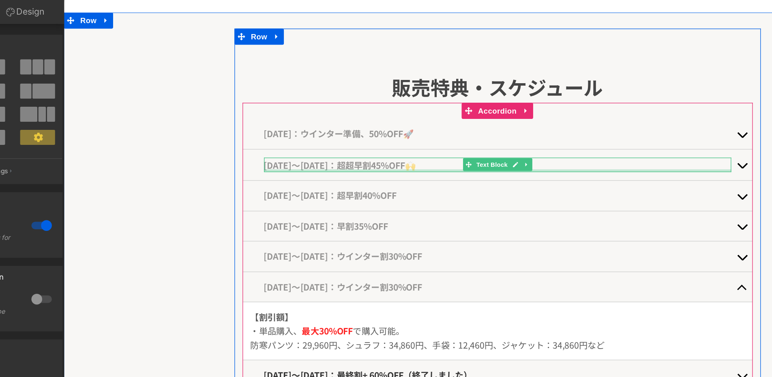
click at [264, 119] on span "[DATE]〜[DATE]：超超早割45%OFF🙌" at bounding box center [272, 119] width 115 height 10
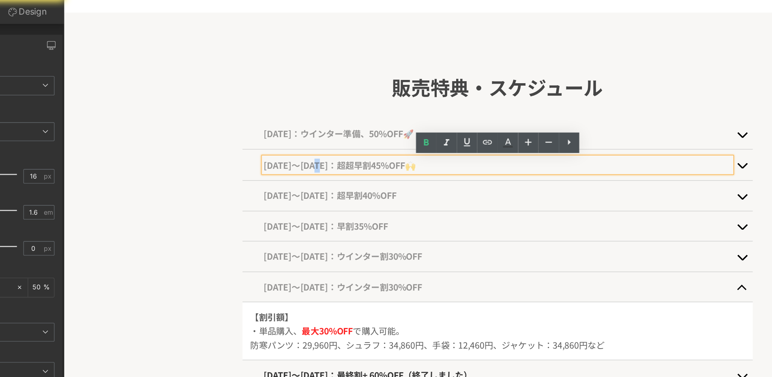
click at [262, 120] on span "[DATE]〜[DATE]：超超早割45%OFF🙌" at bounding box center [272, 119] width 115 height 10
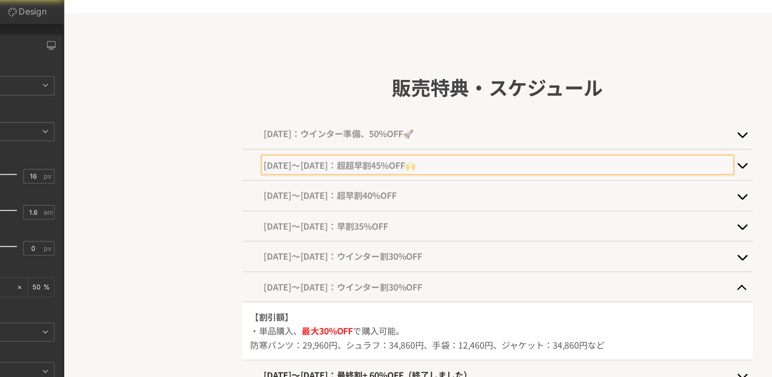
click at [280, 120] on span "[DATE]〜[DATE]：超超早割45%OFF🙌" at bounding box center [272, 119] width 115 height 10
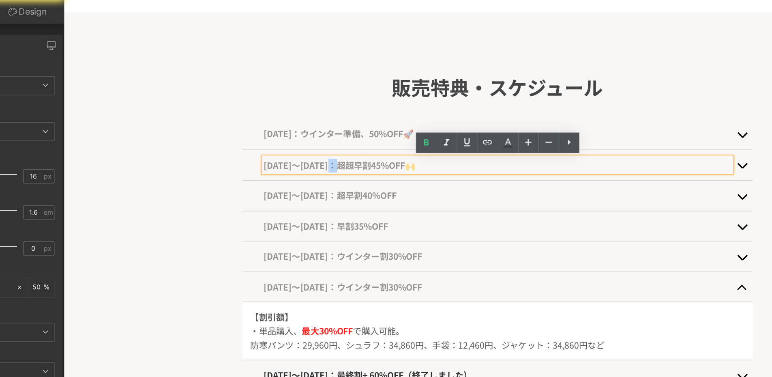
click at [280, 120] on span "[DATE]〜[DATE]：超超早割45%OFF🙌" at bounding box center [272, 119] width 115 height 10
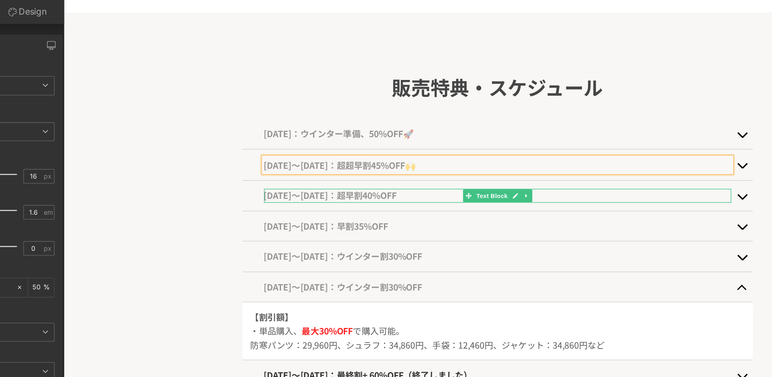
click at [270, 143] on span "[DATE]〜[DATE]：超早割40%OFF" at bounding box center [265, 142] width 100 height 10
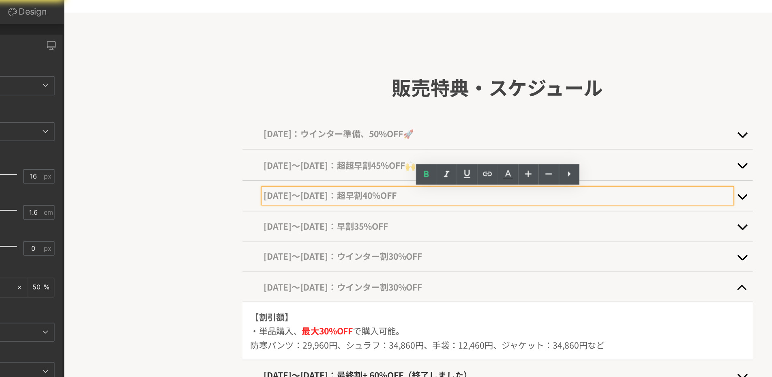
click at [264, 142] on span "[DATE]〜[DATE]：超早割40%OFF" at bounding box center [265, 142] width 100 height 10
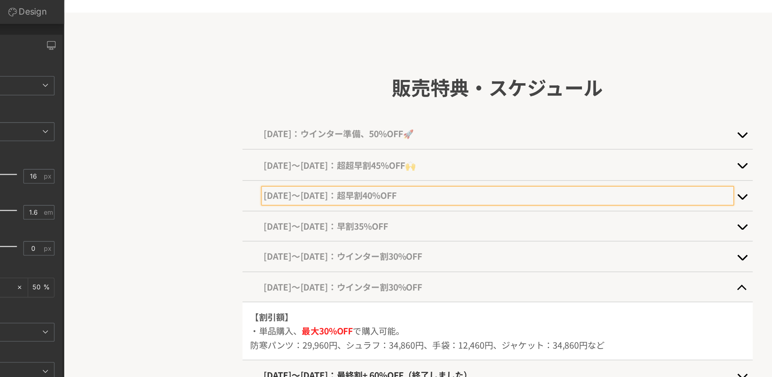
click at [171, 162] on div "販売特典・スケジュール Heading [DATE]：ウインター準備、50%OFF🚀 Text Block 【割引額】 ・単品購入、 最大50%OFF で購入…" at bounding box center [390, 183] width 655 height 334
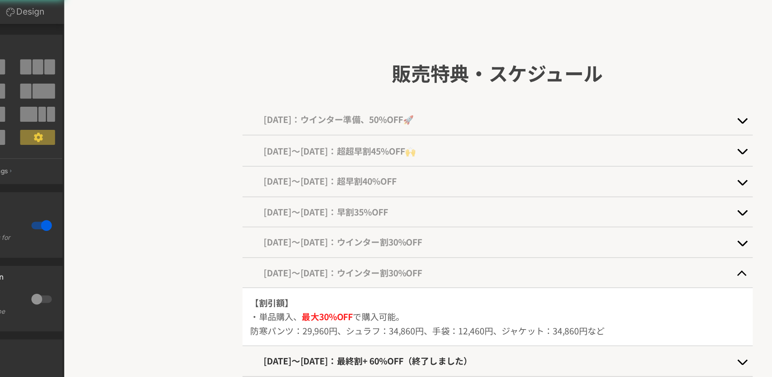
scroll to position [373, 0]
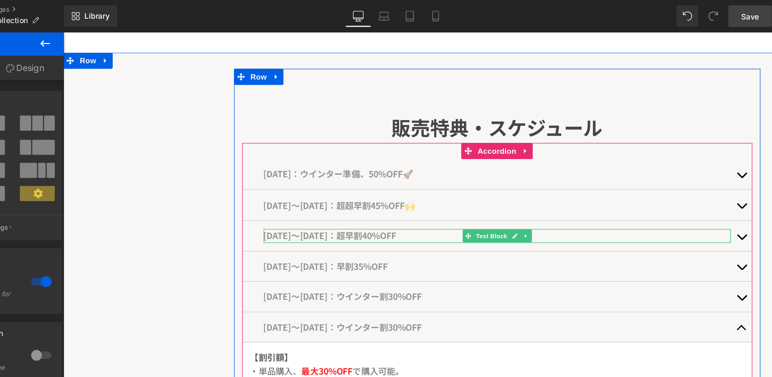
drag, startPoint x: 222, startPoint y: 186, endPoint x: 198, endPoint y: 264, distance: 81.5
click at [200, 224] on div "[DATE]：ウインター準備、50%OFF🚀 Text Block 【割引額】 ・単品購入、 最大50%OFF で購入可能。 防寒パンツ：21,400円、 シ…" at bounding box center [390, 242] width 385 height 253
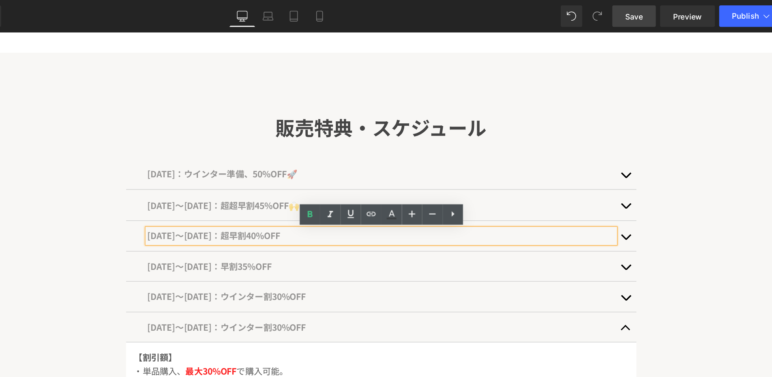
click at [637, 7] on link "Save" at bounding box center [635, 12] width 33 height 16
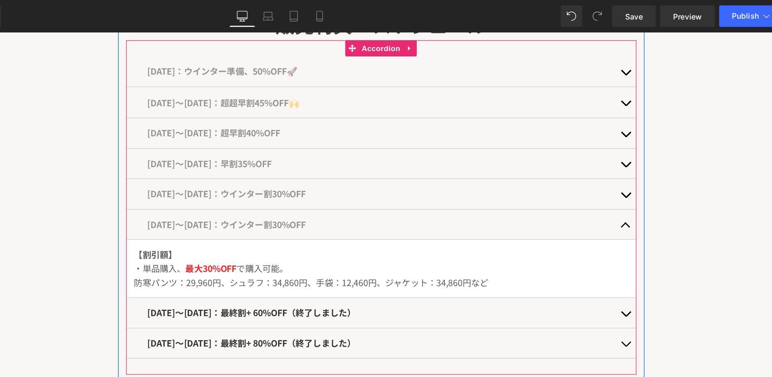
scroll to position [453, 0]
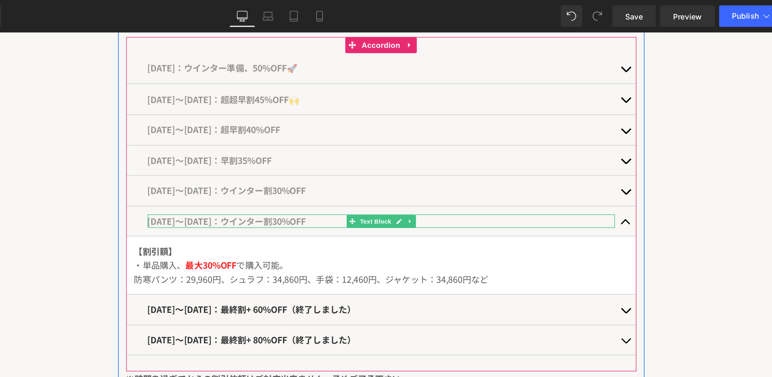
click at [219, 172] on span "[DATE]〜[DATE]：ウインター割30%OFF" at bounding box center [159, 175] width 120 height 10
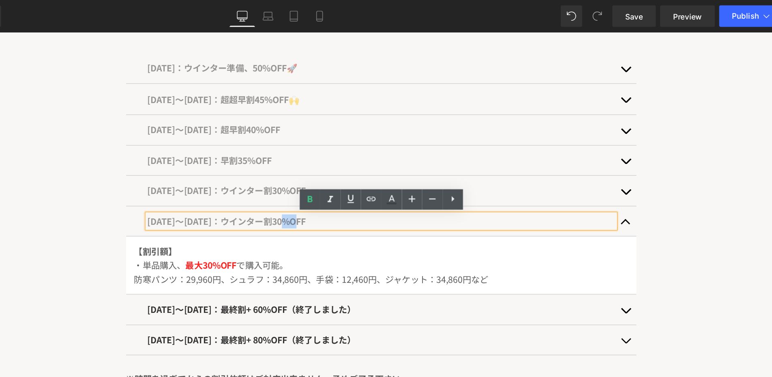
click at [187, 154] on span "[DATE]〜[DATE]：ウインター割30%OFF" at bounding box center [159, 151] width 120 height 10
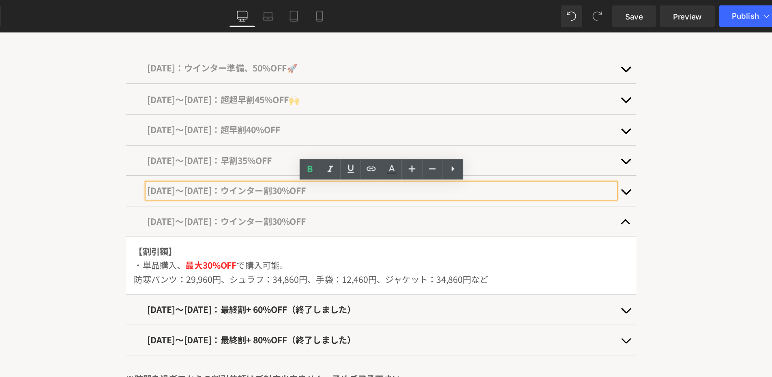
scroll to position [433, 0]
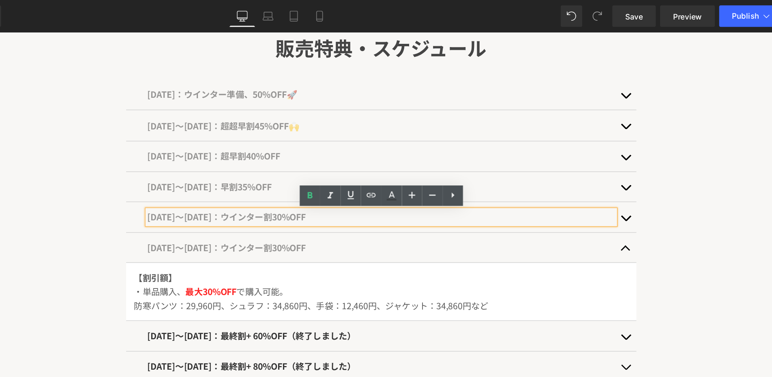
click at [192, 152] on div "[DATE]〜[DATE]：早割35%OFF Text Block" at bounding box center [275, 149] width 353 height 11
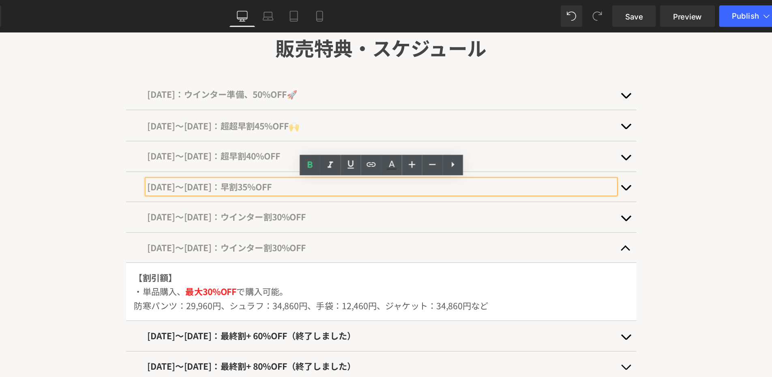
click at [232, 189] on div "[DATE]〜[DATE]：ウインター割30%OFF Text Block" at bounding box center [275, 194] width 385 height 23
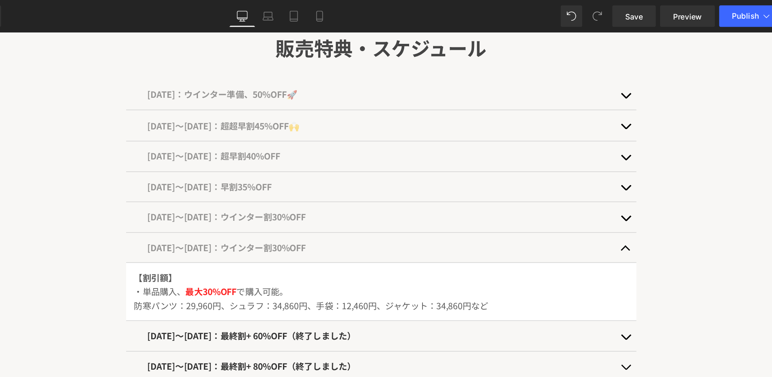
click at [233, 199] on div "[DATE]〜[DATE]：ウインター割30%OFF Text Block" at bounding box center [275, 194] width 353 height 11
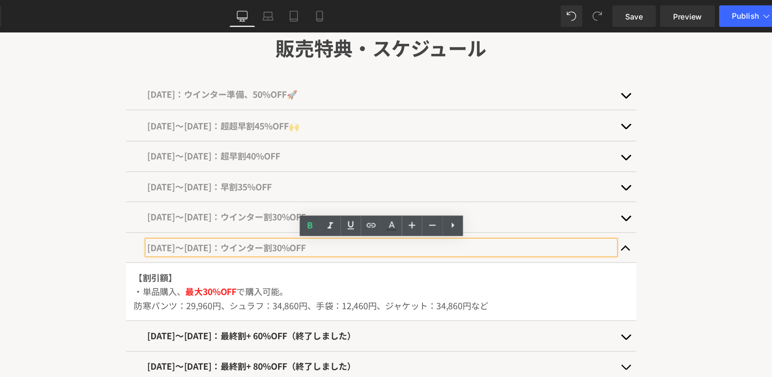
click at [219, 194] on span "[DATE]〜[DATE]：ウインター割30%OFF" at bounding box center [159, 194] width 120 height 10
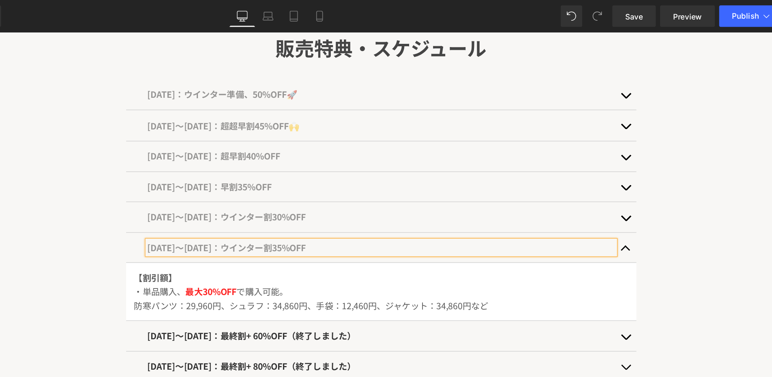
click at [60, 161] on div "販売特典・スケジュール Heading [DATE]：ウインター準備、50%OFF🚀 Text Block 【割引額】 ・単品購入、 最大50%OFF で購入…" at bounding box center [275, 167] width 655 height 334
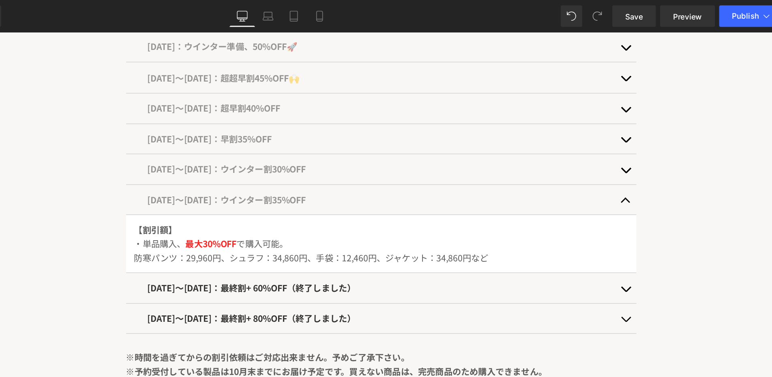
scroll to position [492, 0]
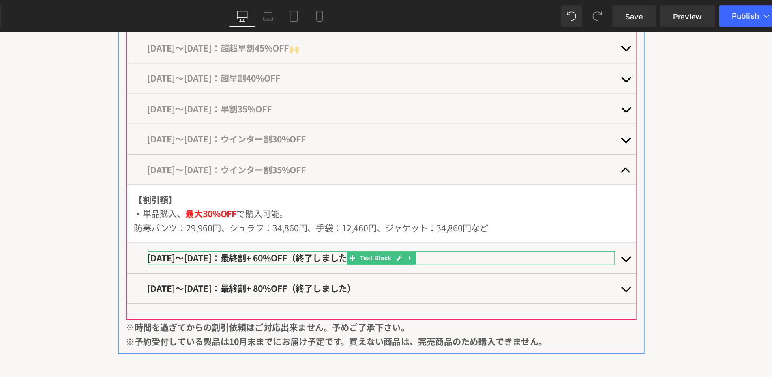
click at [212, 202] on span "[DATE]〜[DATE]：最終割+ 60%OFF（終了しました）" at bounding box center [177, 202] width 157 height 10
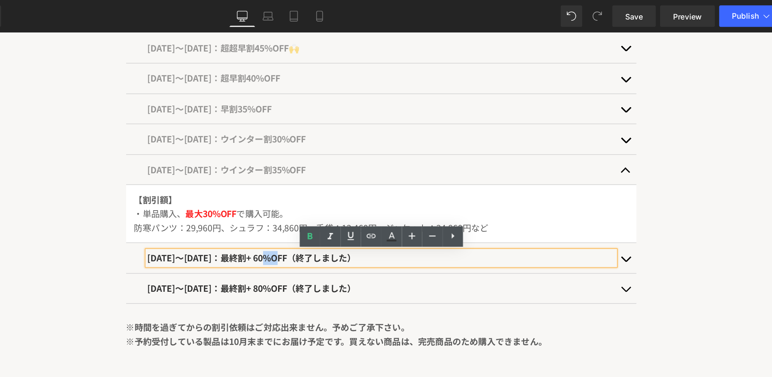
click at [216, 202] on span "[DATE]〜[DATE]：最終割+ 60%OFF（終了しました）" at bounding box center [177, 202] width 157 height 10
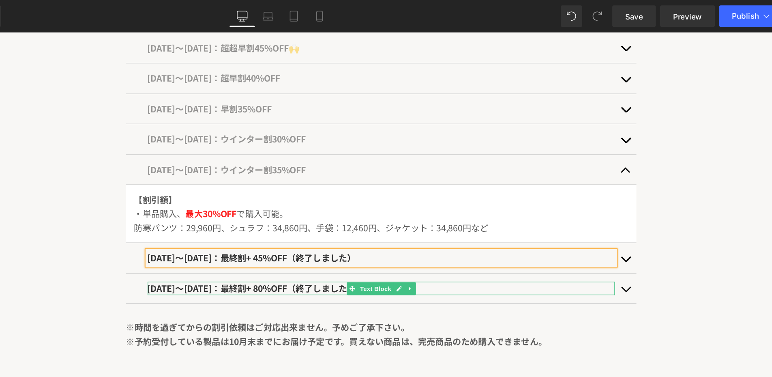
click at [217, 226] on span "[DATE]〜[DATE]：最終割+ 80%OFF（終了しました）" at bounding box center [177, 225] width 157 height 10
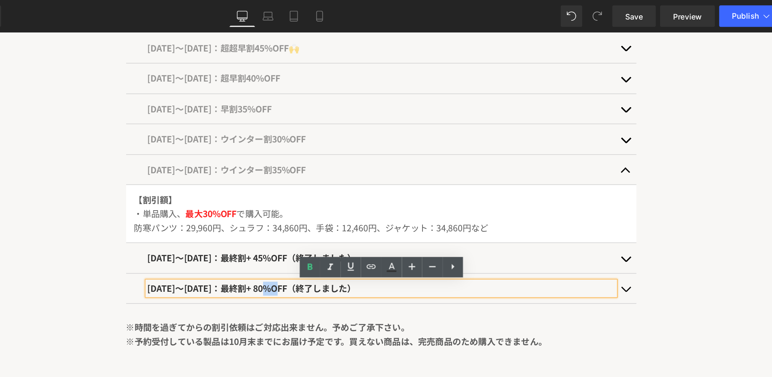
click at [218, 226] on span "[DATE]〜[DATE]：最終割+ 80%OFF（終了しました）" at bounding box center [177, 225] width 157 height 10
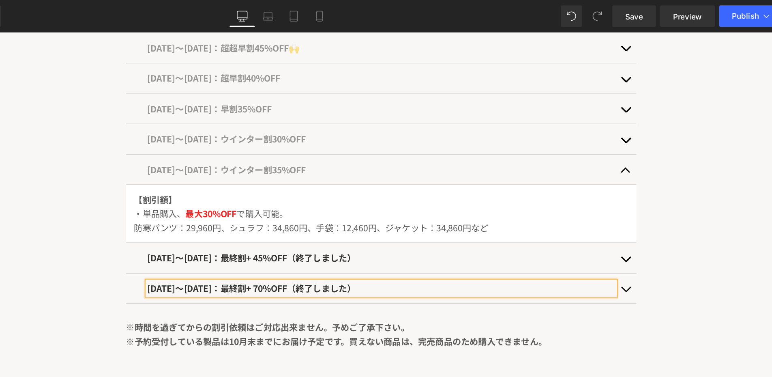
click at [60, 182] on div "販売特典・スケジュール Heading [DATE]：ウインター準備、50%OFF🚀 Text Block 【割引額】 ・単品購入、 最大50%OFF で購入…" at bounding box center [275, 108] width 655 height 334
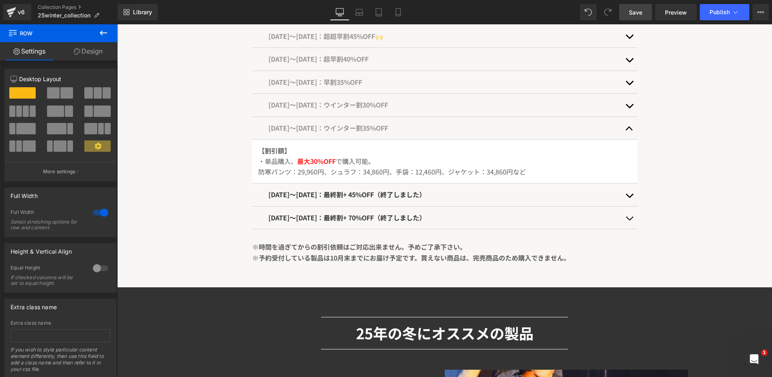
click at [634, 15] on span "Save" at bounding box center [635, 12] width 13 height 9
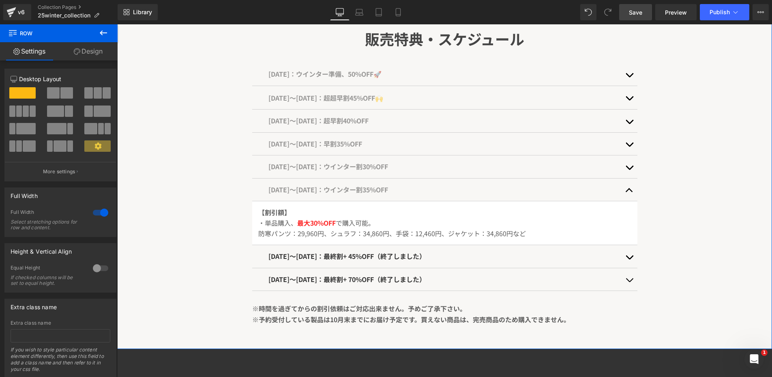
scroll to position [424, 0]
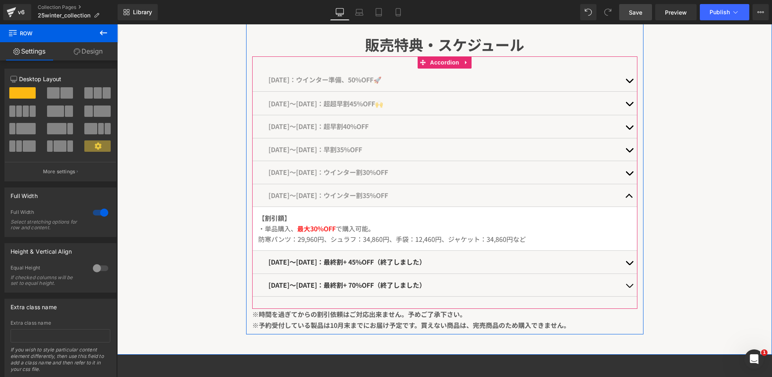
click at [629, 198] on span "button" at bounding box center [629, 198] width 0 height 0
